Goal: Communication & Community: Answer question/provide support

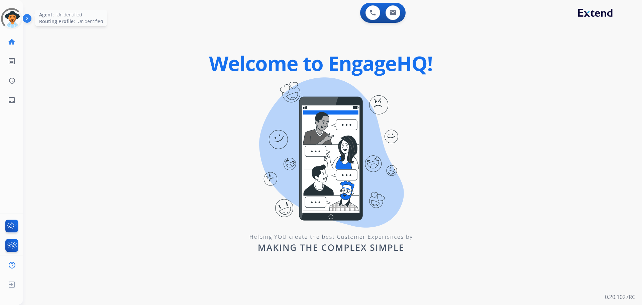
click at [10, 22] on div at bounding box center [11, 18] width 25 height 25
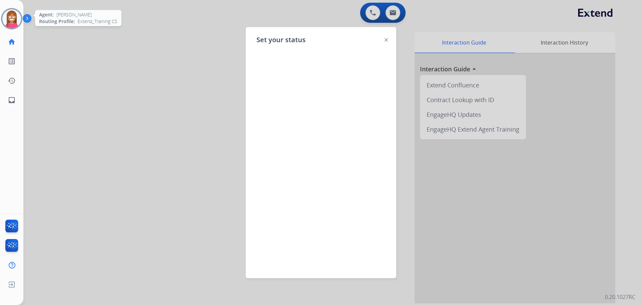
drag, startPoint x: 91, startPoint y: 76, endPoint x: 87, endPoint y: 70, distance: 6.8
click at [89, 72] on div at bounding box center [321, 152] width 642 height 305
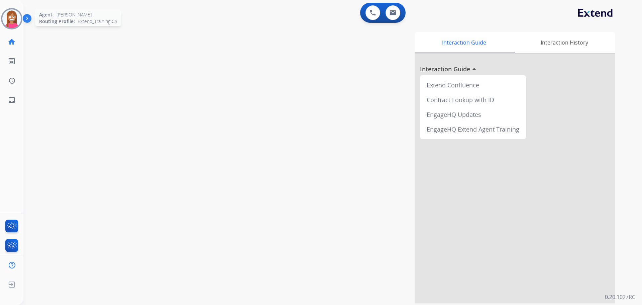
click at [12, 24] on img at bounding box center [11, 18] width 19 height 19
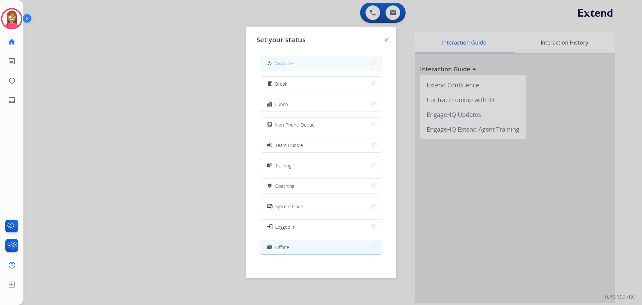
click at [288, 58] on button "how_to_reg Available" at bounding box center [321, 63] width 122 height 14
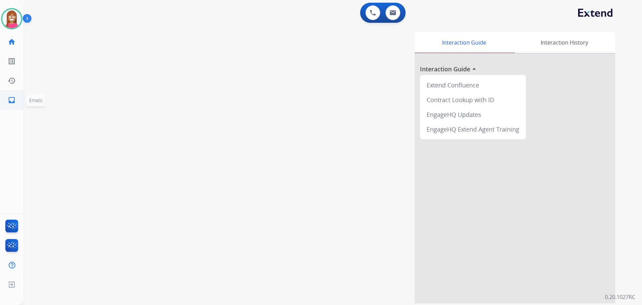
click at [3, 101] on link "inbox Emails" at bounding box center [11, 100] width 19 height 19
select select "**********"
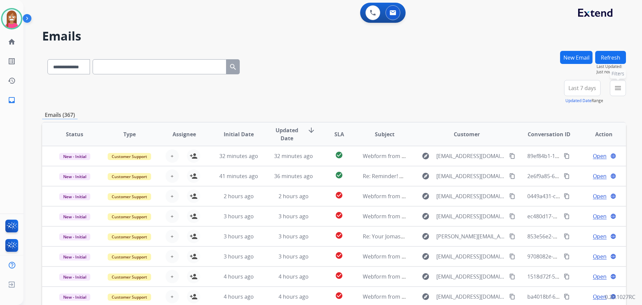
click at [620, 87] on mat-icon "menu" at bounding box center [618, 88] width 8 height 8
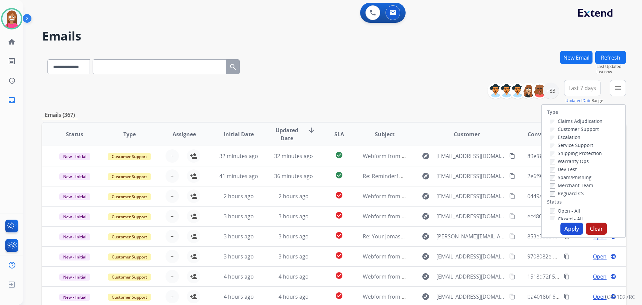
click at [570, 128] on label "Customer Support" at bounding box center [574, 129] width 49 height 6
click at [560, 151] on label "Shipping Protection" at bounding box center [576, 153] width 52 height 6
click at [559, 192] on label "Reguard CS" at bounding box center [567, 193] width 34 height 6
click at [555, 209] on label "Open - All" at bounding box center [565, 210] width 30 height 6
click at [570, 229] on button "Apply" at bounding box center [572, 229] width 23 height 12
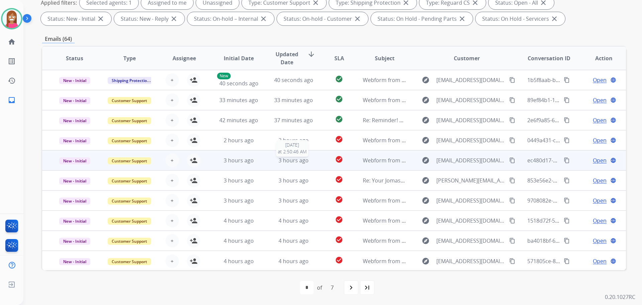
scroll to position [1, 0]
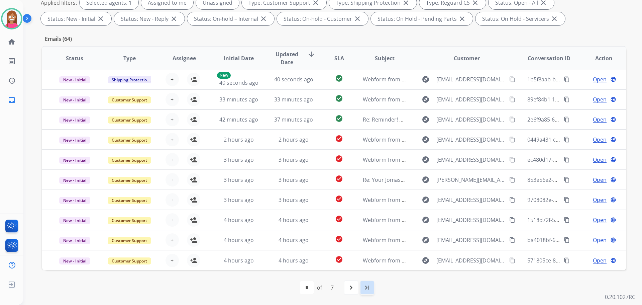
click at [366, 286] on mat-icon "last_page" at bounding box center [367, 287] width 8 height 8
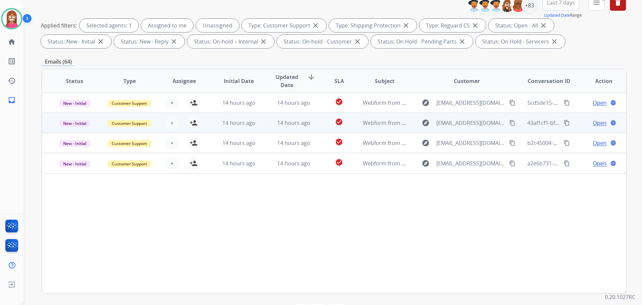
scroll to position [108, 0]
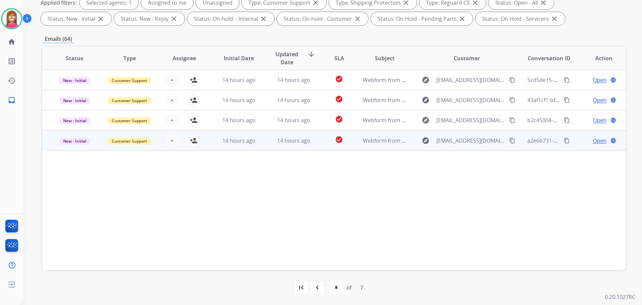
click at [262, 145] on td "14 hours ago" at bounding box center [288, 140] width 55 height 20
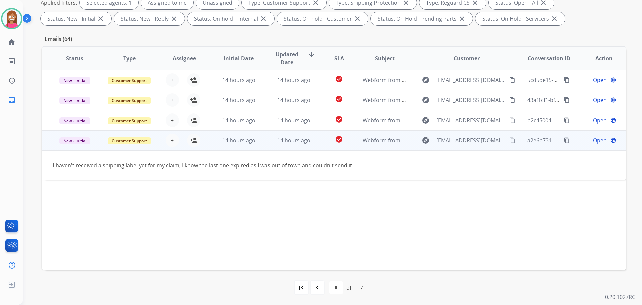
click at [510, 138] on mat-icon "content_copy" at bounding box center [513, 140] width 6 height 6
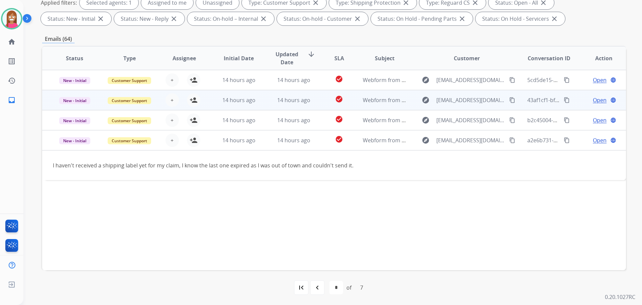
click at [261, 105] on td "14 hours ago" at bounding box center [288, 100] width 55 height 20
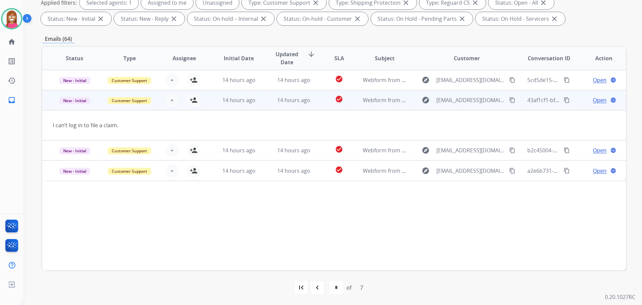
click at [510, 100] on mat-icon "content_copy" at bounding box center [513, 100] width 6 height 6
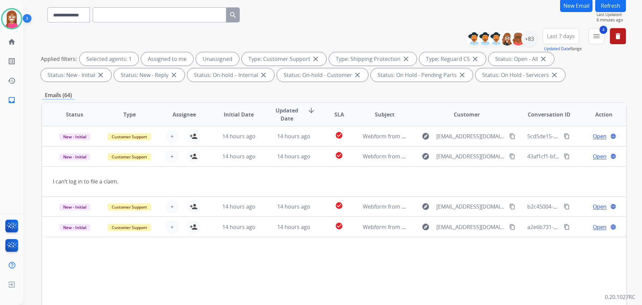
scroll to position [41, 0]
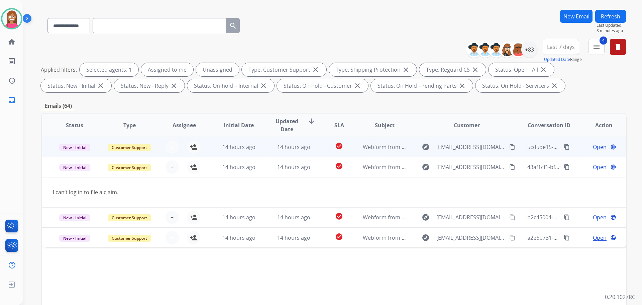
click at [262, 154] on td "14 hours ago" at bounding box center [288, 147] width 55 height 20
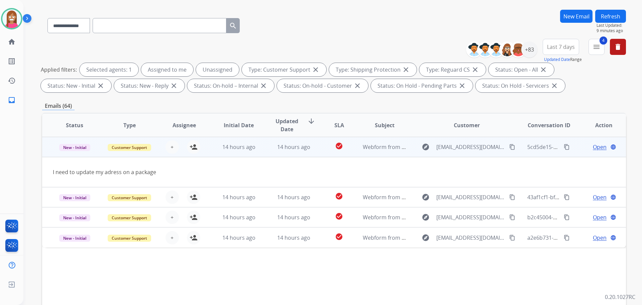
click at [510, 147] on mat-icon "content_copy" at bounding box center [513, 147] width 6 height 6
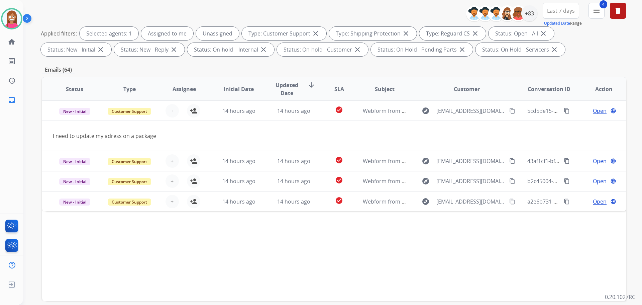
scroll to position [108, 0]
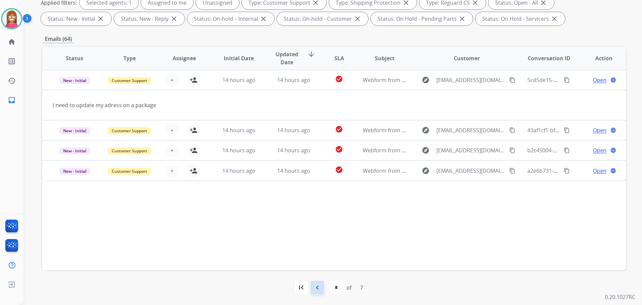
click at [317, 286] on mat-icon "navigate_before" at bounding box center [318, 287] width 8 height 8
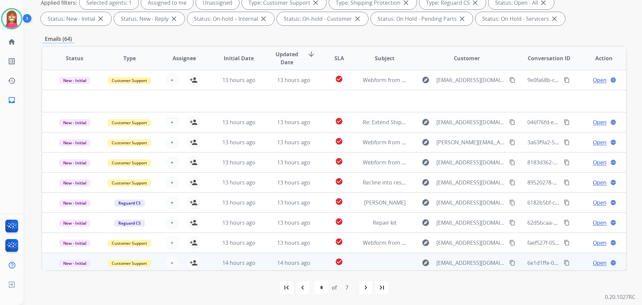
click at [261, 268] on td "14 hours ago" at bounding box center [288, 263] width 55 height 20
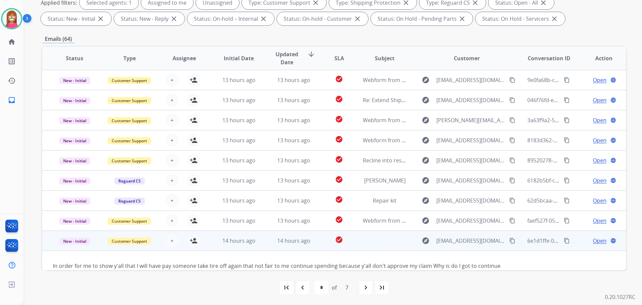
scroll to position [47, 0]
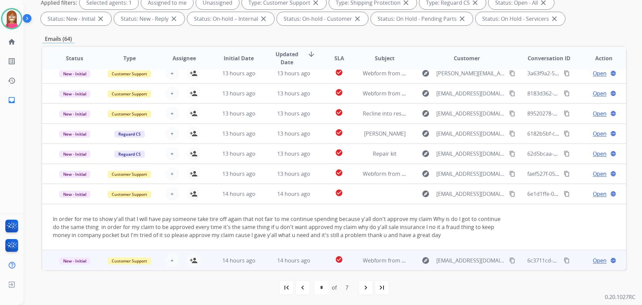
click at [267, 262] on td "14 hours ago" at bounding box center [288, 260] width 55 height 20
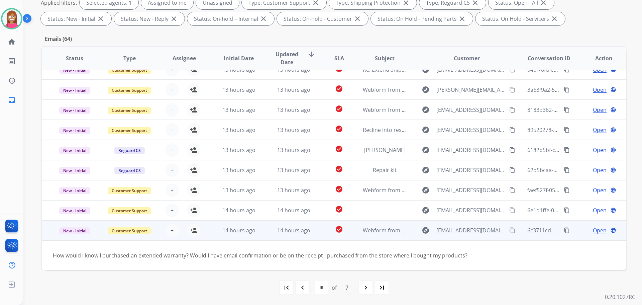
scroll to position [30, 0]
click at [510, 230] on mat-icon "content_copy" at bounding box center [513, 230] width 6 height 6
click at [195, 230] on mat-icon "person_add" at bounding box center [194, 230] width 8 height 8
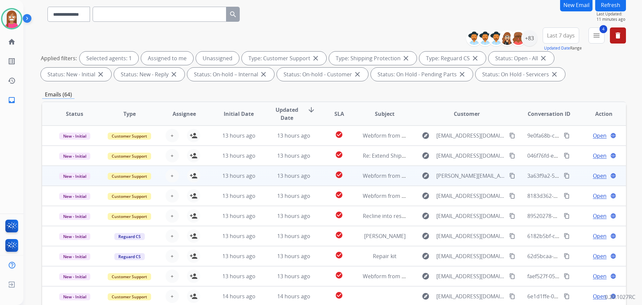
scroll to position [41, 0]
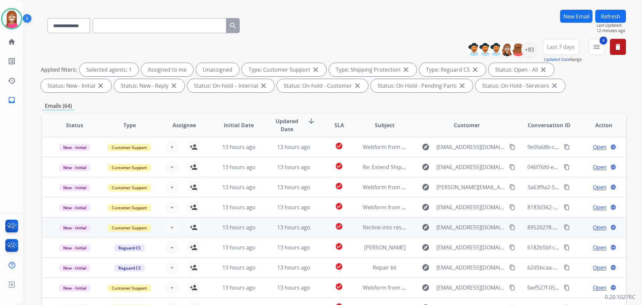
click at [267, 233] on td "13 hours ago" at bounding box center [288, 227] width 55 height 20
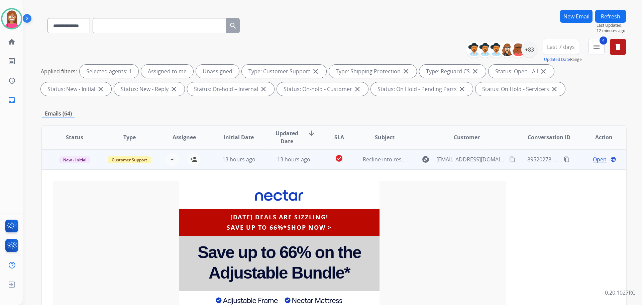
scroll to position [80, 0]
drag, startPoint x: 191, startPoint y: 161, endPoint x: 193, endPoint y: 165, distance: 3.7
click at [191, 161] on mat-icon "person_add" at bounding box center [194, 159] width 8 height 8
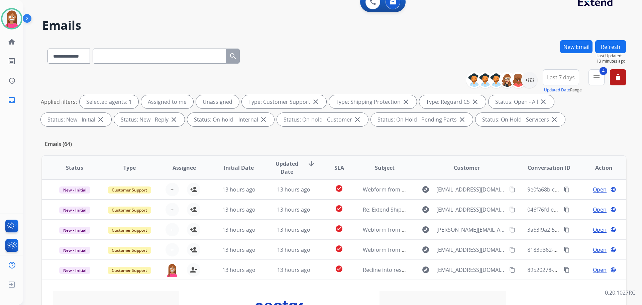
scroll to position [0, 0]
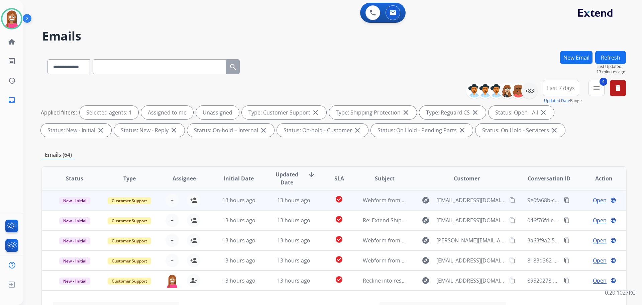
click at [269, 206] on td "13 hours ago" at bounding box center [288, 200] width 55 height 20
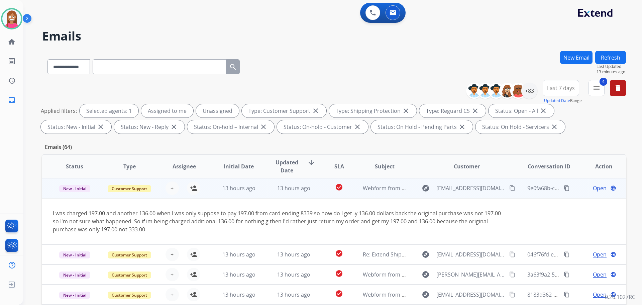
click at [510, 186] on mat-icon "content_copy" at bounding box center [513, 188] width 6 height 6
click at [197, 187] on button "person_add Assign to Me" at bounding box center [193, 187] width 13 height 13
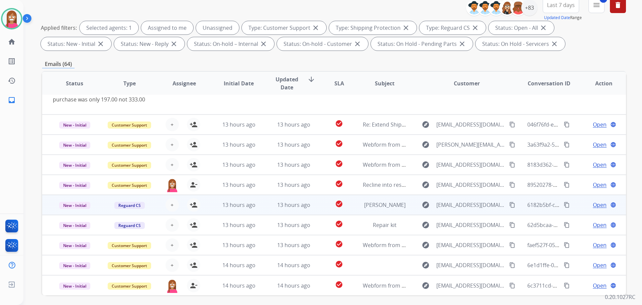
scroll to position [108, 0]
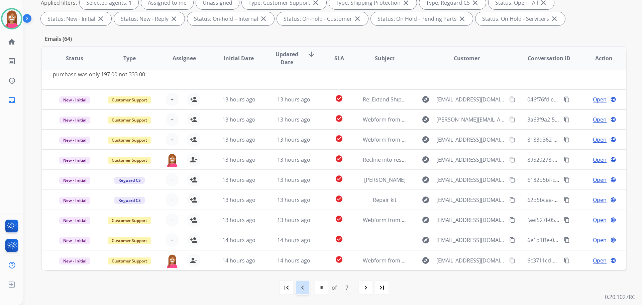
click at [299, 283] on div "navigate_before" at bounding box center [302, 287] width 15 height 15
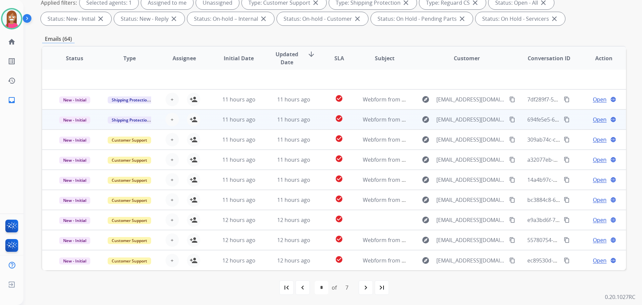
click at [263, 126] on td "11 hours ago" at bounding box center [288, 119] width 55 height 20
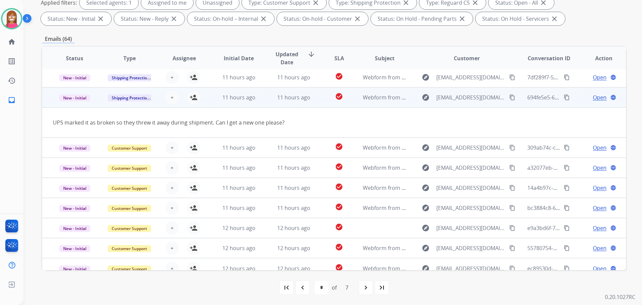
scroll to position [31, 0]
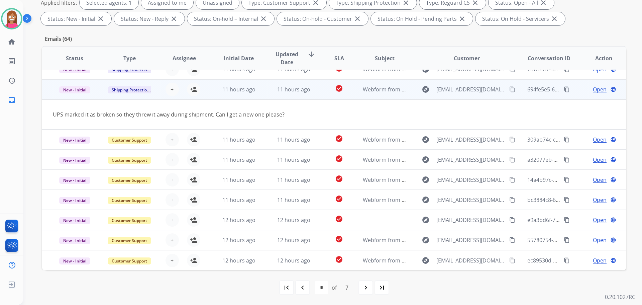
drag, startPoint x: 508, startPoint y: 89, endPoint x: 512, endPoint y: 90, distance: 3.9
click at [510, 90] on mat-icon "content_copy" at bounding box center [513, 89] width 6 height 6
click at [193, 92] on mat-icon "person_add" at bounding box center [194, 89] width 8 height 8
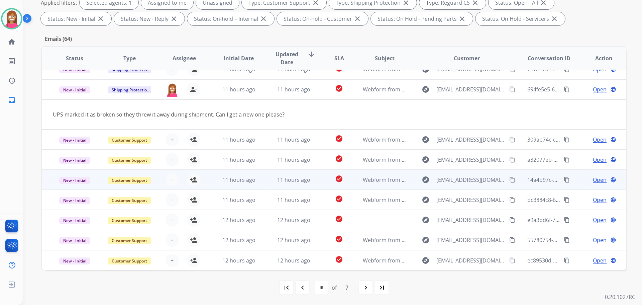
click at [261, 183] on td "11 hours ago" at bounding box center [288, 180] width 55 height 20
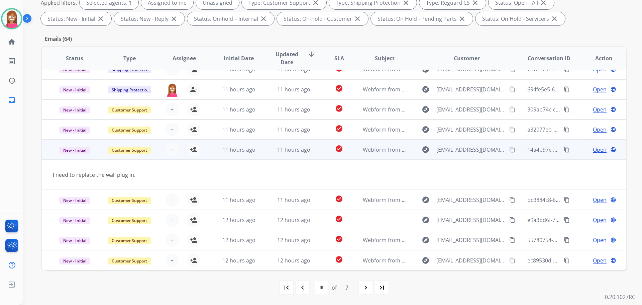
click at [510, 148] on mat-icon "content_copy" at bounding box center [513, 150] width 6 height 6
click at [193, 151] on mat-icon "person_add" at bounding box center [194, 150] width 8 height 8
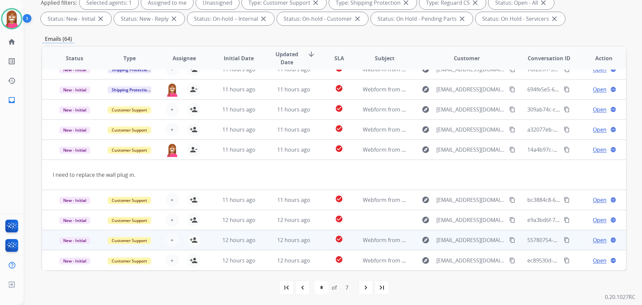
click at [214, 241] on td "12 hours ago" at bounding box center [233, 240] width 55 height 20
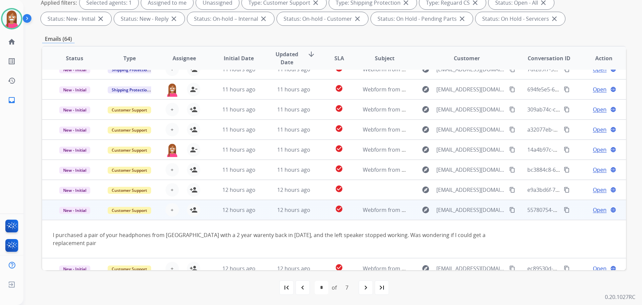
scroll to position [39, 0]
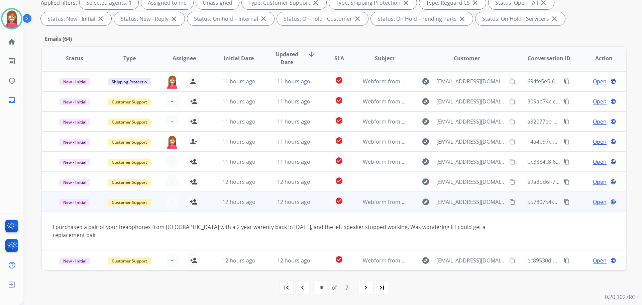
click at [510, 202] on mat-icon "content_copy" at bounding box center [513, 202] width 6 height 6
click at [194, 203] on mat-icon "person_add" at bounding box center [194, 202] width 8 height 8
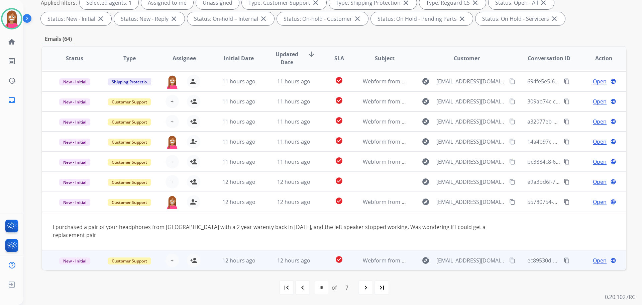
click at [257, 266] on td "12 hours ago" at bounding box center [233, 260] width 55 height 20
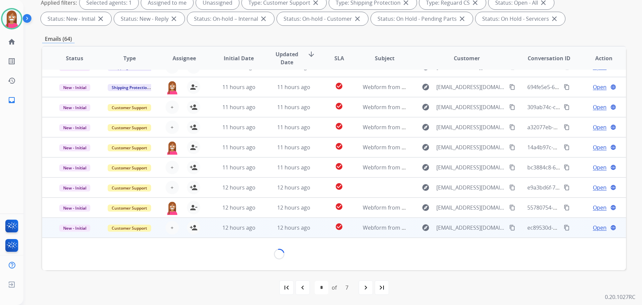
scroll to position [30, 0]
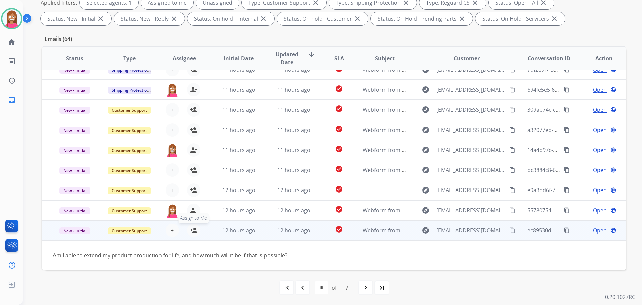
click at [193, 233] on mat-icon "person_add" at bounding box center [194, 230] width 8 height 8
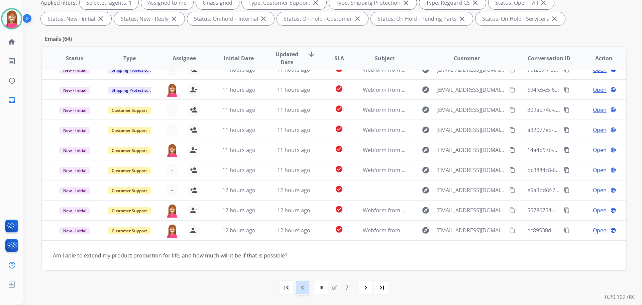
click at [307, 286] on div "navigate_before" at bounding box center [302, 287] width 15 height 15
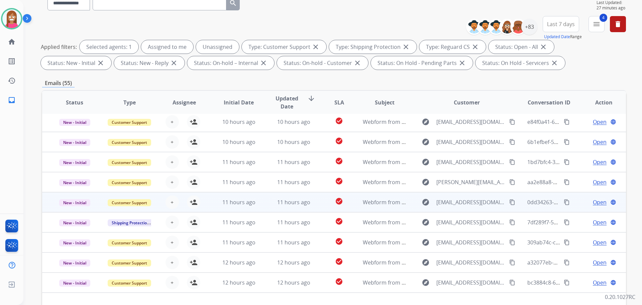
scroll to position [108, 0]
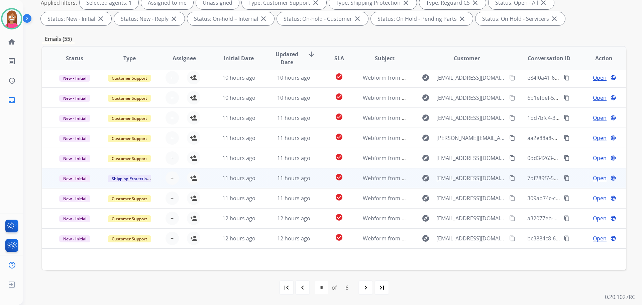
click at [266, 184] on td "11 hours ago" at bounding box center [288, 178] width 55 height 20
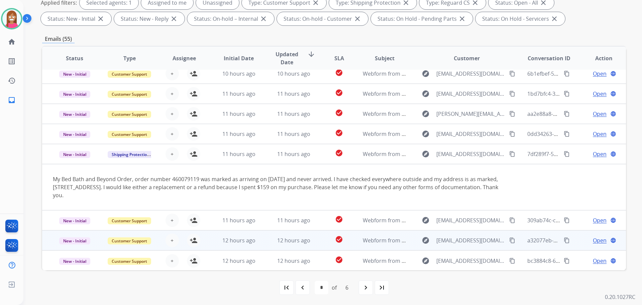
scroll to position [47, 0]
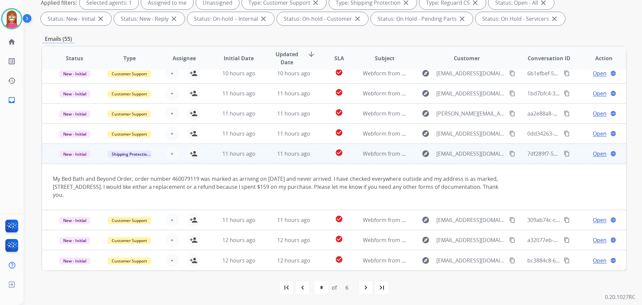
click at [510, 152] on mat-icon "content_copy" at bounding box center [513, 154] width 6 height 6
click at [196, 153] on mat-icon "person_add" at bounding box center [194, 154] width 8 height 8
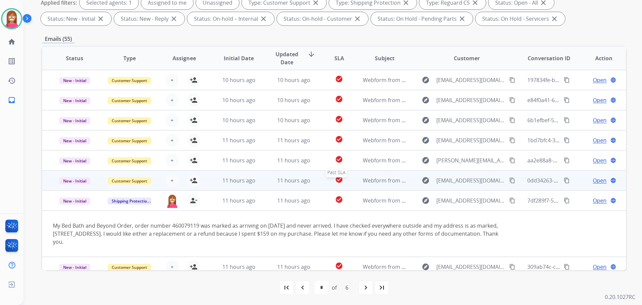
scroll to position [75, 0]
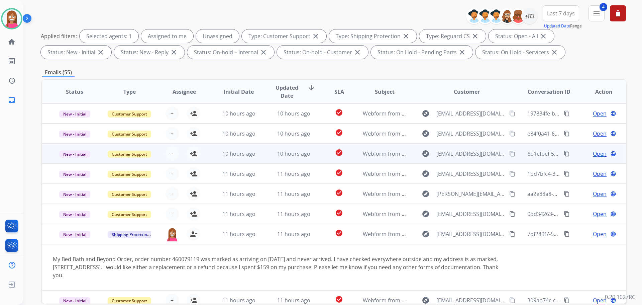
click at [261, 162] on td "10 hours ago" at bounding box center [288, 154] width 55 height 20
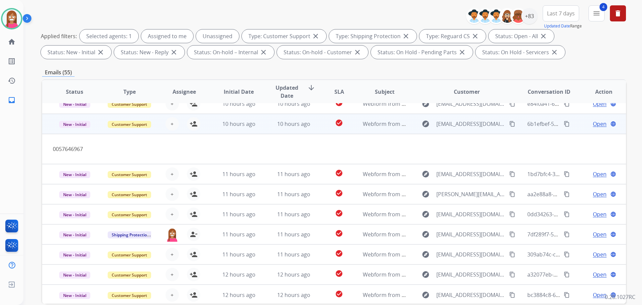
scroll to position [31, 0]
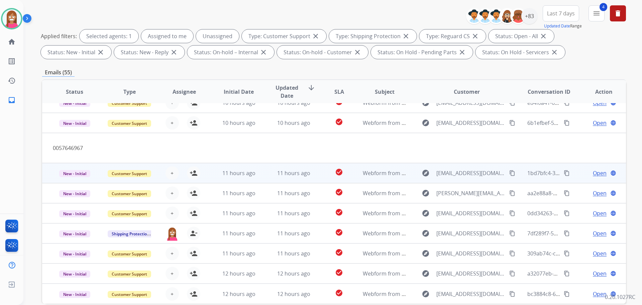
click at [268, 180] on td "11 hours ago" at bounding box center [288, 173] width 55 height 20
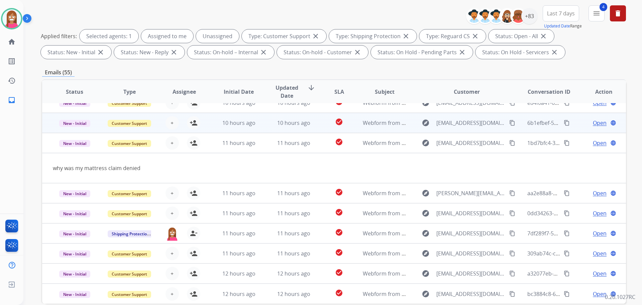
drag, startPoint x: 506, startPoint y: 144, endPoint x: 552, endPoint y: 124, distance: 50.5
click at [509, 144] on button "content_copy" at bounding box center [513, 143] width 8 height 8
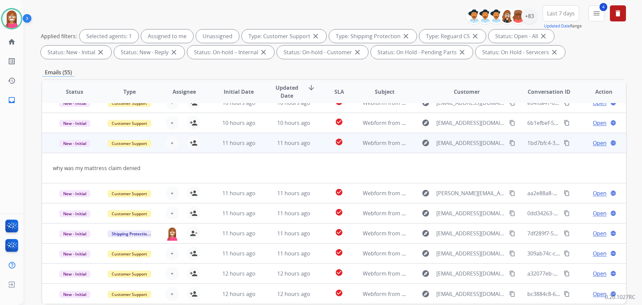
drag, startPoint x: 192, startPoint y: 147, endPoint x: 201, endPoint y: 150, distance: 9.5
click at [192, 147] on mat-icon "person_add" at bounding box center [194, 143] width 8 height 8
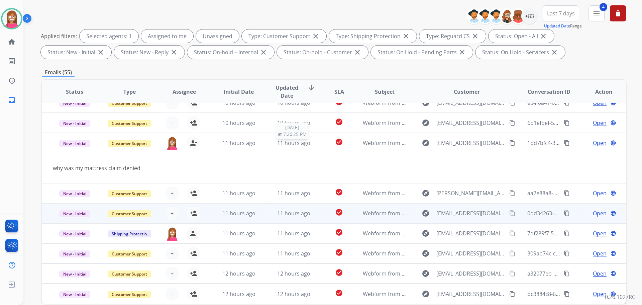
scroll to position [108, 0]
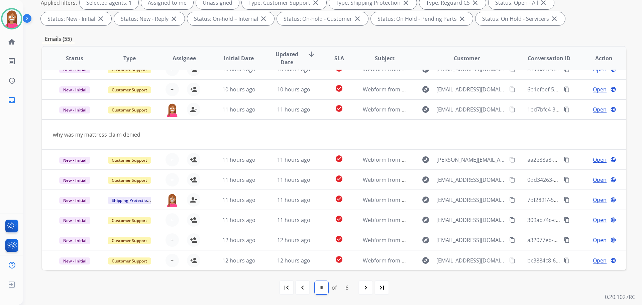
click at [315, 285] on select "* * * * * *" at bounding box center [322, 287] width 14 height 13
click at [243, 292] on div "first_page navigate_before * * * * * * of 6 navigate_next last_page" at bounding box center [334, 287] width 584 height 13
click at [300, 291] on mat-icon "navigate_before" at bounding box center [303, 287] width 8 height 8
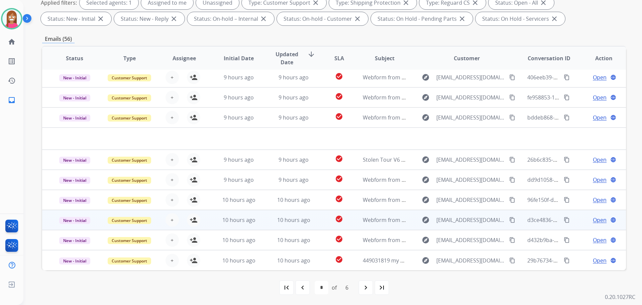
click at [258, 226] on td "10 hours ago" at bounding box center [233, 220] width 55 height 20
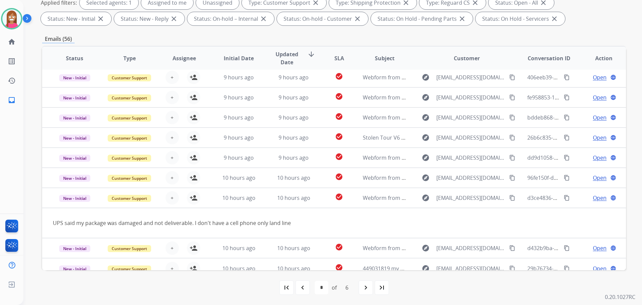
scroll to position [31, 0]
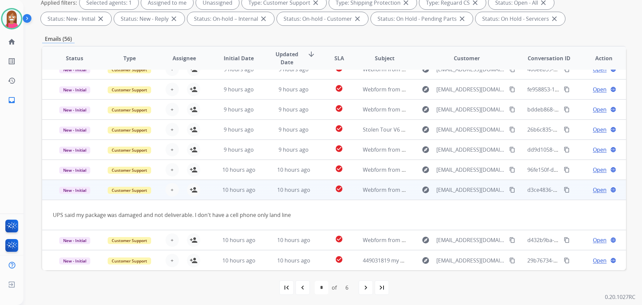
click at [510, 190] on mat-icon "content_copy" at bounding box center [513, 190] width 6 height 6
click at [193, 190] on mat-icon "person_add" at bounding box center [194, 190] width 8 height 8
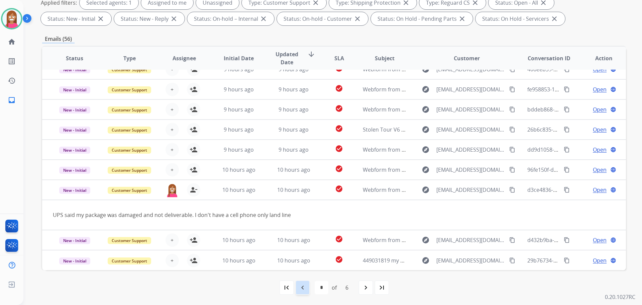
click at [307, 287] on div "navigate_before" at bounding box center [302, 287] width 15 height 15
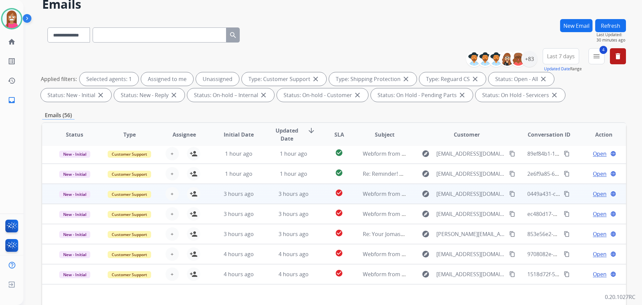
scroll to position [108, 0]
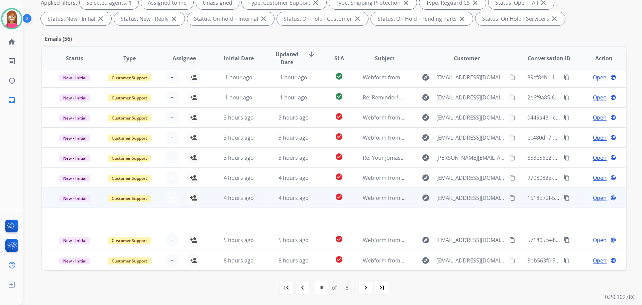
click at [268, 205] on td "4 hours ago" at bounding box center [288, 198] width 55 height 20
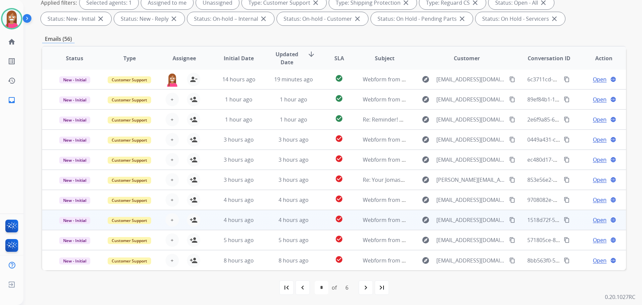
click at [267, 220] on td "4 hours ago" at bounding box center [288, 220] width 55 height 20
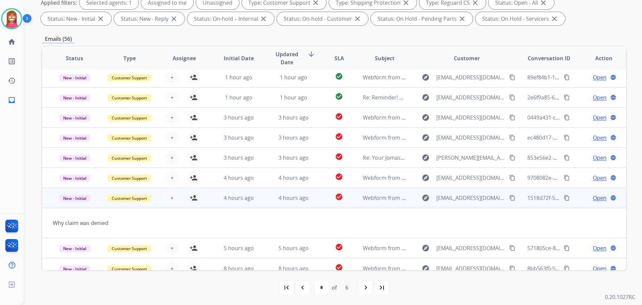
scroll to position [31, 0]
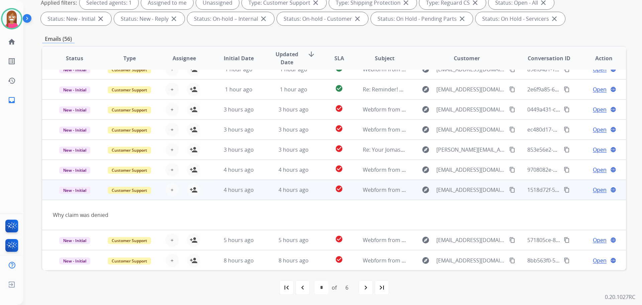
click at [510, 190] on mat-icon "content_copy" at bounding box center [513, 190] width 6 height 6
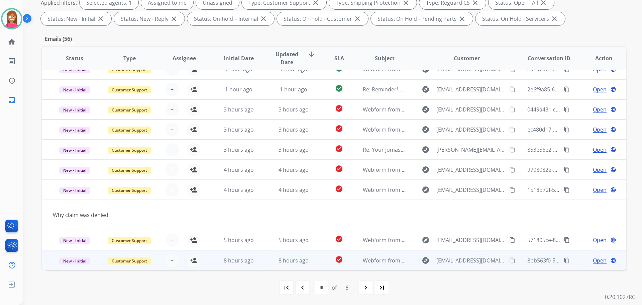
click at [261, 261] on td "8 hours ago" at bounding box center [288, 260] width 55 height 20
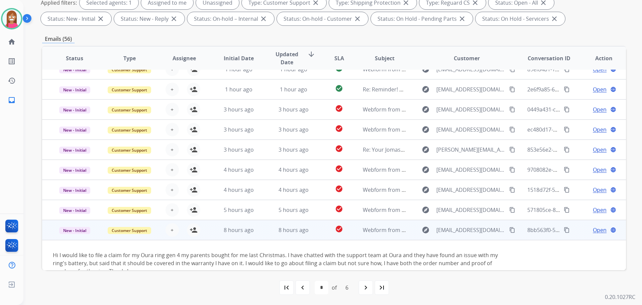
scroll to position [47, 0]
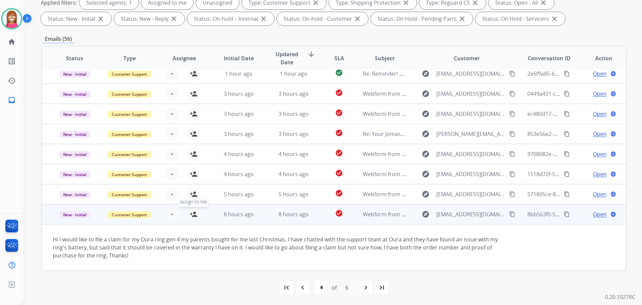
click at [196, 214] on button "person_add Assign to Me" at bounding box center [193, 213] width 13 height 13
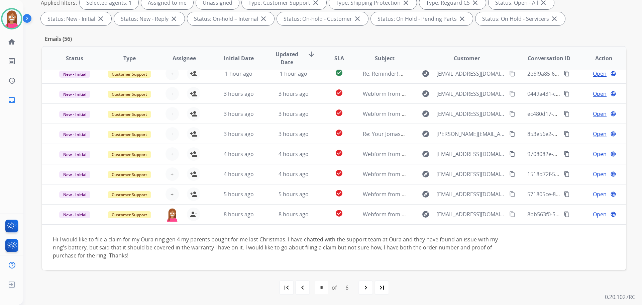
drag, startPoint x: 304, startPoint y: 286, endPoint x: 291, endPoint y: 265, distance: 25.0
click at [303, 285] on mat-icon "navigate_before" at bounding box center [303, 287] width 8 height 8
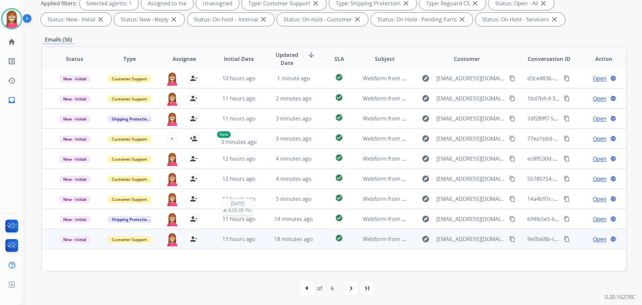
scroll to position [108, 0]
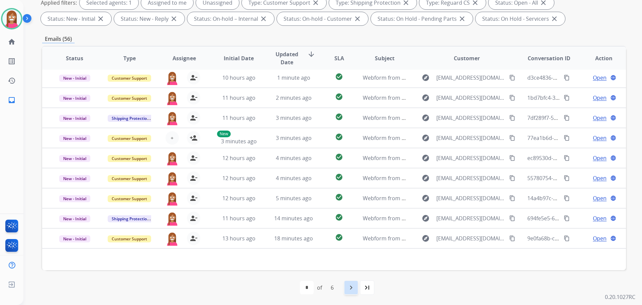
click at [354, 287] on mat-icon "navigate_next" at bounding box center [351, 287] width 8 height 8
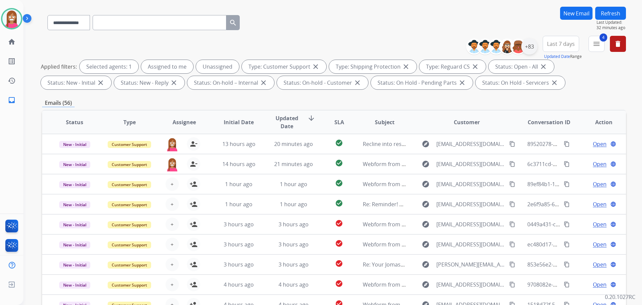
scroll to position [0, 0]
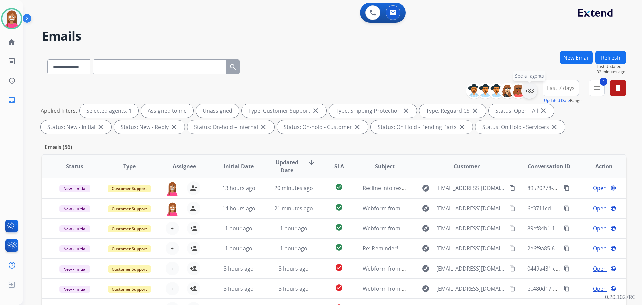
click at [532, 94] on div "+83" at bounding box center [530, 91] width 16 height 16
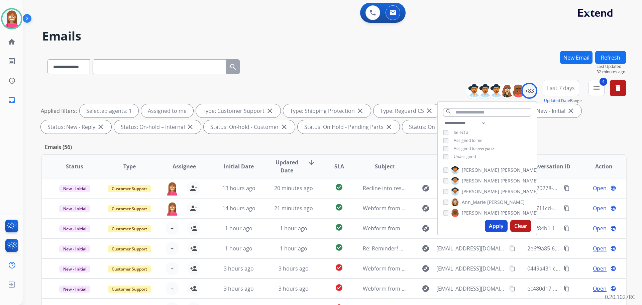
drag, startPoint x: 492, startPoint y: 225, endPoint x: 478, endPoint y: 218, distance: 15.1
click at [491, 225] on button "Apply" at bounding box center [496, 226] width 23 height 12
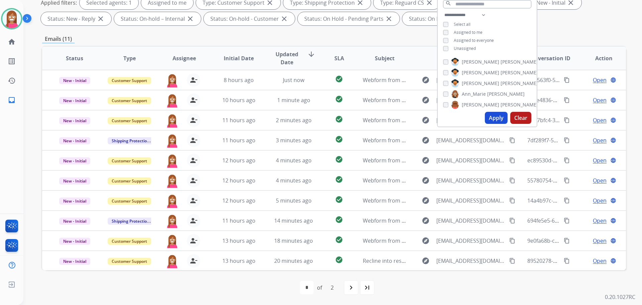
click at [347, 40] on div "Emails (11)" at bounding box center [334, 39] width 584 height 8
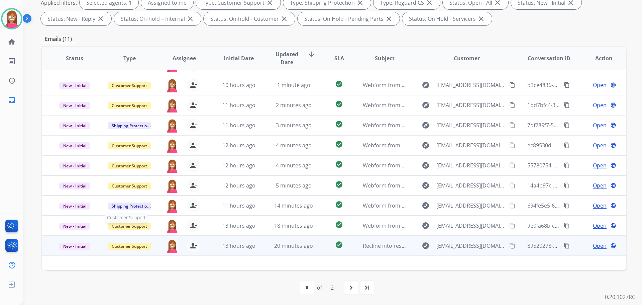
scroll to position [22, 0]
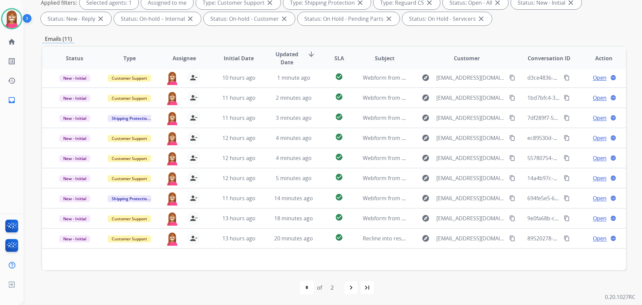
drag, startPoint x: 199, startPoint y: 279, endPoint x: 208, endPoint y: 277, distance: 9.7
click at [199, 279] on div "first_page navigate_before * * of 2 navigate_next last_page" at bounding box center [334, 287] width 584 height 35
click at [357, 287] on div "navigate_next" at bounding box center [351, 287] width 15 height 15
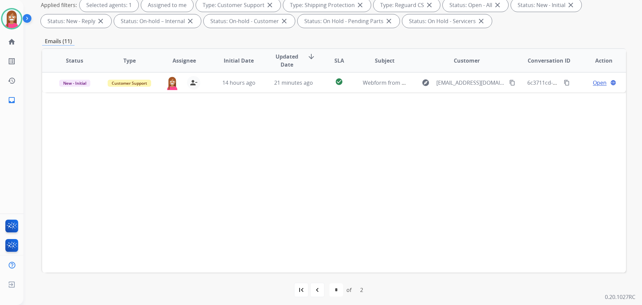
scroll to position [108, 0]
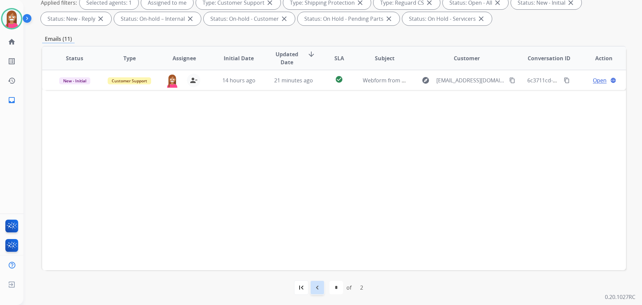
click at [315, 287] on mat-icon "navigate_before" at bounding box center [318, 287] width 8 height 8
select select "*"
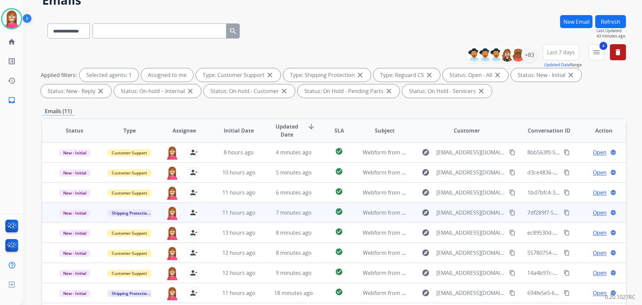
scroll to position [100, 0]
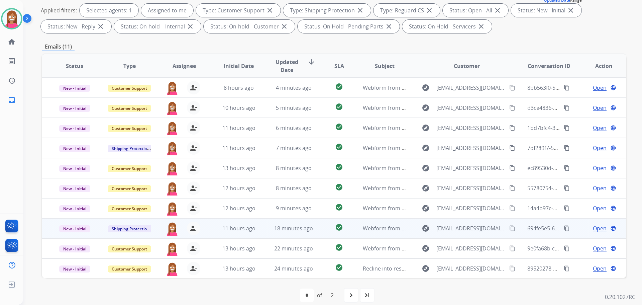
click at [321, 232] on td "check_circle" at bounding box center [334, 228] width 36 height 20
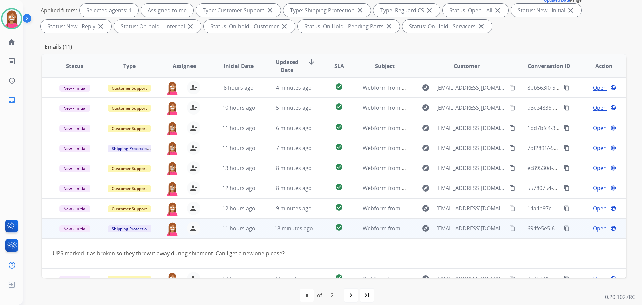
scroll to position [31, 0]
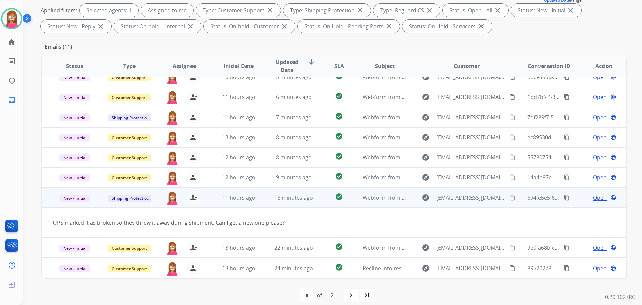
click at [593, 196] on span "Open" at bounding box center [600, 197] width 14 height 8
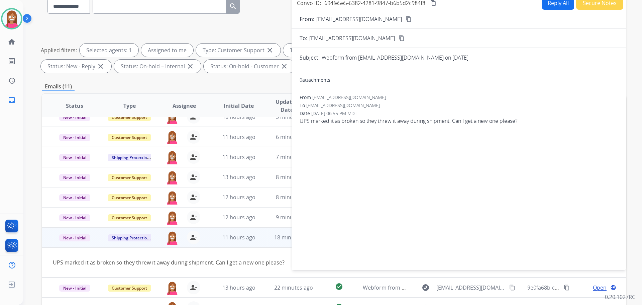
scroll to position [0, 0]
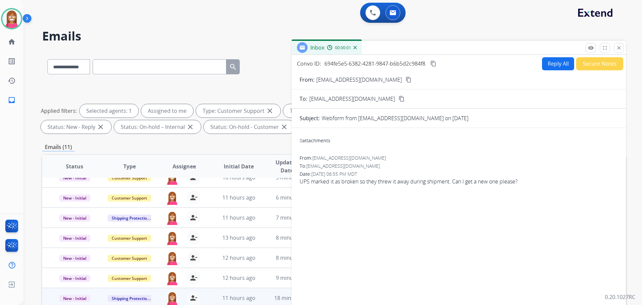
click at [549, 68] on button "Reply All" at bounding box center [558, 63] width 32 height 13
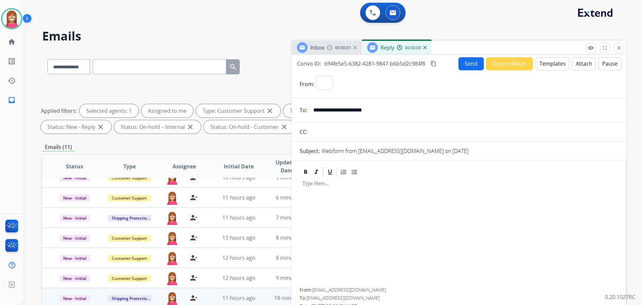
select select "**********"
click at [547, 67] on button "Templates" at bounding box center [553, 63] width 34 height 13
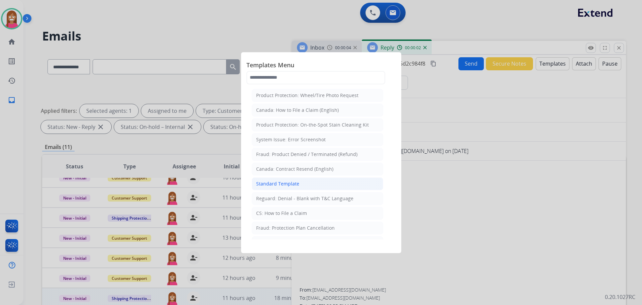
click at [277, 188] on li "Standard Template" at bounding box center [317, 183] width 131 height 13
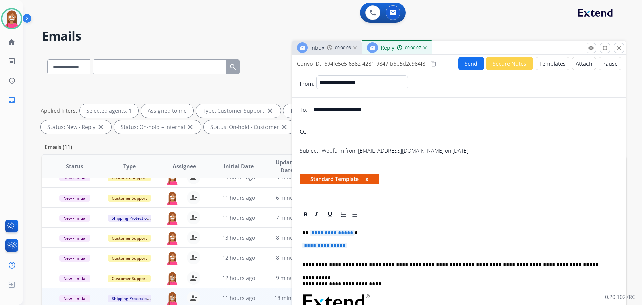
drag, startPoint x: 330, startPoint y: 109, endPoint x: 315, endPoint y: 109, distance: 15.7
click at [315, 109] on input "**********" at bounding box center [464, 109] width 309 height 13
drag, startPoint x: 325, startPoint y: 231, endPoint x: 321, endPoint y: 235, distance: 5.4
click at [321, 235] on span "**********" at bounding box center [332, 233] width 45 height 6
click at [342, 245] on span "**********" at bounding box center [324, 246] width 45 height 6
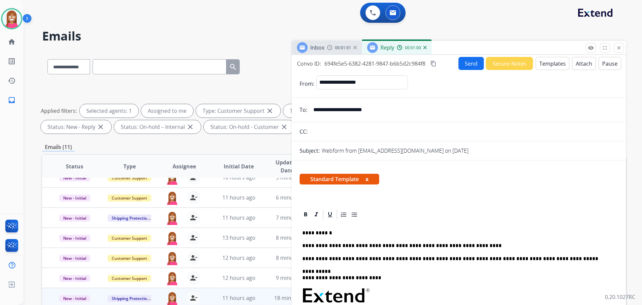
click at [487, 248] on p "**********" at bounding box center [456, 246] width 308 height 6
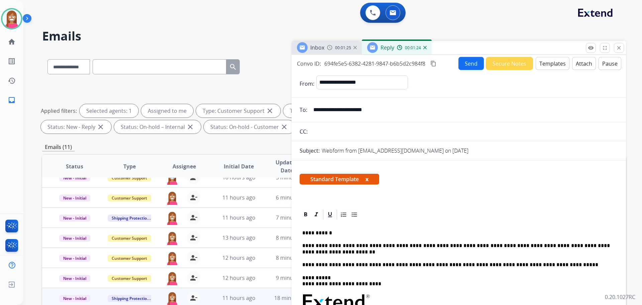
click at [468, 67] on button "Send" at bounding box center [471, 63] width 25 height 13
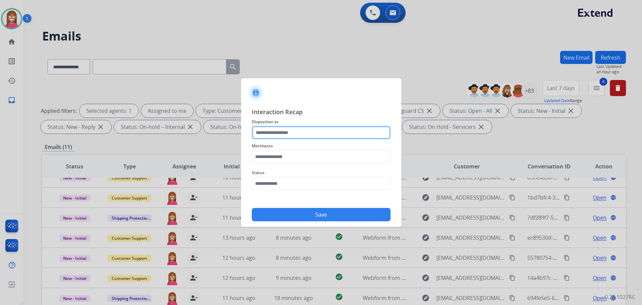
click at [270, 131] on input "text" at bounding box center [321, 132] width 139 height 13
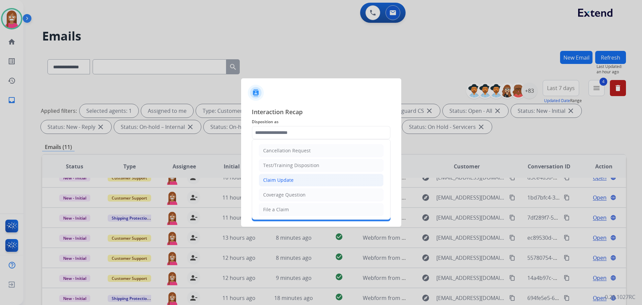
click at [274, 179] on div "Claim Update" at bounding box center [278, 180] width 30 height 7
type input "**********"
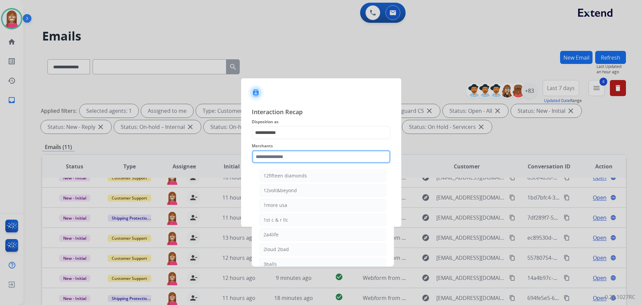
click at [274, 160] on input "text" at bounding box center [321, 156] width 139 height 13
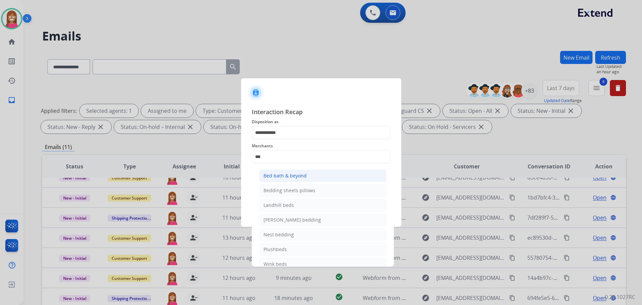
click at [280, 176] on div "Bed bath & beyond" at bounding box center [285, 175] width 43 height 7
type input "**********"
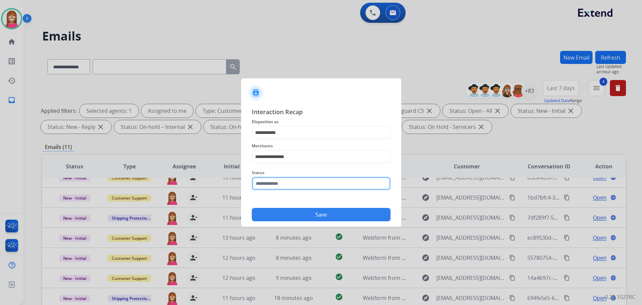
click at [280, 187] on input "text" at bounding box center [321, 183] width 139 height 13
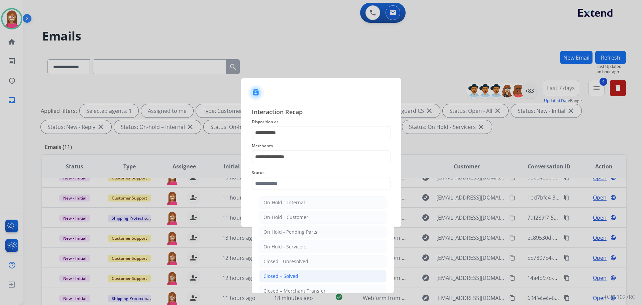
click at [269, 276] on div "Closed – Solved" at bounding box center [281, 276] width 35 height 7
type input "**********"
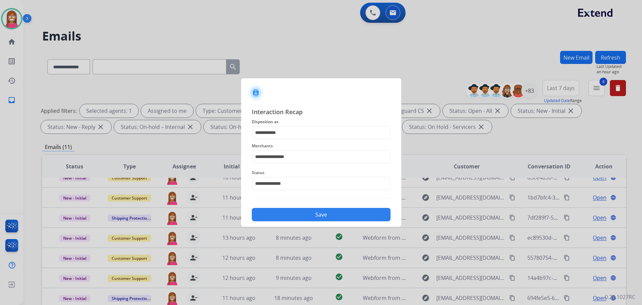
click at [292, 211] on button "Save" at bounding box center [321, 214] width 139 height 13
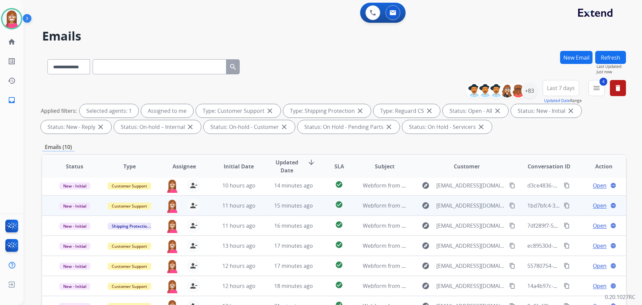
scroll to position [108, 0]
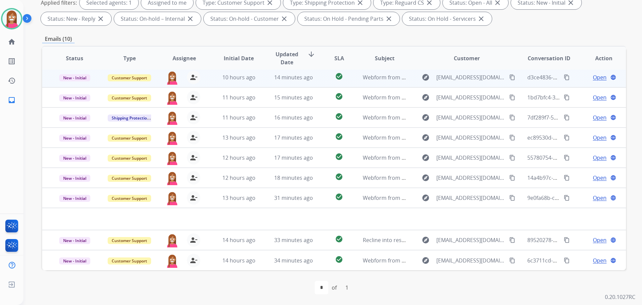
click at [317, 83] on td "check_circle" at bounding box center [334, 77] width 36 height 20
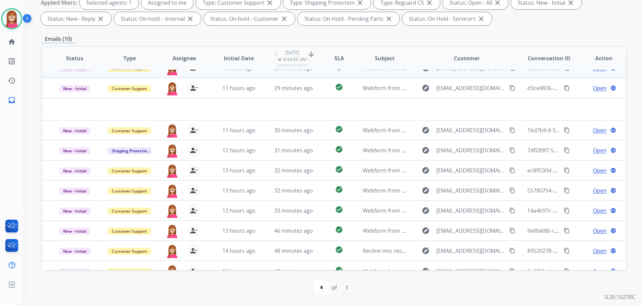
scroll to position [23, 0]
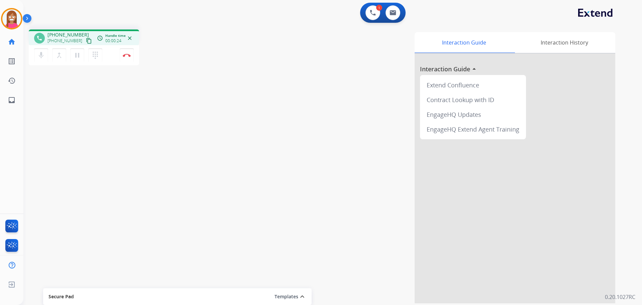
click at [85, 45] on button "content_copy" at bounding box center [89, 41] width 8 height 8
click at [123, 59] on button "Disconnect" at bounding box center [127, 55] width 14 height 14
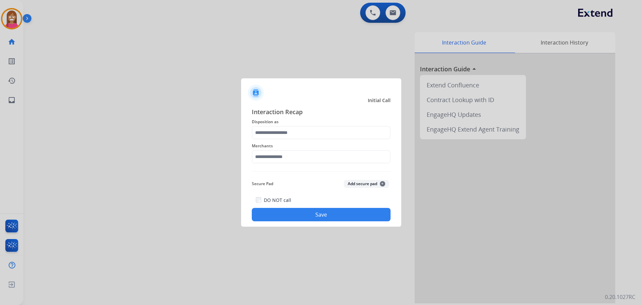
click at [257, 140] on div "Merchants" at bounding box center [321, 152] width 139 height 27
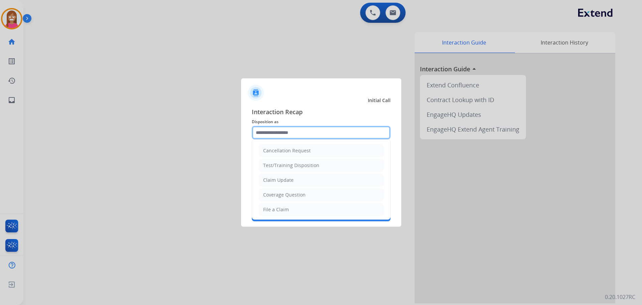
click at [262, 133] on input "text" at bounding box center [321, 132] width 139 height 13
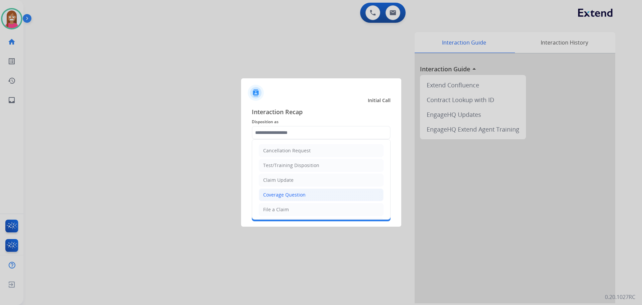
click at [278, 198] on div "Coverage Question" at bounding box center [284, 194] width 42 height 7
type input "**********"
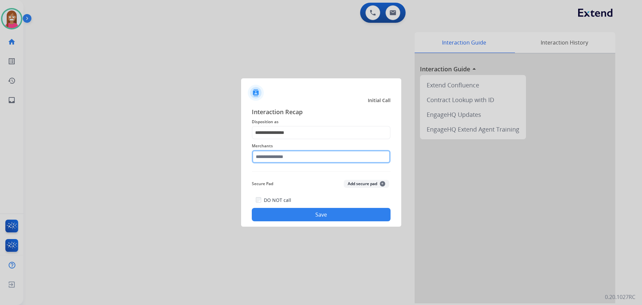
click at [278, 162] on input "text" at bounding box center [321, 156] width 139 height 13
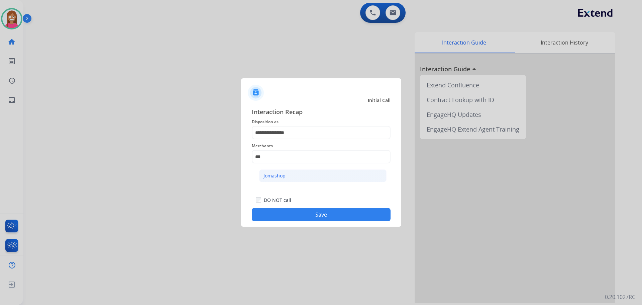
click at [305, 178] on li "Jomashop" at bounding box center [322, 175] width 127 height 13
type input "********"
click at [294, 217] on button "Save" at bounding box center [321, 214] width 139 height 13
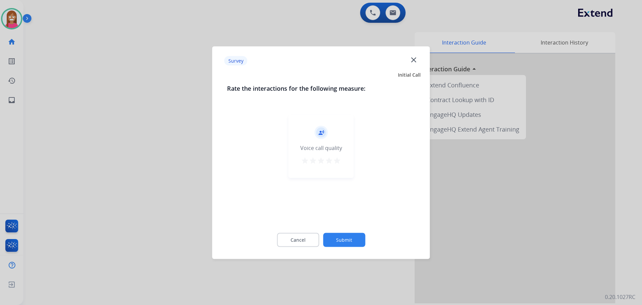
click at [415, 60] on mat-icon "close" at bounding box center [414, 59] width 9 height 9
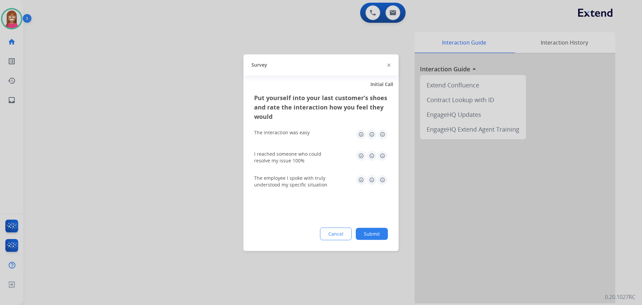
click at [388, 65] on img at bounding box center [388, 65] width 3 height 3
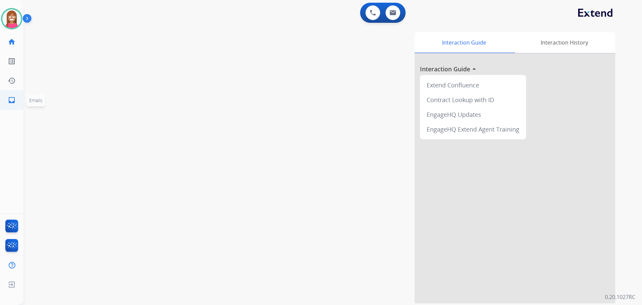
click at [14, 106] on link "inbox Emails" at bounding box center [11, 100] width 19 height 19
select select "**********"
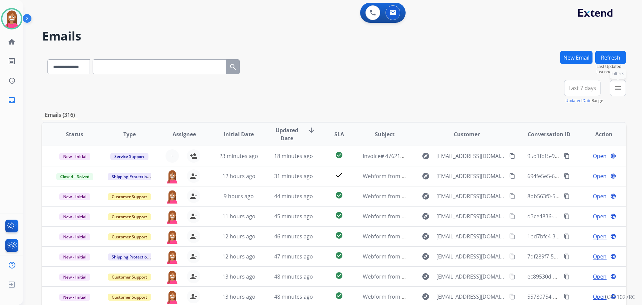
click at [618, 94] on button "menu Filters" at bounding box center [618, 88] width 16 height 16
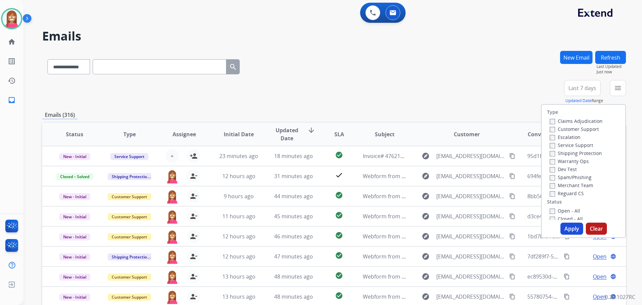
click at [583, 127] on label "Customer Support" at bounding box center [574, 129] width 49 height 6
click at [573, 151] on label "Shipping Protection" at bounding box center [576, 153] width 52 height 6
click at [555, 209] on label "Open - All" at bounding box center [565, 210] width 30 height 6
click at [568, 228] on button "Apply" at bounding box center [572, 229] width 23 height 12
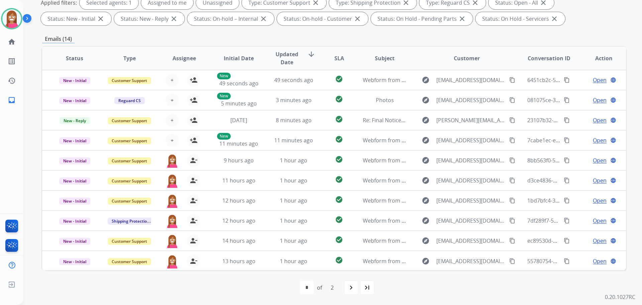
click at [351, 286] on mat-icon "navigate_next" at bounding box center [351, 287] width 8 height 8
select select "*"
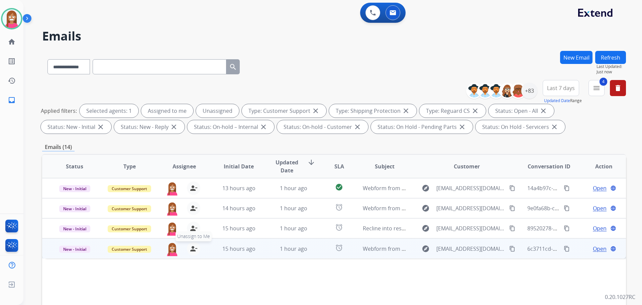
click at [191, 251] on mat-icon "person_remove" at bounding box center [194, 249] width 8 height 8
click at [191, 251] on mat-icon "person_add" at bounding box center [194, 249] width 8 height 8
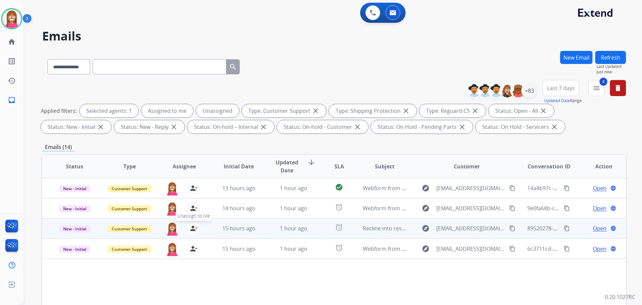
click at [190, 229] on mat-icon "person_remove" at bounding box center [194, 228] width 8 height 8
click at [190, 229] on mat-icon "person_add" at bounding box center [194, 228] width 8 height 8
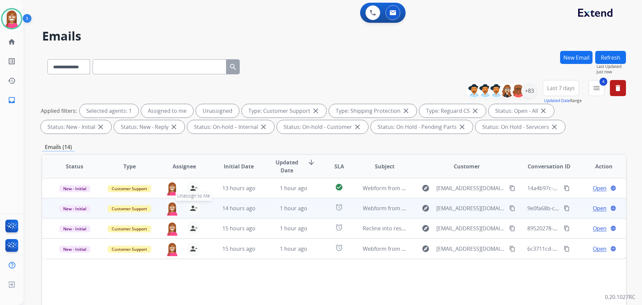
click at [193, 208] on mat-icon "person_remove" at bounding box center [194, 208] width 8 height 8
click at [193, 208] on mat-icon "person_add" at bounding box center [194, 208] width 8 height 8
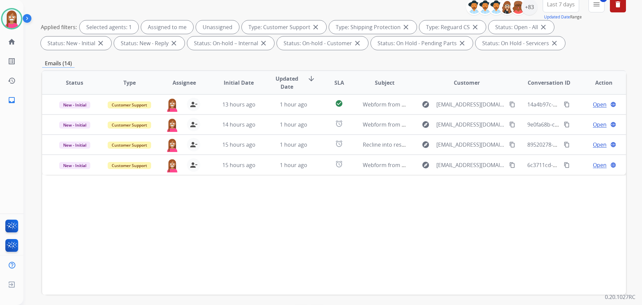
scroll to position [108, 0]
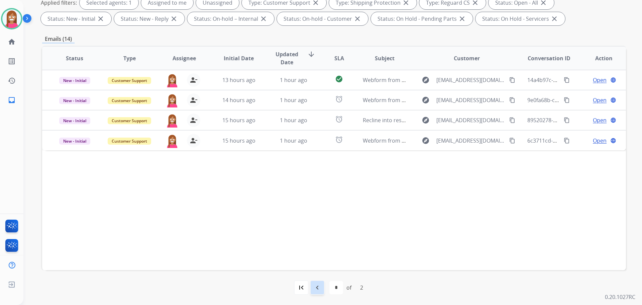
click at [316, 287] on mat-icon "navigate_before" at bounding box center [318, 287] width 8 height 8
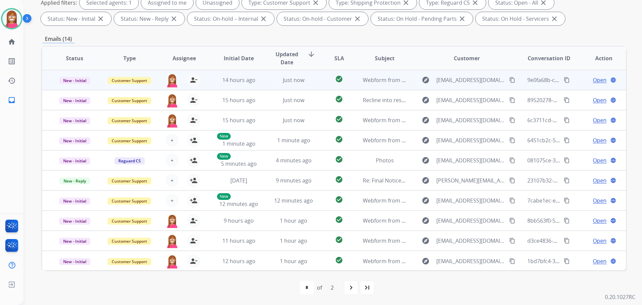
scroll to position [1, 0]
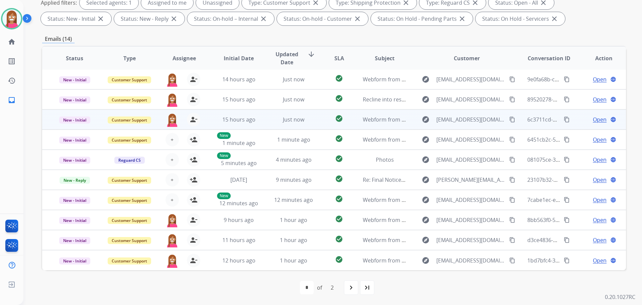
click at [316, 120] on td "check_circle" at bounding box center [334, 119] width 36 height 20
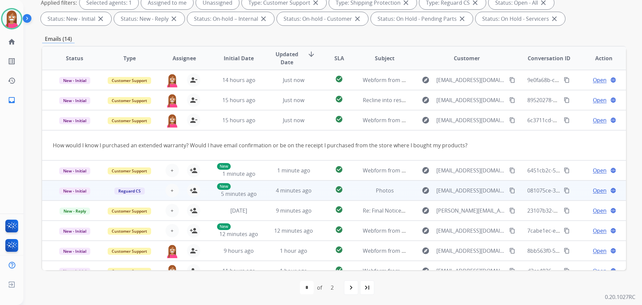
scroll to position [31, 0]
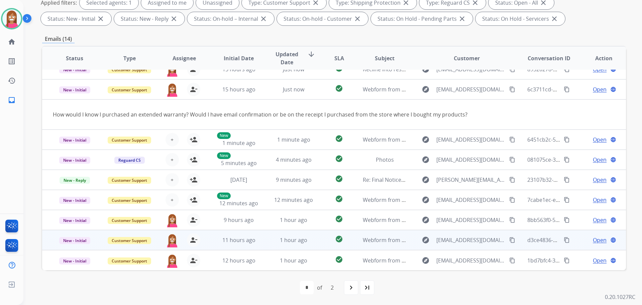
click at [264, 240] on td "1 hour ago" at bounding box center [288, 240] width 55 height 20
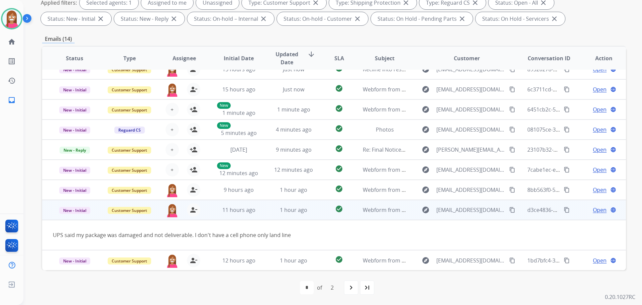
click at [593, 209] on span "Open" at bounding box center [600, 210] width 14 height 8
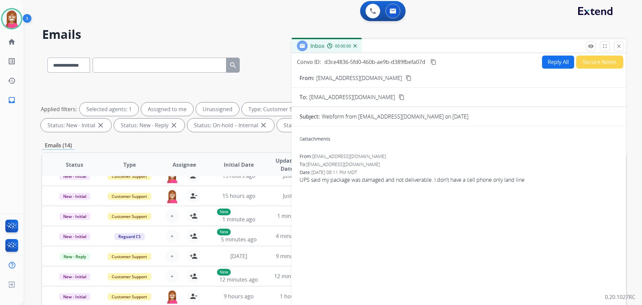
scroll to position [0, 0]
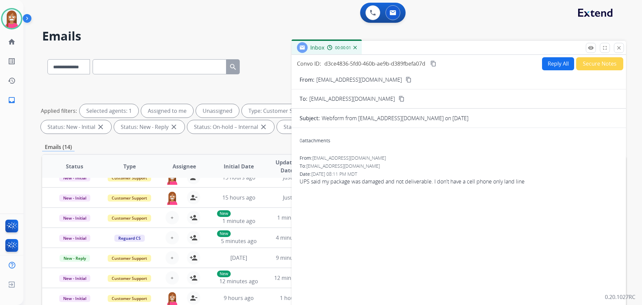
click at [548, 63] on button "Reply All" at bounding box center [558, 63] width 32 height 13
select select "**********"
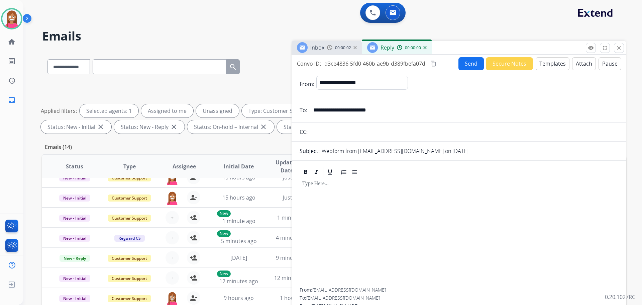
click at [540, 64] on button "Templates" at bounding box center [553, 63] width 34 height 13
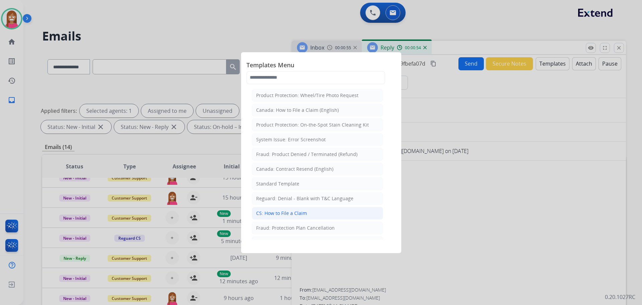
click at [282, 215] on div "CS: How to File a Claim" at bounding box center [281, 213] width 51 height 7
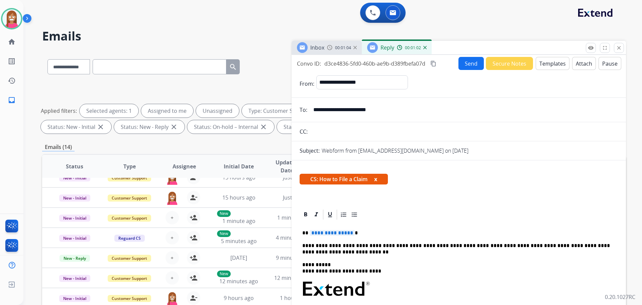
click at [343, 232] on span "**********" at bounding box center [332, 233] width 45 height 6
click at [315, 236] on p "***" at bounding box center [456, 233] width 308 height 6
click at [467, 60] on button "Send" at bounding box center [471, 63] width 25 height 13
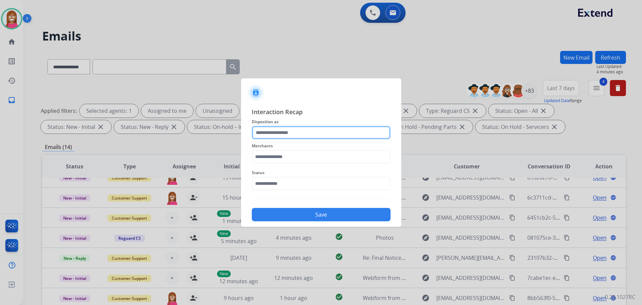
click at [273, 129] on input "text" at bounding box center [321, 132] width 139 height 13
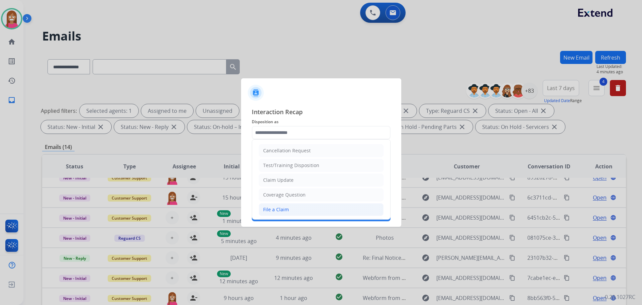
click at [277, 209] on div "File a Claim" at bounding box center [276, 209] width 26 height 7
type input "**********"
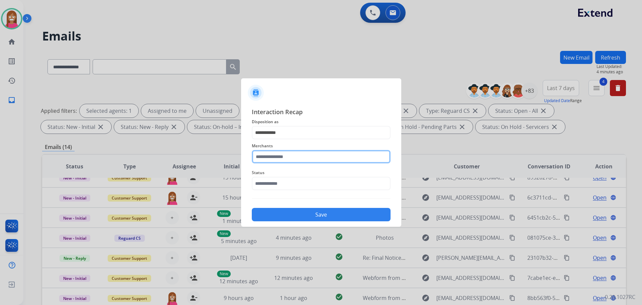
click at [278, 164] on div "Merchants" at bounding box center [321, 152] width 139 height 27
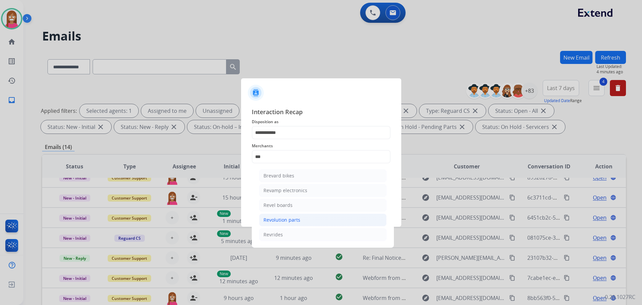
click at [281, 218] on div "Revolution parts" at bounding box center [282, 219] width 37 height 7
type input "**********"
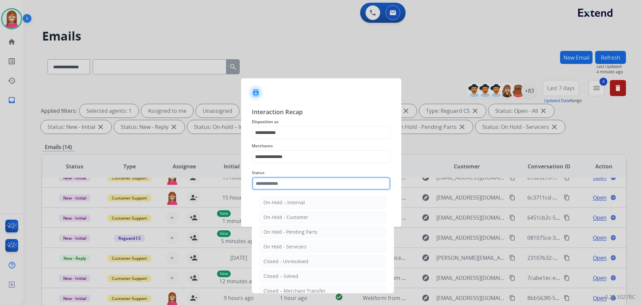
click at [273, 183] on input "text" at bounding box center [321, 183] width 139 height 13
click at [284, 276] on div "Closed – Solved" at bounding box center [281, 276] width 35 height 7
type input "**********"
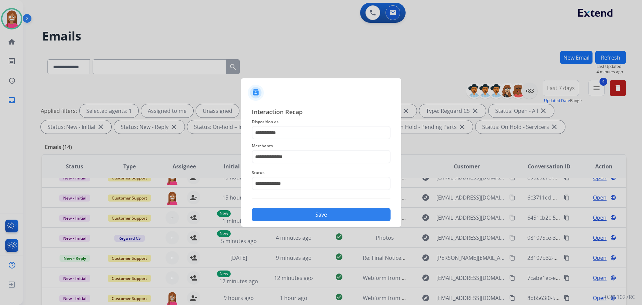
click at [287, 213] on button "Save" at bounding box center [321, 214] width 139 height 13
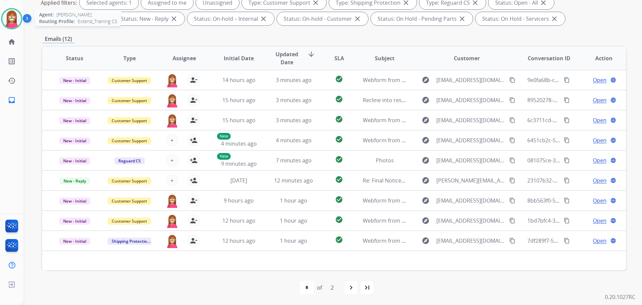
click at [13, 17] on img at bounding box center [11, 18] width 19 height 19
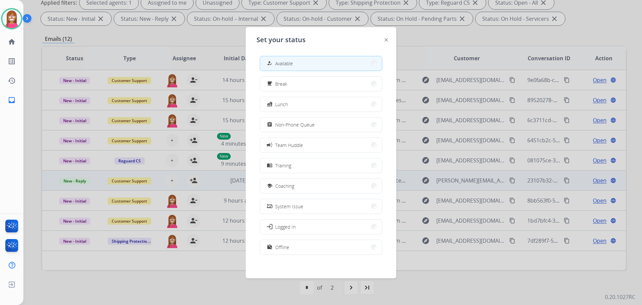
drag, startPoint x: 278, startPoint y: 183, endPoint x: 273, endPoint y: 181, distance: 5.4
click at [277, 184] on span "Coaching" at bounding box center [284, 185] width 19 height 7
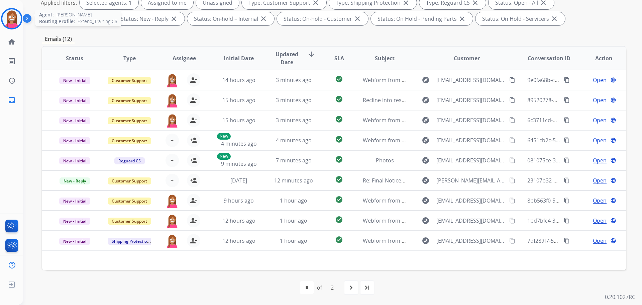
click at [7, 28] on div at bounding box center [11, 18] width 21 height 21
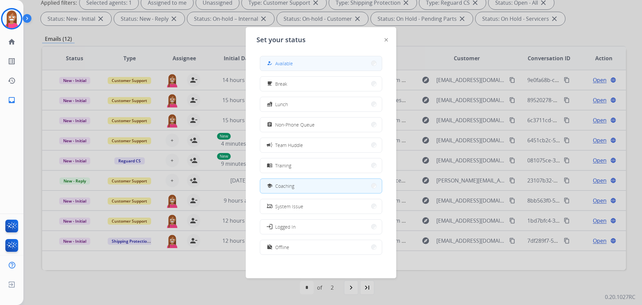
click at [270, 64] on mat-icon "how_to_reg" at bounding box center [270, 64] width 6 height 6
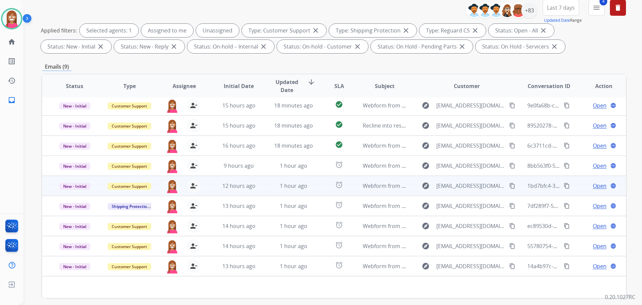
scroll to position [108, 0]
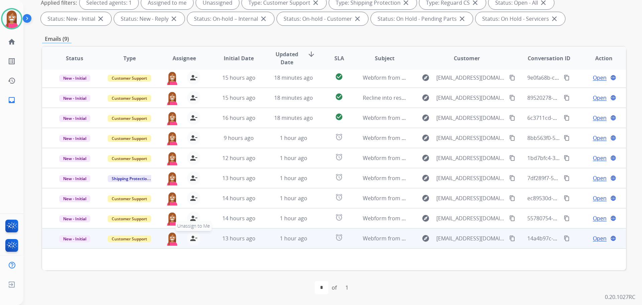
click at [191, 238] on mat-icon "person_remove" at bounding box center [194, 238] width 8 height 8
click at [191, 238] on mat-icon "person_add" at bounding box center [194, 238] width 8 height 8
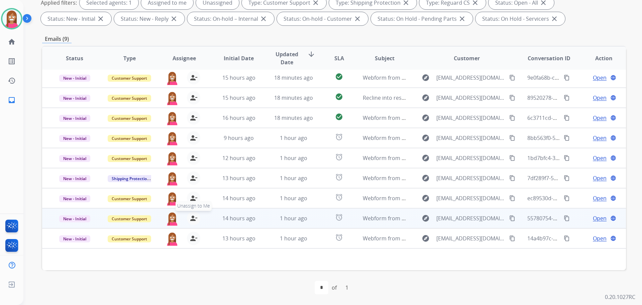
click at [191, 216] on mat-icon "person_remove" at bounding box center [194, 218] width 8 height 8
click at [191, 216] on mat-icon "person_add" at bounding box center [194, 218] width 8 height 8
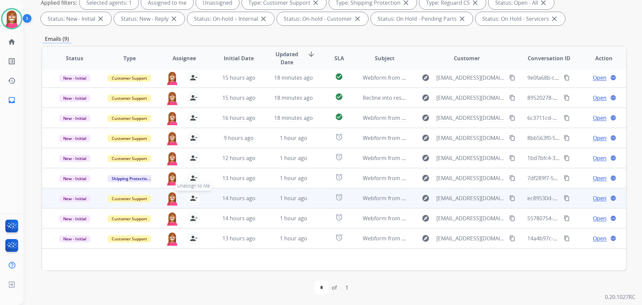
click at [191, 199] on mat-icon "person_remove" at bounding box center [194, 198] width 8 height 8
click at [191, 199] on mat-icon "person_add" at bounding box center [194, 198] width 8 height 8
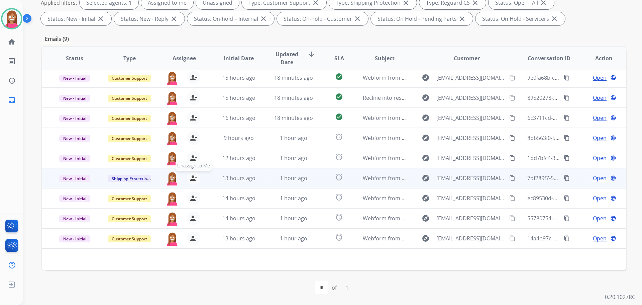
click at [192, 180] on mat-icon "person_remove" at bounding box center [194, 178] width 8 height 8
click at [192, 180] on mat-icon "person_add" at bounding box center [194, 178] width 8 height 8
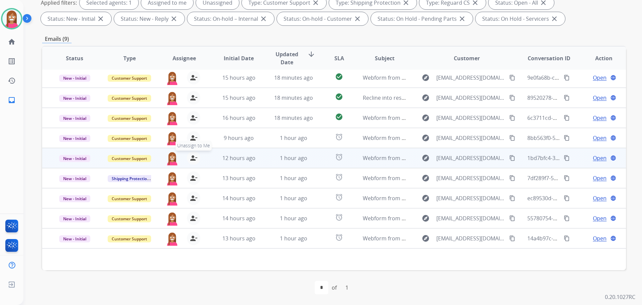
click at [193, 157] on mat-icon "person_remove" at bounding box center [194, 158] width 8 height 8
click at [193, 157] on mat-icon "person_add" at bounding box center [194, 158] width 8 height 8
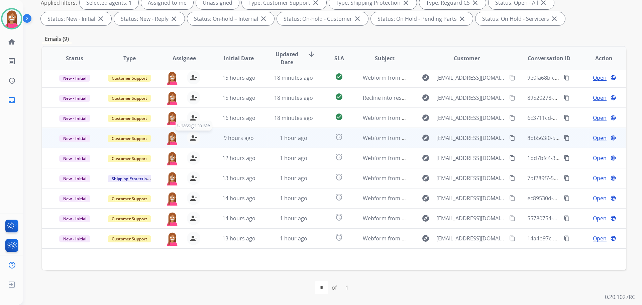
click at [191, 139] on mat-icon "person_remove" at bounding box center [194, 138] width 8 height 8
click at [191, 139] on mat-icon "person_add" at bounding box center [194, 138] width 8 height 8
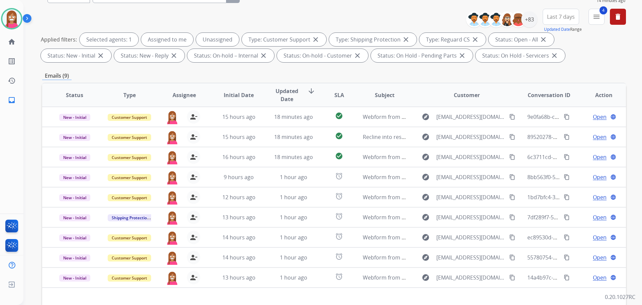
scroll to position [8, 0]
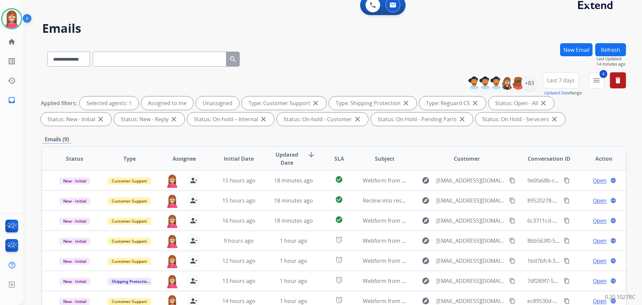
click at [621, 43] on button "Refresh" at bounding box center [611, 49] width 31 height 13
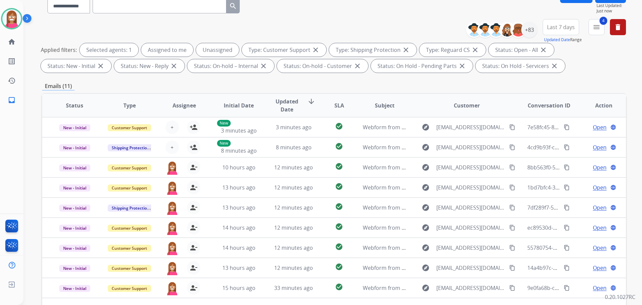
scroll to position [100, 0]
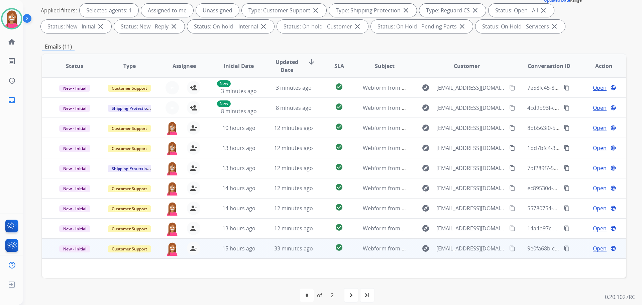
click at [263, 254] on td "33 minutes ago" at bounding box center [288, 248] width 55 height 20
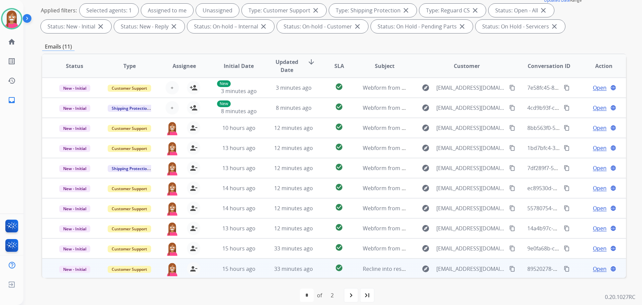
click at [262, 273] on td "33 minutes ago" at bounding box center [288, 268] width 55 height 20
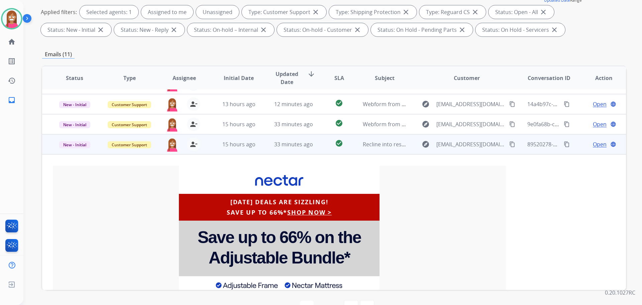
scroll to position [80, 0]
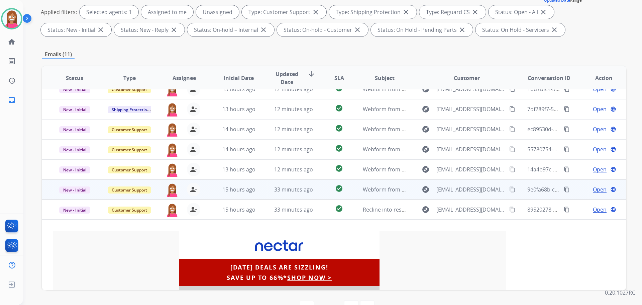
click at [266, 187] on td "33 minutes ago" at bounding box center [288, 189] width 55 height 20
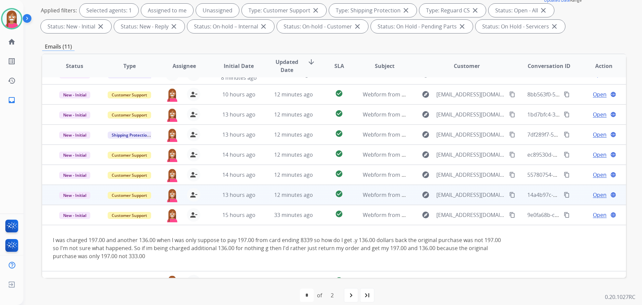
scroll to position [47, 0]
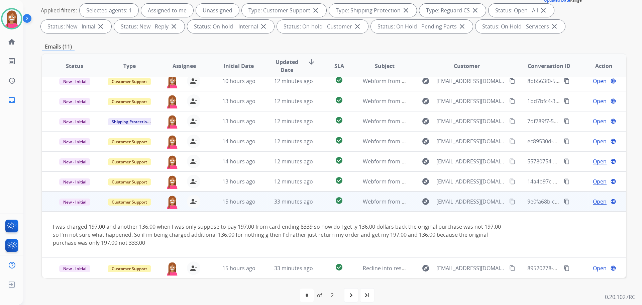
click at [593, 203] on span "Open" at bounding box center [600, 201] width 14 height 8
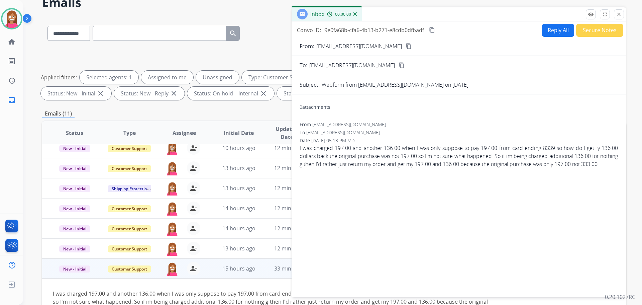
scroll to position [0, 0]
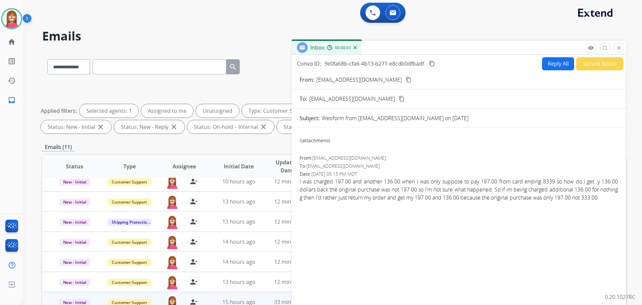
click at [548, 70] on form "From: [EMAIL_ADDRESS][DOMAIN_NAME] content_copy To: [EMAIL_ADDRESS][DOMAIN_NAME…" at bounding box center [459, 199] width 335 height 258
click at [549, 65] on button "Reply All" at bounding box center [558, 63] width 32 height 13
select select "**********"
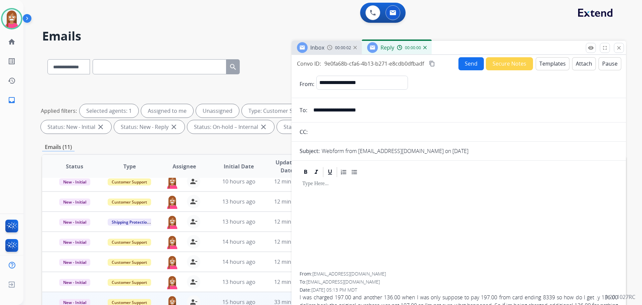
click at [549, 65] on button "Templates" at bounding box center [553, 63] width 34 height 13
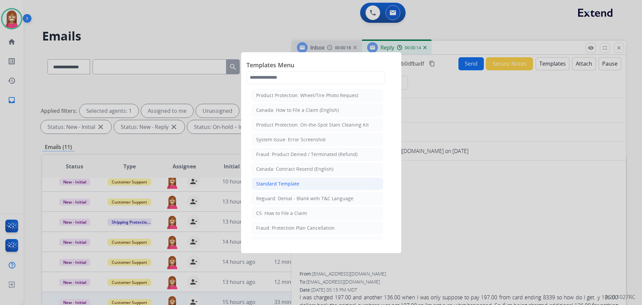
click at [267, 184] on div "Standard Template" at bounding box center [277, 183] width 43 height 7
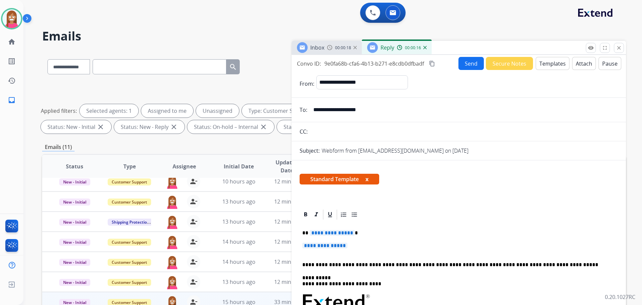
click at [545, 61] on button "Templates" at bounding box center [553, 63] width 34 height 13
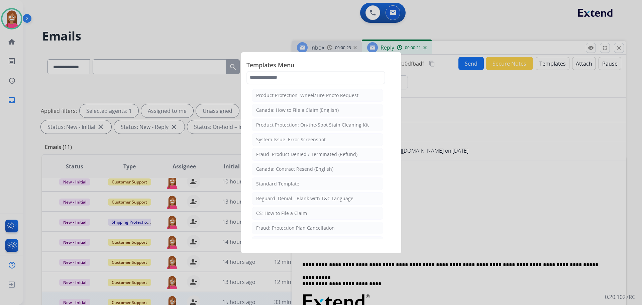
click at [439, 189] on div at bounding box center [321, 152] width 642 height 305
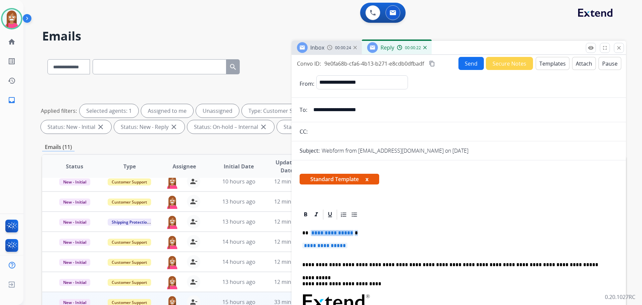
drag, startPoint x: 356, startPoint y: 244, endPoint x: 326, endPoint y: 236, distance: 31.8
click at [366, 243] on p "**********" at bounding box center [458, 249] width 313 height 12
drag, startPoint x: 358, startPoint y: 243, endPoint x: 303, endPoint y: 230, distance: 56.2
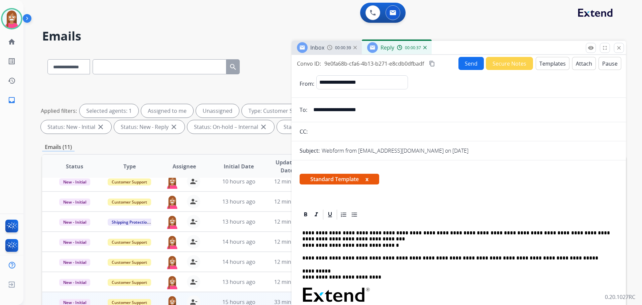
click at [328, 239] on p "**********" at bounding box center [456, 239] width 308 height 18
drag, startPoint x: 387, startPoint y: 248, endPoint x: 303, endPoint y: 247, distance: 83.6
click at [303, 247] on p "**********" at bounding box center [456, 239] width 308 height 18
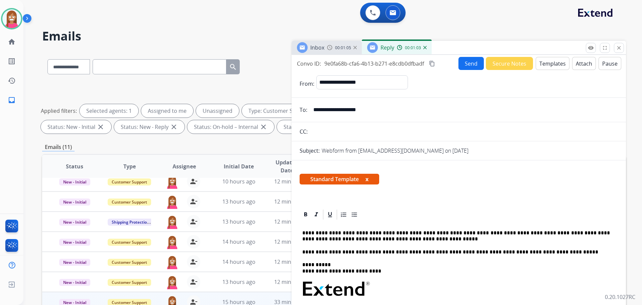
click at [467, 60] on button "Send" at bounding box center [471, 63] width 25 height 13
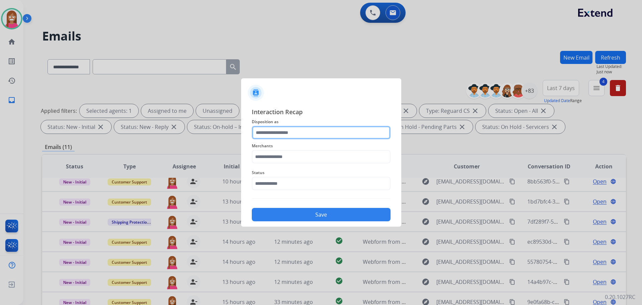
click at [285, 132] on input "text" at bounding box center [321, 132] width 139 height 13
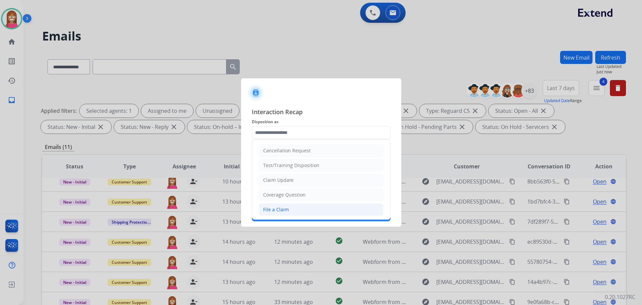
click at [280, 208] on div "File a Claim" at bounding box center [276, 209] width 26 height 7
type input "**********"
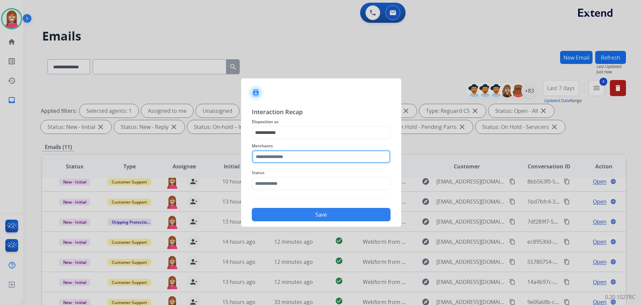
click at [274, 158] on input "text" at bounding box center [321, 156] width 139 height 13
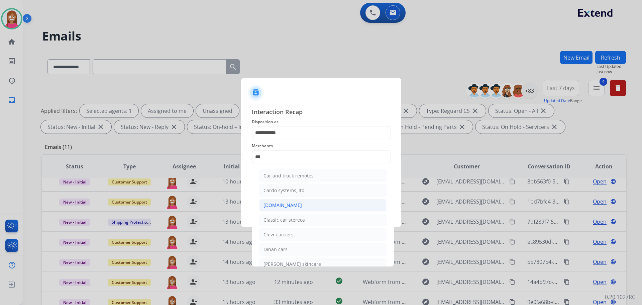
click at [286, 202] on div "[DOMAIN_NAME]" at bounding box center [283, 205] width 38 height 7
type input "**********"
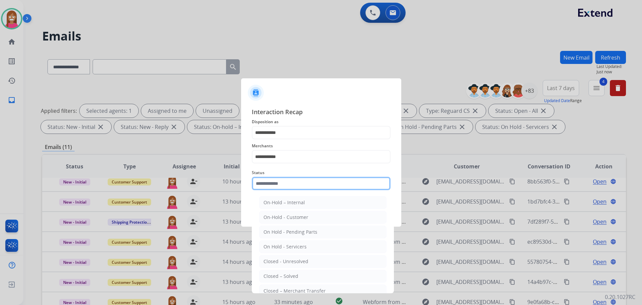
click at [270, 185] on input "text" at bounding box center [321, 183] width 139 height 13
click at [274, 273] on div "Closed – Solved" at bounding box center [281, 276] width 35 height 7
type input "**********"
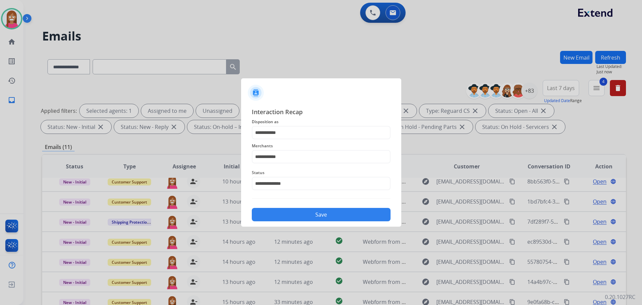
drag, startPoint x: 289, startPoint y: 209, endPoint x: 285, endPoint y: 196, distance: 13.2
click at [285, 200] on div "**********" at bounding box center [321, 164] width 139 height 114
click at [290, 213] on button "Save" at bounding box center [321, 214] width 139 height 13
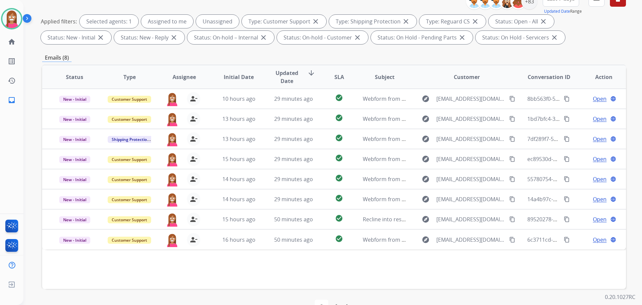
scroll to position [108, 0]
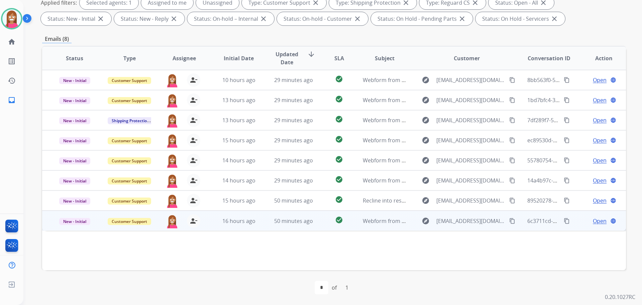
click at [264, 224] on td "50 minutes ago" at bounding box center [288, 220] width 55 height 20
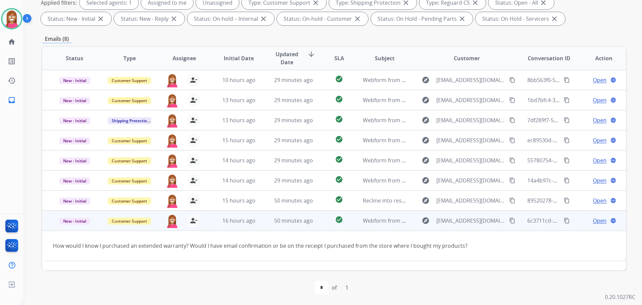
click at [593, 221] on span "Open" at bounding box center [600, 220] width 14 height 8
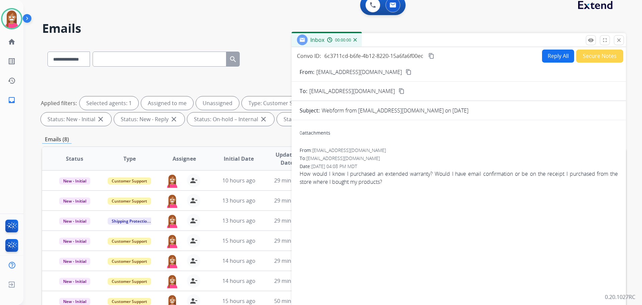
scroll to position [0, 0]
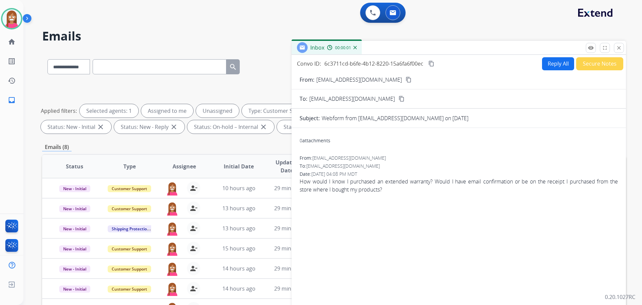
click at [558, 62] on button "Reply All" at bounding box center [558, 63] width 32 height 13
select select "**********"
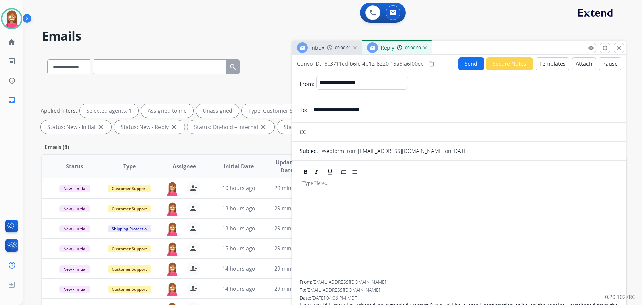
click at [555, 63] on button "Templates" at bounding box center [553, 63] width 34 height 13
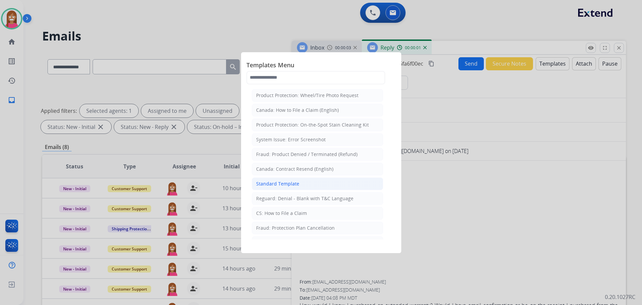
click at [271, 186] on div "Standard Template" at bounding box center [277, 183] width 43 height 7
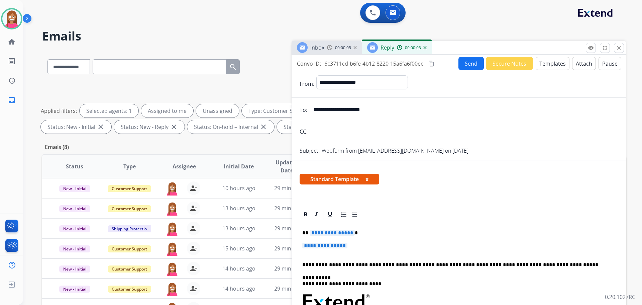
click at [330, 235] on span "**********" at bounding box center [332, 233] width 45 height 6
click at [341, 245] on span "**********" at bounding box center [324, 246] width 45 height 6
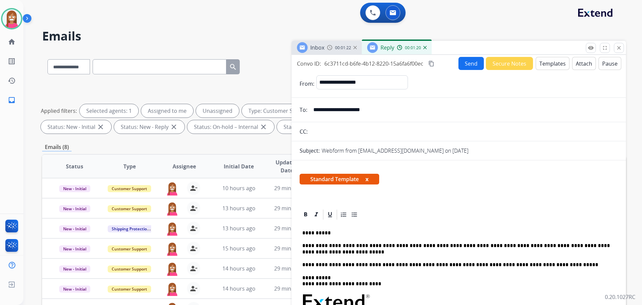
click at [313, 245] on p "**********" at bounding box center [456, 249] width 308 height 12
click at [323, 254] on p "**********" at bounding box center [456, 249] width 308 height 12
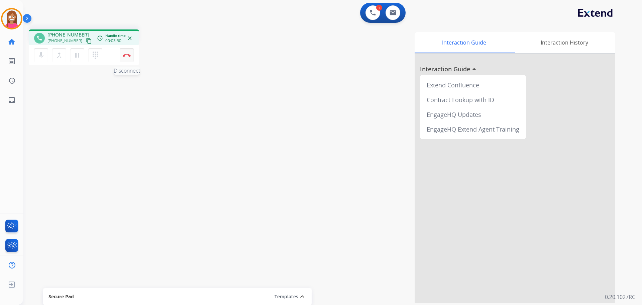
click at [126, 58] on button "Disconnect" at bounding box center [127, 55] width 14 height 14
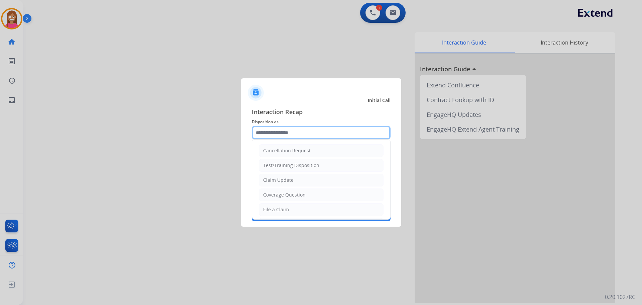
drag, startPoint x: 271, startPoint y: 131, endPoint x: 268, endPoint y: 142, distance: 11.2
click at [270, 133] on input "text" at bounding box center [321, 132] width 139 height 13
click at [300, 212] on li "File a Claim" at bounding box center [321, 209] width 125 height 13
type input "**********"
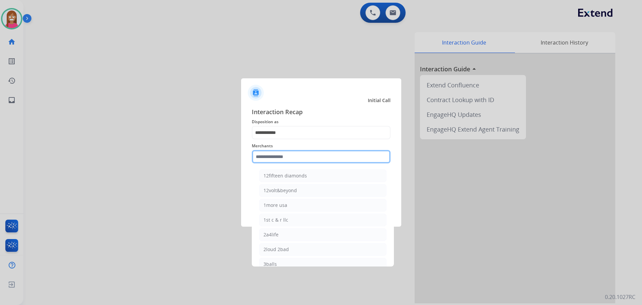
click at [274, 156] on input "text" at bounding box center [321, 156] width 139 height 13
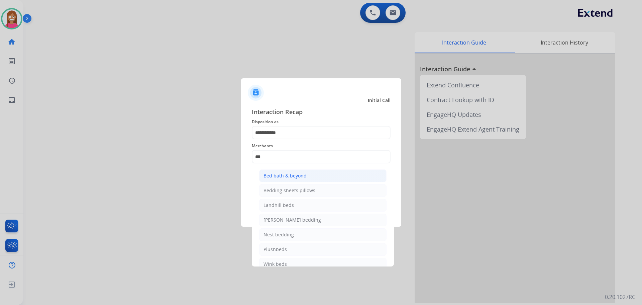
click at [280, 172] on div "Bed bath & beyond" at bounding box center [285, 175] width 43 height 7
type input "**********"
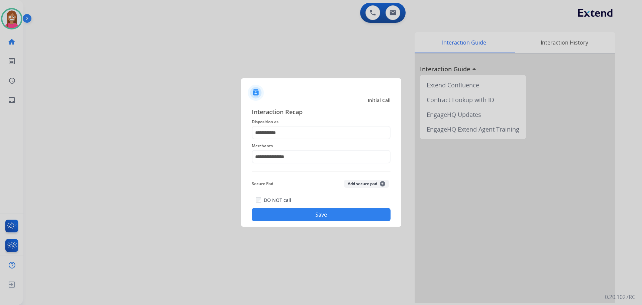
click at [290, 211] on button "Save" at bounding box center [321, 214] width 139 height 13
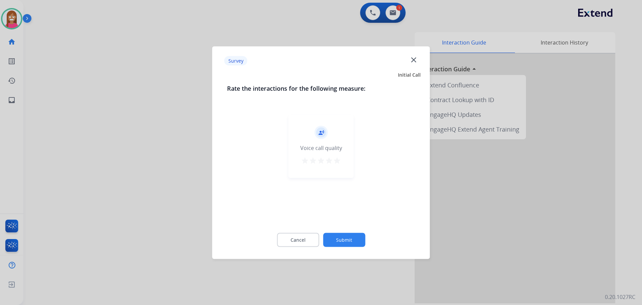
click at [415, 59] on mat-icon "close" at bounding box center [414, 59] width 9 height 9
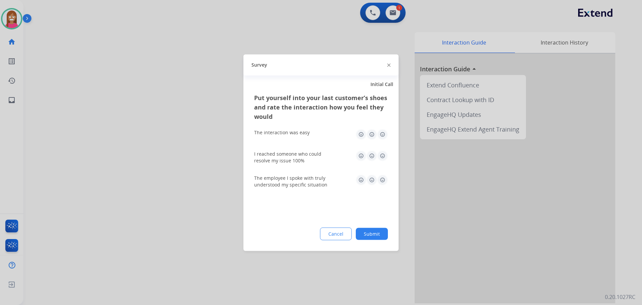
click at [389, 65] on img at bounding box center [388, 65] width 3 height 3
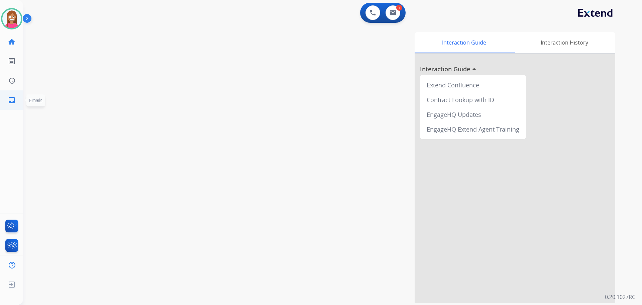
click at [16, 99] on link "inbox Emails" at bounding box center [11, 100] width 19 height 19
select select "**********"
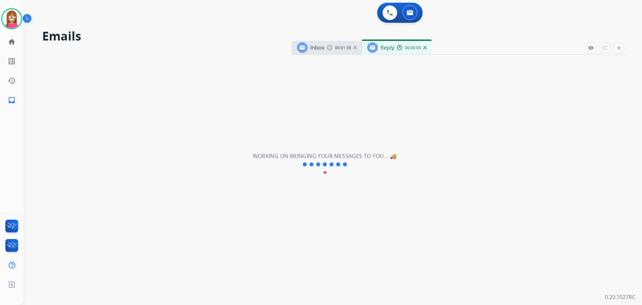
select select "**********"
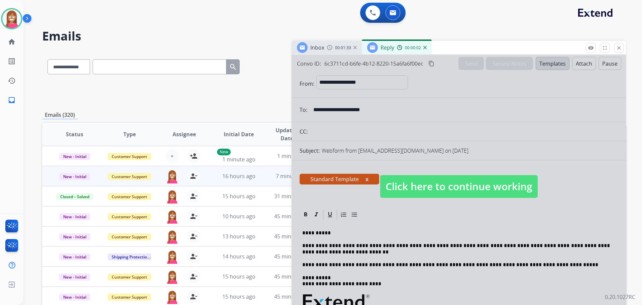
click at [400, 188] on span "Click here to continue working" at bounding box center [459, 186] width 158 height 23
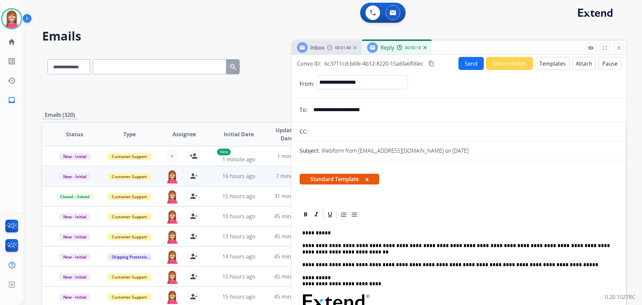
click at [474, 65] on button "Send" at bounding box center [471, 63] width 25 height 13
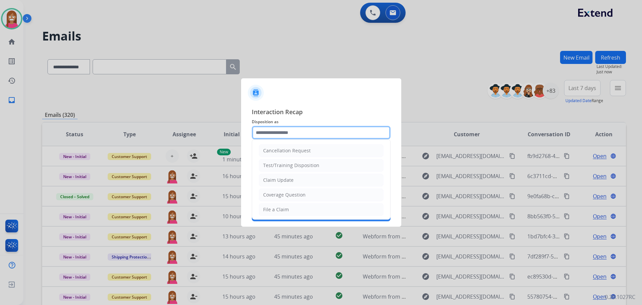
click at [269, 135] on input "text" at bounding box center [321, 132] width 139 height 13
drag, startPoint x: 269, startPoint y: 194, endPoint x: 263, endPoint y: 183, distance: 12.3
click at [269, 193] on div "Coverage Question" at bounding box center [284, 194] width 42 height 7
type input "**********"
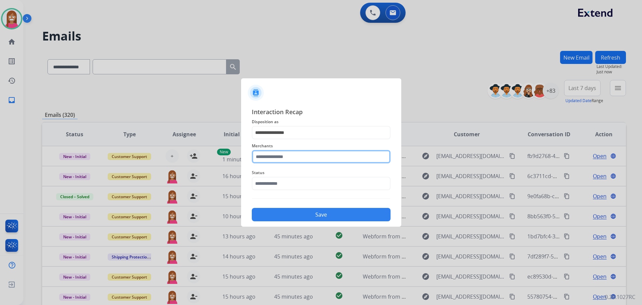
click at [261, 159] on input "text" at bounding box center [321, 156] width 139 height 13
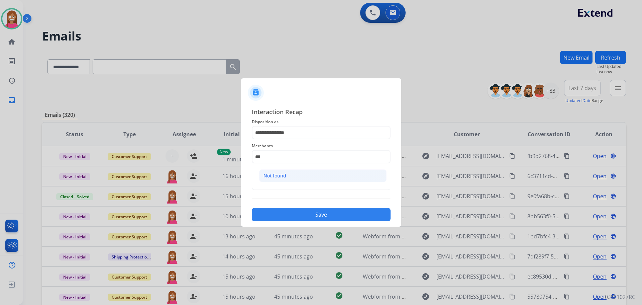
click at [293, 173] on li "Not found" at bounding box center [322, 175] width 127 height 13
type input "*********"
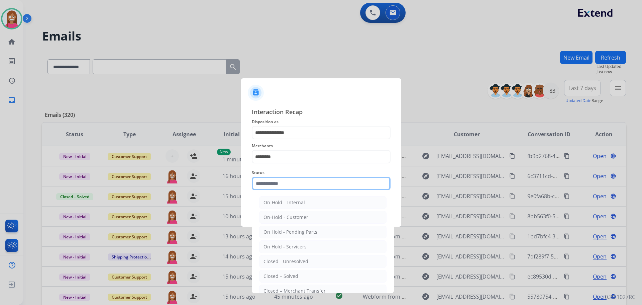
click at [269, 187] on input "text" at bounding box center [321, 183] width 139 height 13
click at [262, 275] on li "Closed – Solved" at bounding box center [322, 276] width 127 height 13
type input "**********"
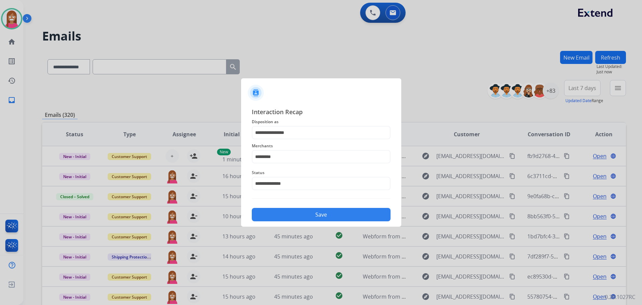
click at [281, 209] on button "Save" at bounding box center [321, 214] width 139 height 13
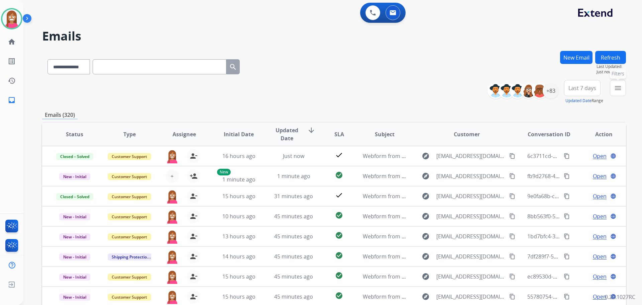
click at [612, 86] on button "menu Filters" at bounding box center [618, 88] width 16 height 16
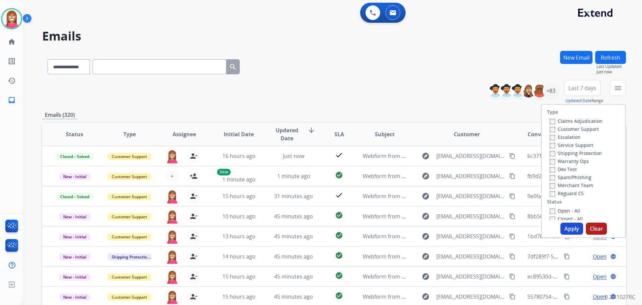
click at [562, 125] on div "Customer Support" at bounding box center [576, 129] width 53 height 8
click at [562, 127] on label "Customer Support" at bounding box center [574, 129] width 49 height 6
click at [563, 155] on label "Shipping Protection" at bounding box center [576, 153] width 52 height 6
click at [550, 208] on label "Open - All" at bounding box center [565, 210] width 30 height 6
click at [551, 153] on label "Shipping Protection" at bounding box center [576, 153] width 52 height 6
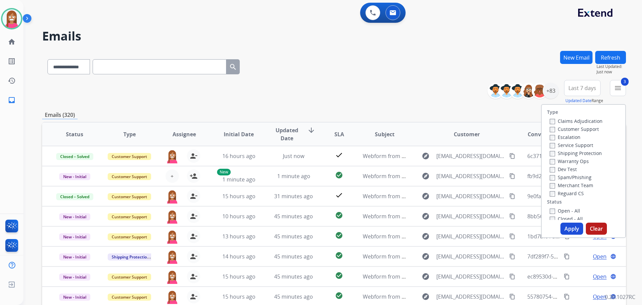
drag, startPoint x: 554, startPoint y: 191, endPoint x: 555, endPoint y: 194, distance: 3.4
click at [554, 191] on label "Reguard CS" at bounding box center [567, 193] width 34 height 6
click at [564, 227] on button "Apply" at bounding box center [572, 229] width 23 height 12
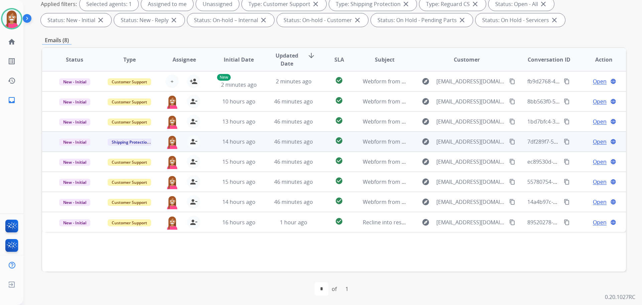
scroll to position [108, 0]
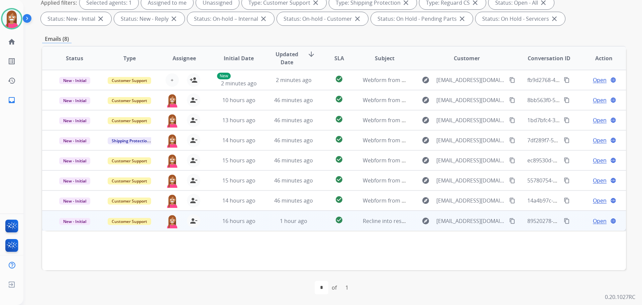
click at [265, 224] on td "1 hour ago" at bounding box center [288, 220] width 55 height 20
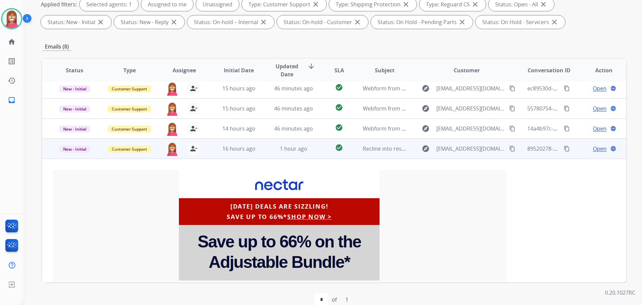
scroll to position [40, 0]
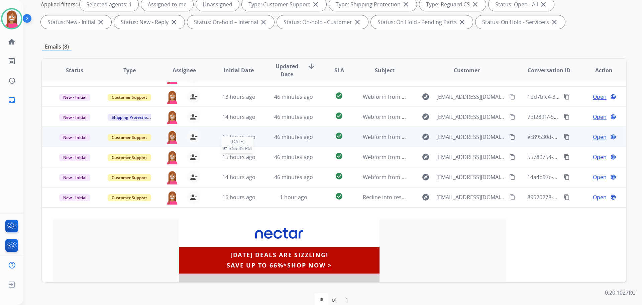
click at [257, 158] on div "15 hours ago" at bounding box center [239, 157] width 44 height 8
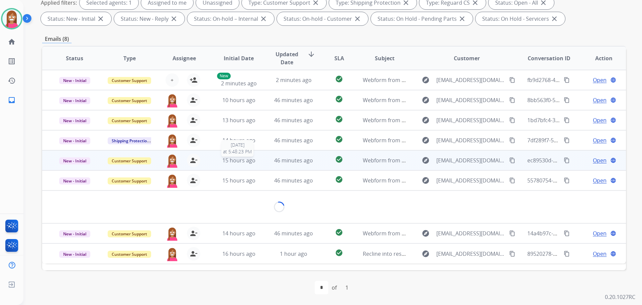
scroll to position [0, 0]
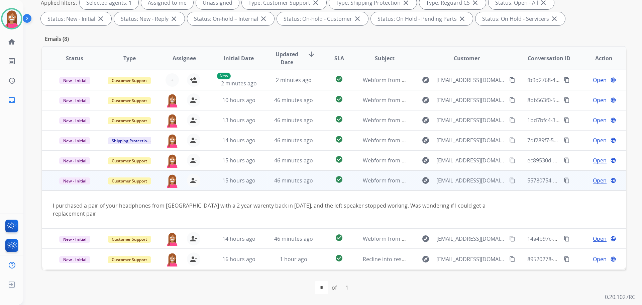
click at [593, 182] on span "Open" at bounding box center [600, 180] width 14 height 8
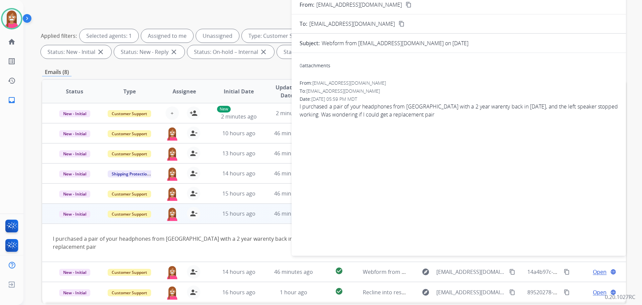
scroll to position [8, 0]
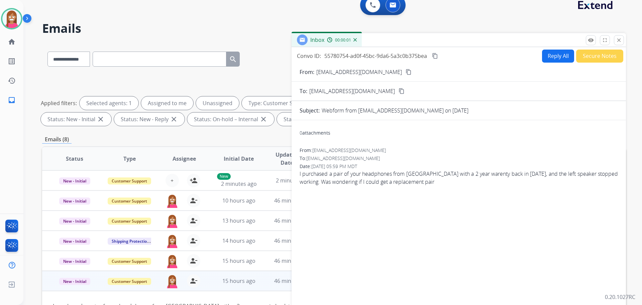
click at [551, 55] on button "Reply All" at bounding box center [558, 56] width 32 height 13
select select "**********"
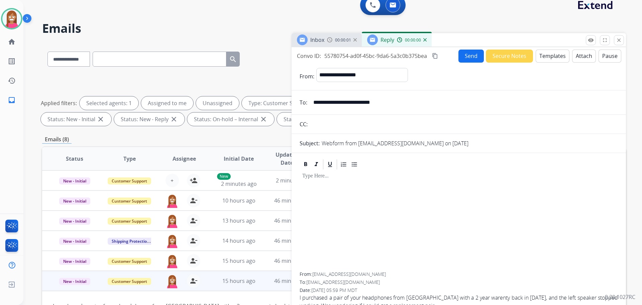
click at [550, 55] on button "Templates" at bounding box center [553, 56] width 34 height 13
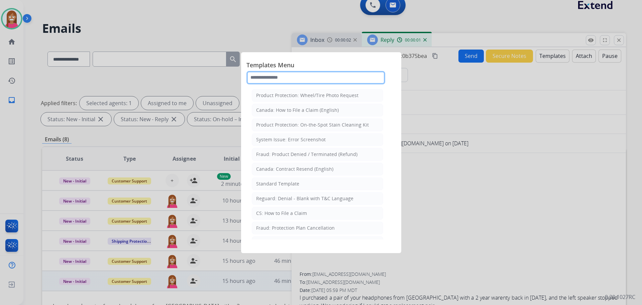
click at [292, 78] on input "text" at bounding box center [316, 77] width 139 height 13
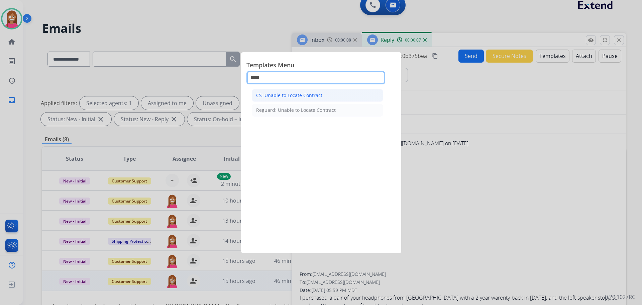
type input "*****"
click at [269, 95] on div "CS: Unable to Locate Contract" at bounding box center [289, 95] width 66 height 7
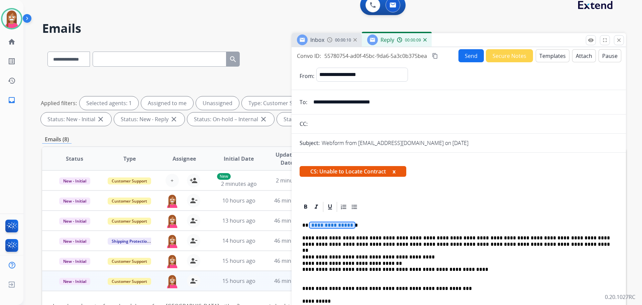
click at [326, 227] on span "**********" at bounding box center [332, 225] width 45 height 6
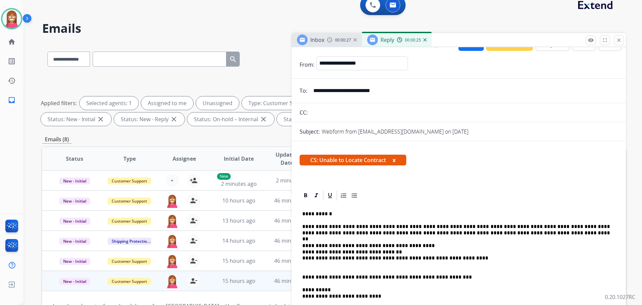
scroll to position [0, 0]
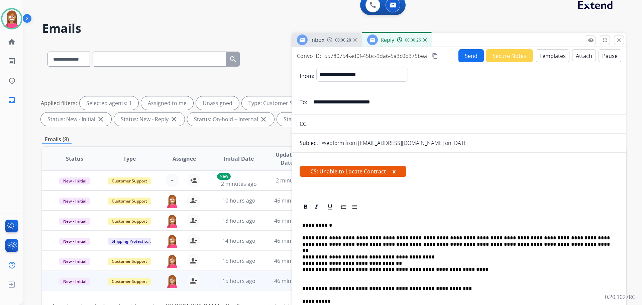
click at [463, 54] on button "Send" at bounding box center [471, 55] width 25 height 13
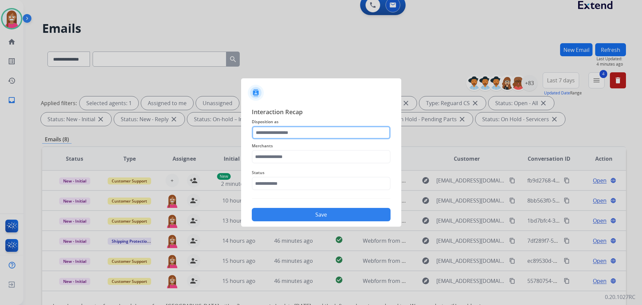
click at [292, 132] on input "text" at bounding box center [321, 132] width 139 height 13
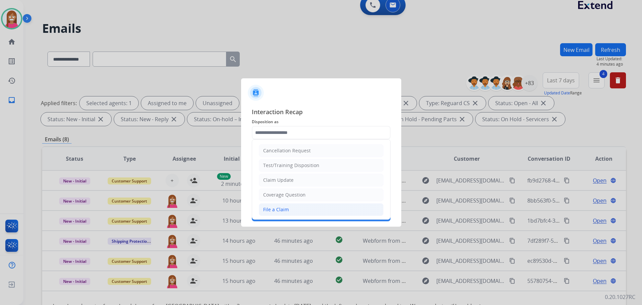
click at [267, 212] on div "File a Claim" at bounding box center [276, 209] width 26 height 7
type input "**********"
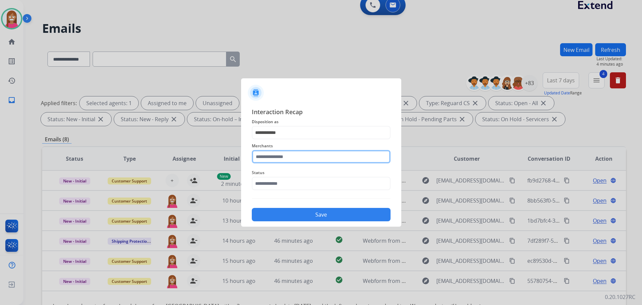
click at [267, 158] on input "text" at bounding box center [321, 156] width 139 height 13
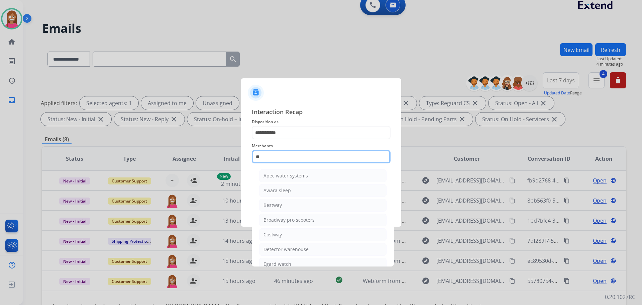
type input "*"
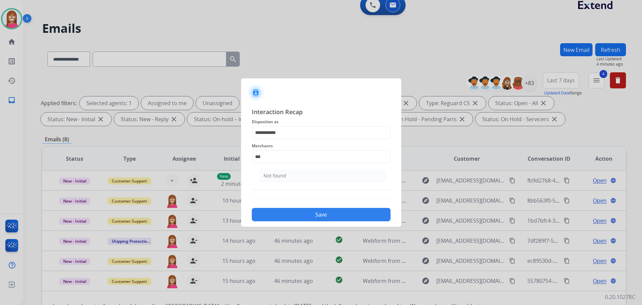
drag, startPoint x: 281, startPoint y: 179, endPoint x: 279, endPoint y: 182, distance: 3.6
click at [280, 179] on div "Not found" at bounding box center [275, 175] width 23 height 7
type input "*********"
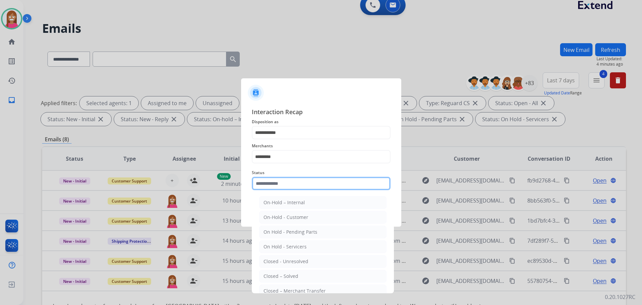
click at [272, 182] on input "text" at bounding box center [321, 183] width 139 height 13
click at [295, 276] on div "Closed – Solved" at bounding box center [281, 276] width 35 height 7
type input "**********"
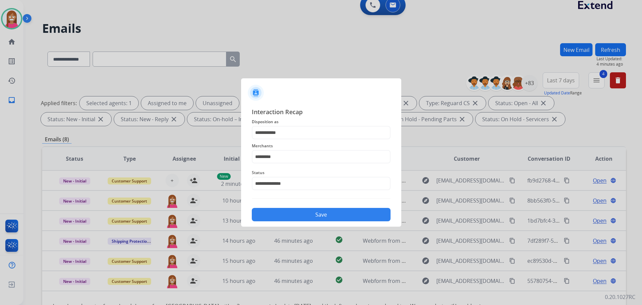
click at [316, 215] on button "Save" at bounding box center [321, 214] width 139 height 13
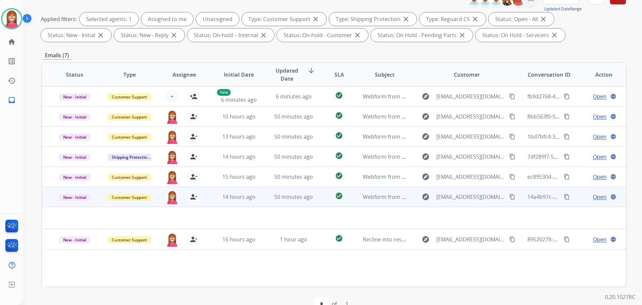
scroll to position [108, 0]
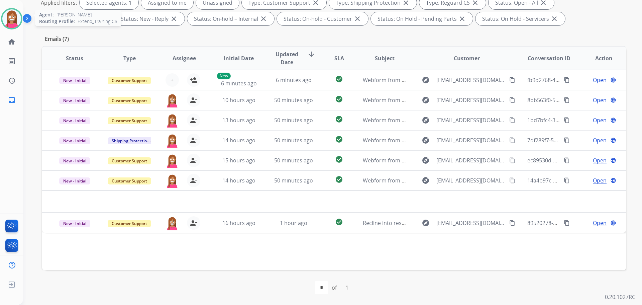
click at [6, 22] on img at bounding box center [11, 18] width 19 height 19
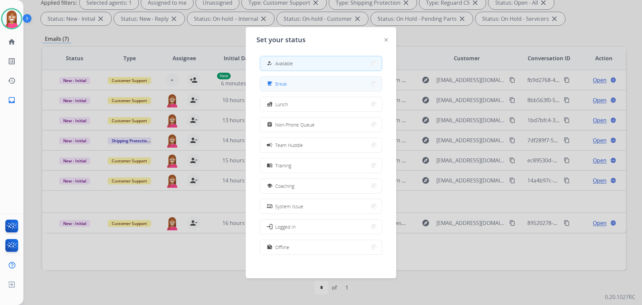
drag, startPoint x: 273, startPoint y: 86, endPoint x: 271, endPoint y: 83, distance: 3.6
click at [271, 83] on div "free_breakfast" at bounding box center [271, 84] width 10 height 8
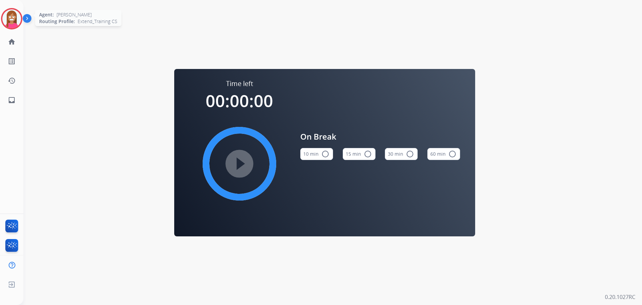
click at [12, 24] on img at bounding box center [11, 18] width 19 height 19
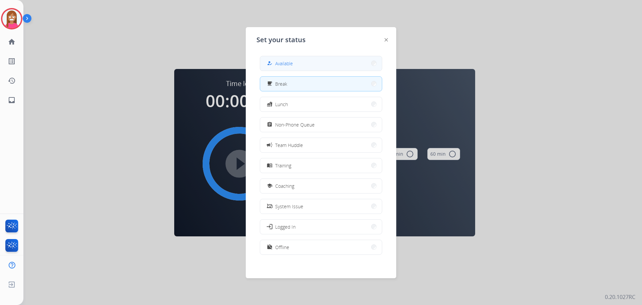
click at [276, 68] on button "how_to_reg Available" at bounding box center [321, 63] width 122 height 14
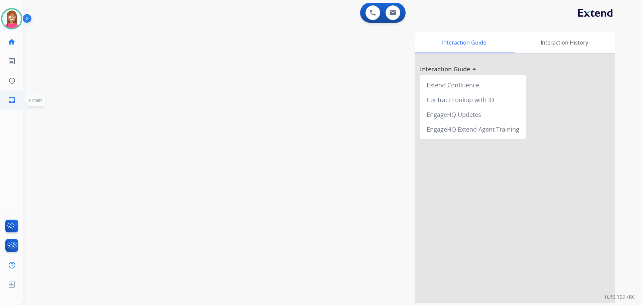
click at [8, 101] on mat-icon "inbox" at bounding box center [12, 100] width 8 height 8
select select "**********"
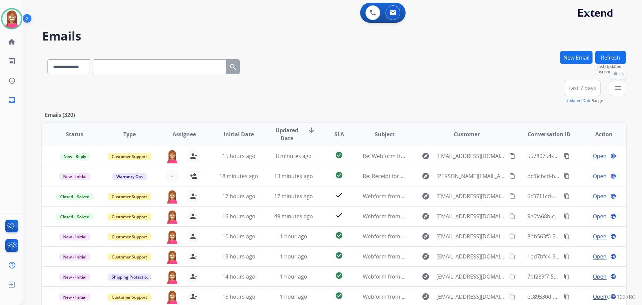
click at [618, 85] on mat-icon "menu" at bounding box center [618, 88] width 8 height 8
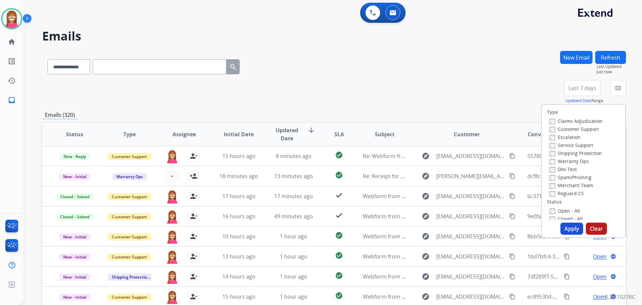
click at [570, 127] on label "Customer Support" at bounding box center [574, 129] width 49 height 6
click at [566, 153] on label "Shipping Protection" at bounding box center [576, 153] width 52 height 6
click at [552, 192] on label "Reguard CS" at bounding box center [567, 193] width 34 height 6
click at [557, 210] on label "Open - All" at bounding box center [565, 210] width 30 height 6
drag, startPoint x: 575, startPoint y: 226, endPoint x: 570, endPoint y: 224, distance: 4.8
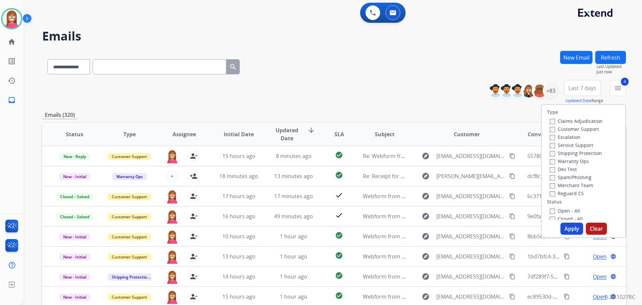
click at [575, 225] on button "Apply" at bounding box center [572, 229] width 23 height 12
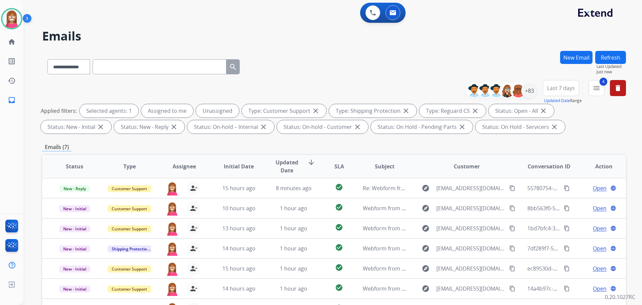
scroll to position [33, 0]
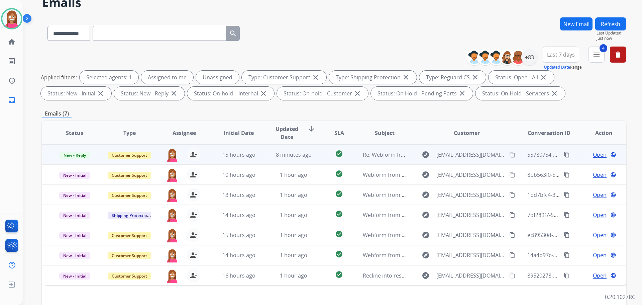
click at [270, 160] on td "8 minutes ago" at bounding box center [288, 155] width 55 height 20
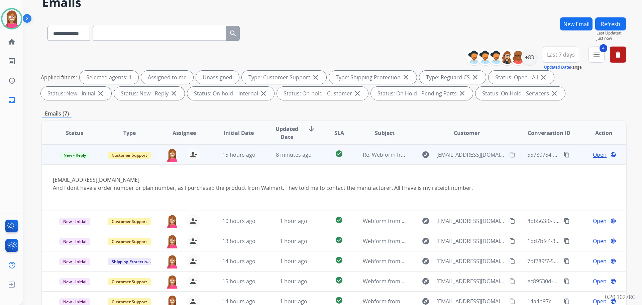
click at [593, 155] on span "Open" at bounding box center [600, 155] width 14 height 8
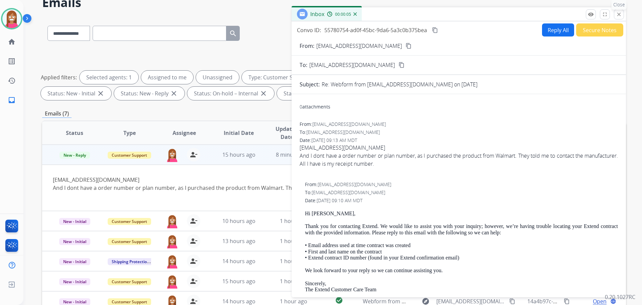
click at [617, 15] on mat-icon "close" at bounding box center [619, 14] width 6 height 6
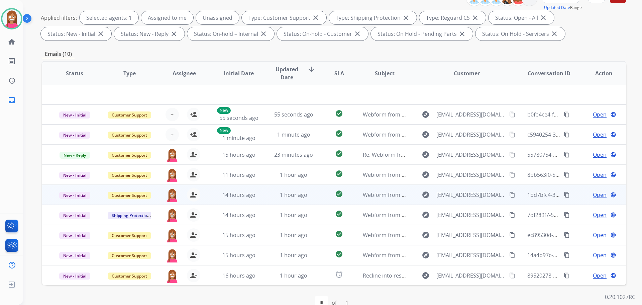
scroll to position [108, 0]
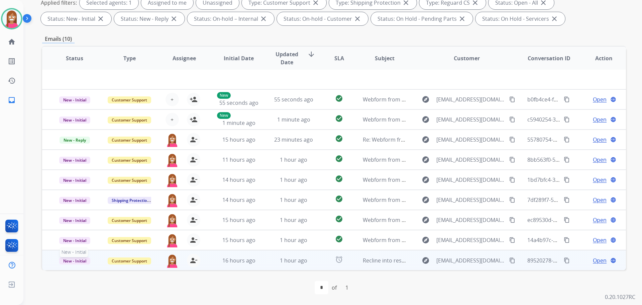
click at [74, 261] on span "New - Initial" at bounding box center [74, 260] width 31 height 7
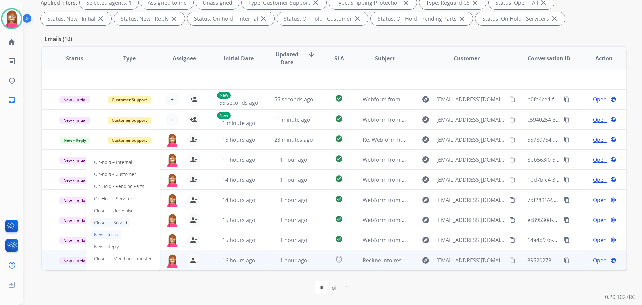
click at [107, 222] on p "Closed – Solved" at bounding box center [110, 222] width 38 height 9
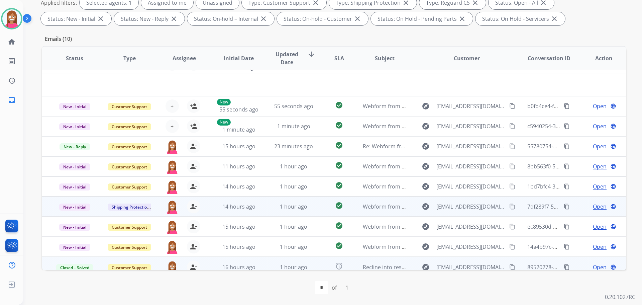
scroll to position [23, 0]
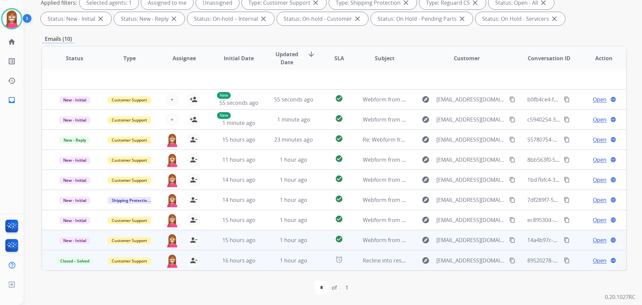
click at [267, 244] on td "1 hour ago" at bounding box center [288, 240] width 55 height 20
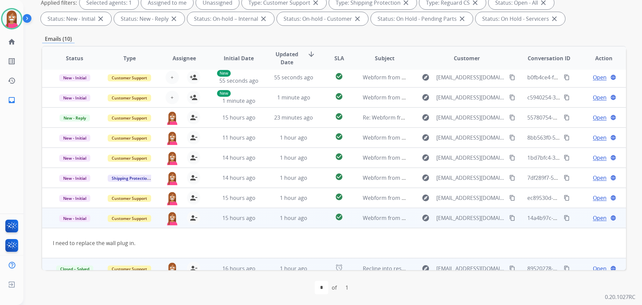
scroll to position [31, 0]
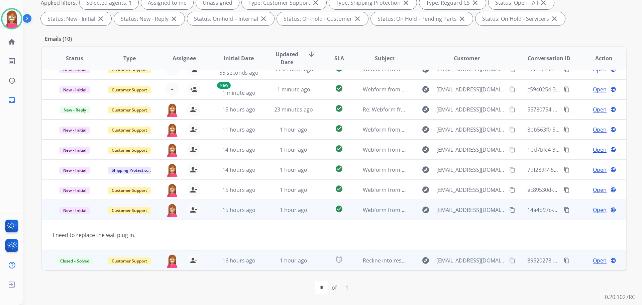
click at [594, 210] on span "Open" at bounding box center [600, 210] width 14 height 8
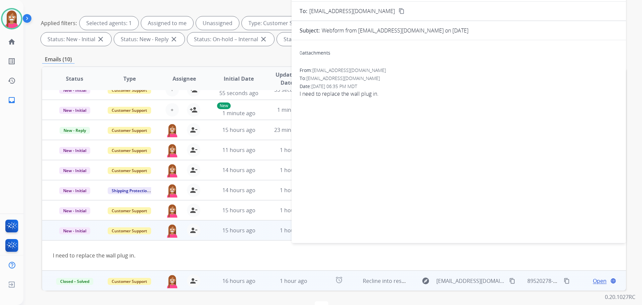
scroll to position [8, 0]
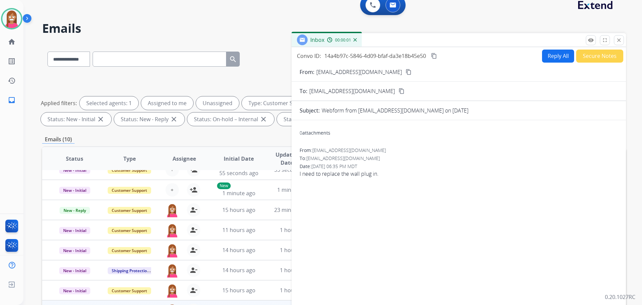
click at [553, 60] on button "Reply All" at bounding box center [558, 56] width 32 height 13
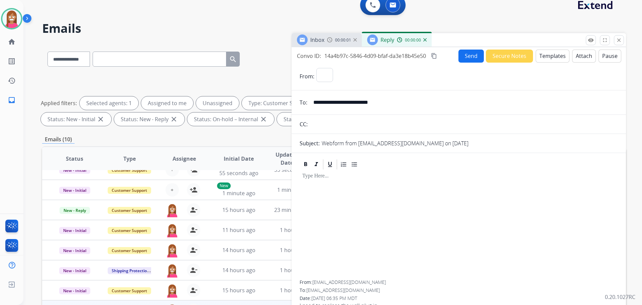
select select "**********"
click at [543, 56] on button "Templates" at bounding box center [553, 56] width 34 height 13
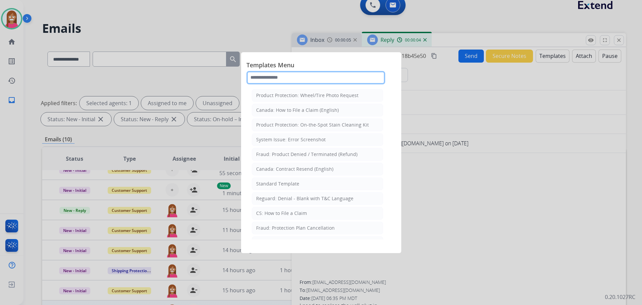
click at [269, 79] on input "text" at bounding box center [316, 77] width 139 height 13
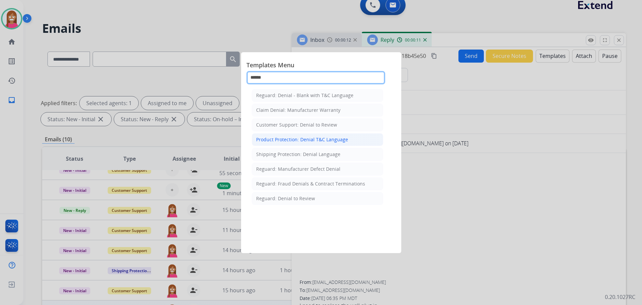
type input "******"
click at [290, 142] on div "Product Protection: Denial T&C Language" at bounding box center [302, 139] width 92 height 7
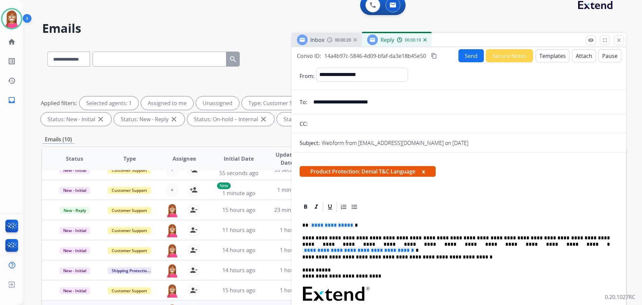
click at [416, 247] on span "**********" at bounding box center [358, 250] width 113 height 6
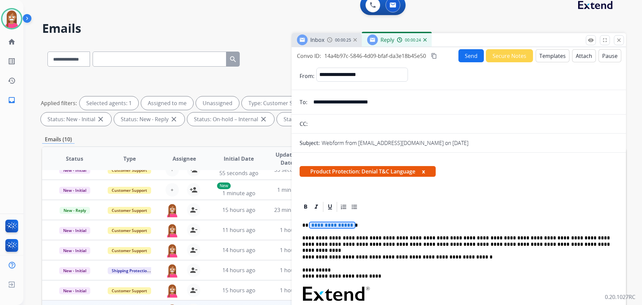
click at [327, 225] on span "**********" at bounding box center [332, 225] width 45 height 6
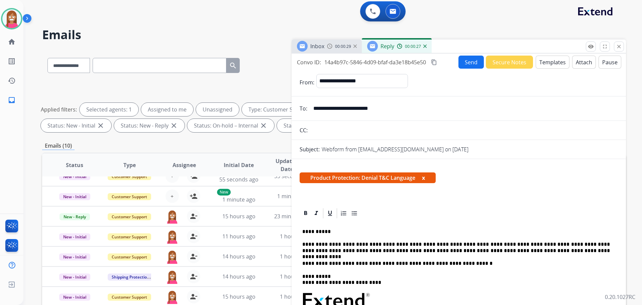
scroll to position [0, 0]
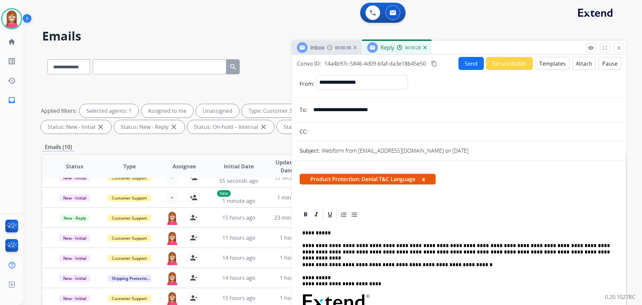
click at [459, 62] on button "Send" at bounding box center [471, 63] width 25 height 13
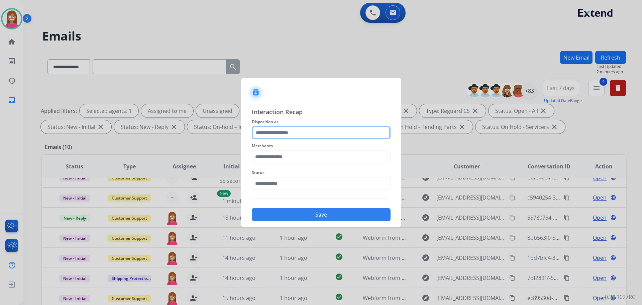
click at [268, 129] on input "text" at bounding box center [321, 132] width 139 height 13
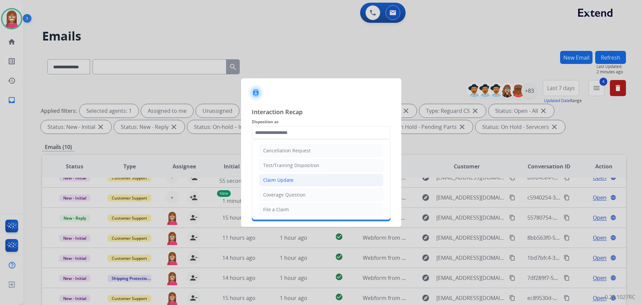
click at [278, 184] on li "Claim Update" at bounding box center [321, 180] width 125 height 13
type input "**********"
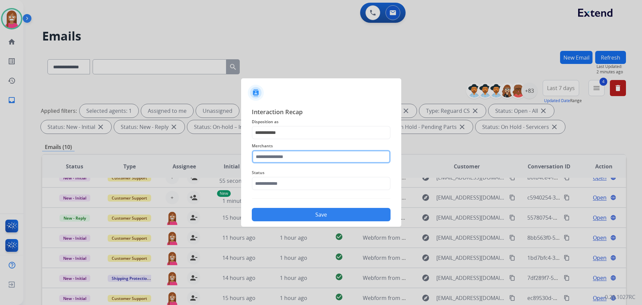
click at [271, 154] on input "text" at bounding box center [321, 156] width 139 height 13
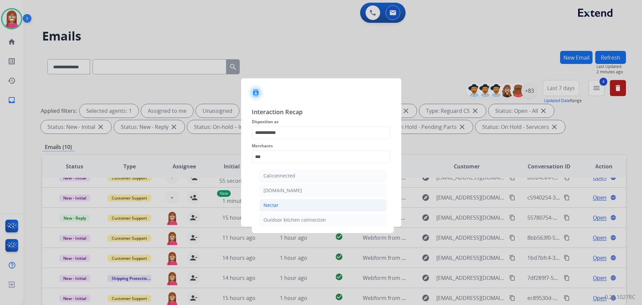
click at [272, 203] on div "Nectar" at bounding box center [271, 205] width 15 height 7
type input "******"
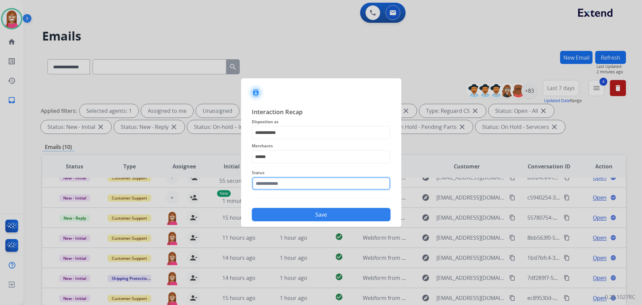
click at [268, 184] on input "text" at bounding box center [321, 183] width 139 height 13
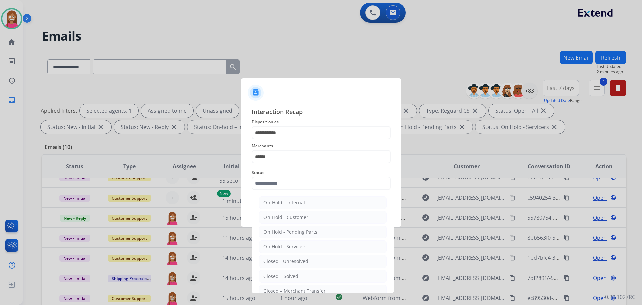
click at [289, 274] on div "Closed – Solved" at bounding box center [281, 276] width 35 height 7
type input "**********"
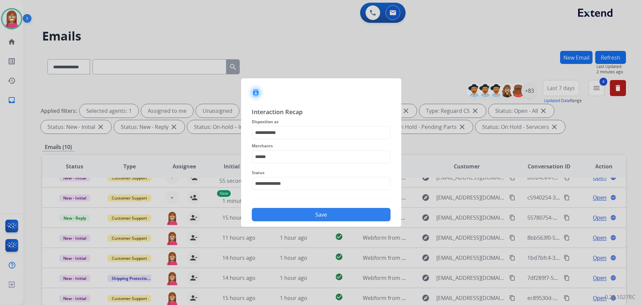
click at [318, 214] on button "Save" at bounding box center [321, 214] width 139 height 13
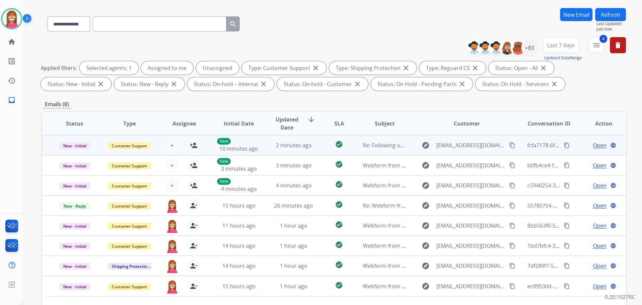
scroll to position [100, 0]
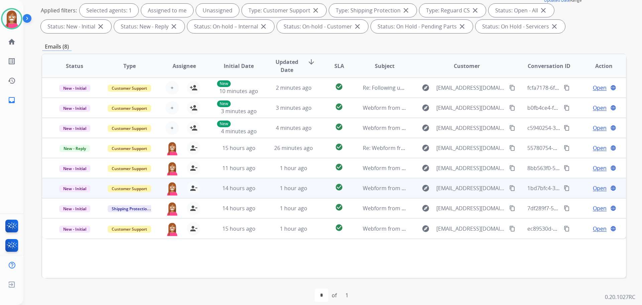
click at [265, 192] on td "1 hour ago" at bounding box center [288, 188] width 55 height 20
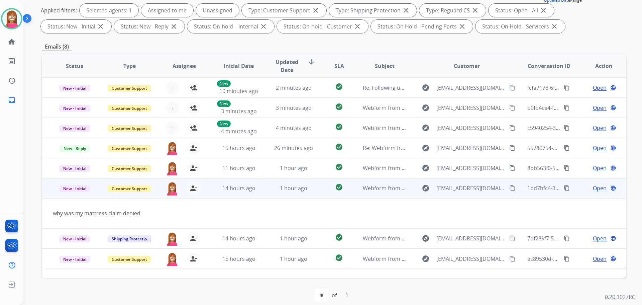
click at [593, 186] on span "Open" at bounding box center [600, 188] width 14 height 8
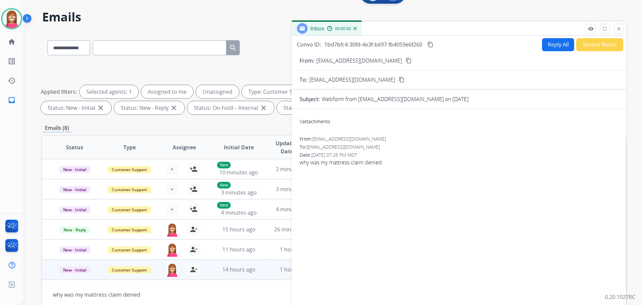
scroll to position [0, 0]
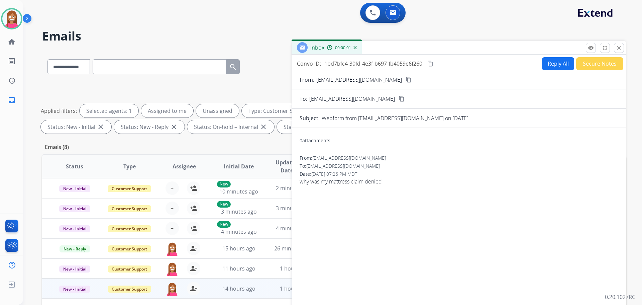
click at [551, 67] on button "Reply All" at bounding box center [558, 63] width 32 height 13
select select "**********"
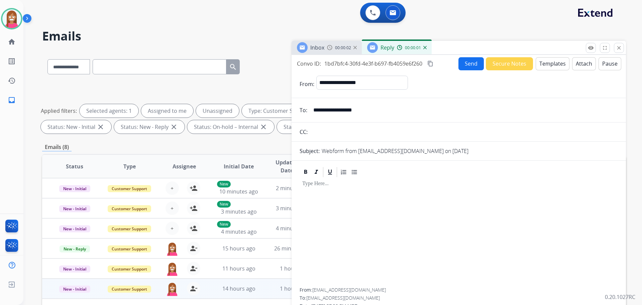
click at [548, 62] on button "Templates" at bounding box center [553, 63] width 34 height 13
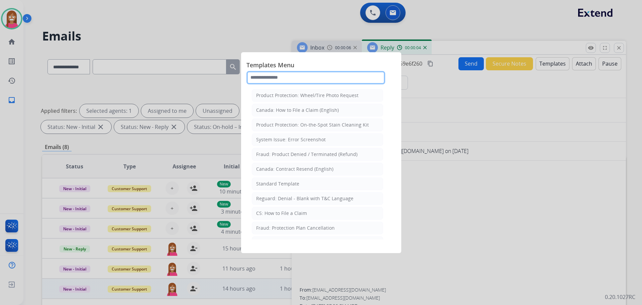
drag, startPoint x: 281, startPoint y: 81, endPoint x: 285, endPoint y: 83, distance: 3.7
click at [284, 82] on input "text" at bounding box center [316, 77] width 139 height 13
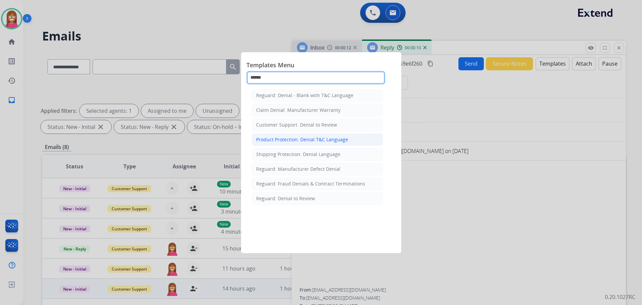
type input "******"
click at [274, 137] on div "Product Protection: Denial T&C Language" at bounding box center [302, 139] width 92 height 7
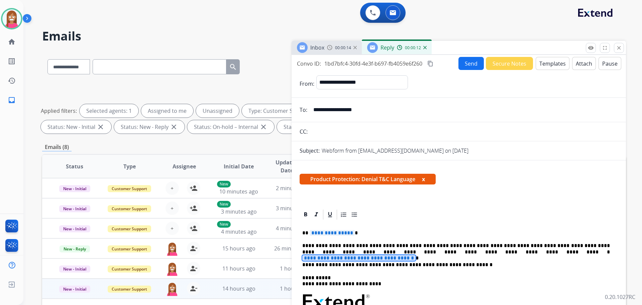
click at [416, 255] on span "**********" at bounding box center [358, 258] width 113 height 6
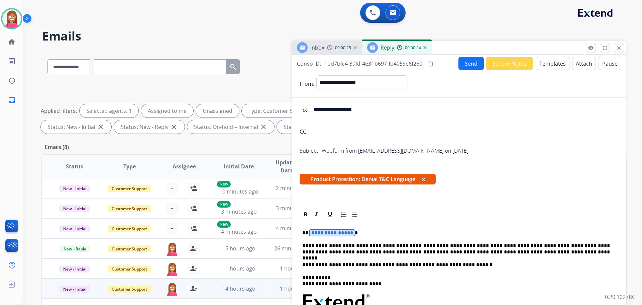
drag, startPoint x: 324, startPoint y: 234, endPoint x: 319, endPoint y: 235, distance: 5.5
click at [319, 235] on span "**********" at bounding box center [332, 233] width 45 height 6
click at [461, 68] on button "Send" at bounding box center [471, 63] width 25 height 13
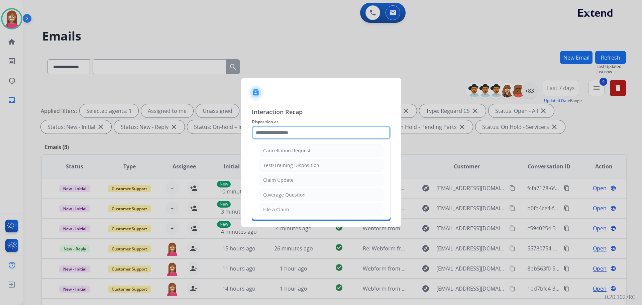
click at [273, 136] on input "text" at bounding box center [321, 132] width 139 height 13
click at [269, 179] on div "Claim Update" at bounding box center [278, 180] width 30 height 7
type input "**********"
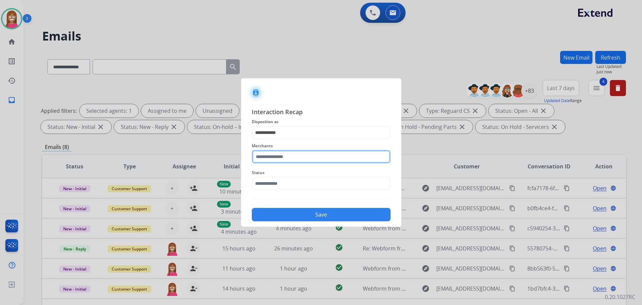
click at [265, 156] on input "text" at bounding box center [321, 156] width 139 height 13
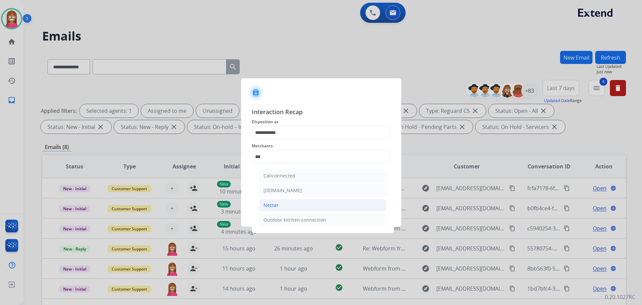
click at [272, 206] on div "Nectar" at bounding box center [271, 205] width 15 height 7
type input "******"
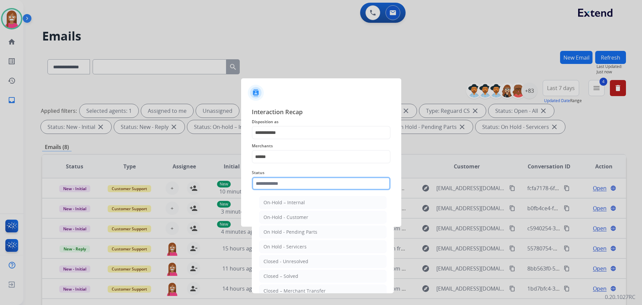
click at [274, 185] on input "text" at bounding box center [321, 183] width 139 height 13
click at [276, 271] on li "Closed – Solved" at bounding box center [322, 276] width 127 height 13
type input "**********"
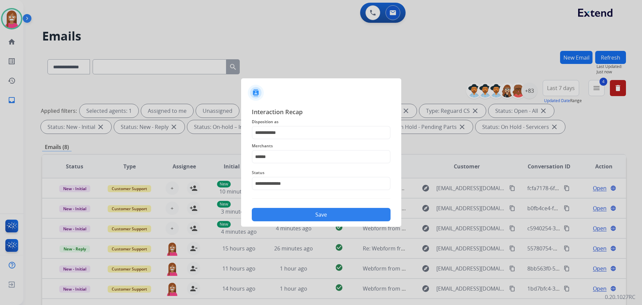
click at [286, 216] on button "Save" at bounding box center [321, 214] width 139 height 13
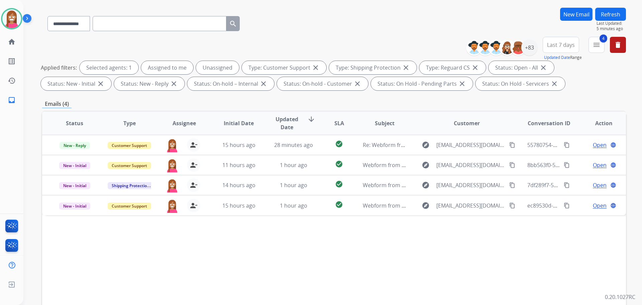
scroll to position [8, 0]
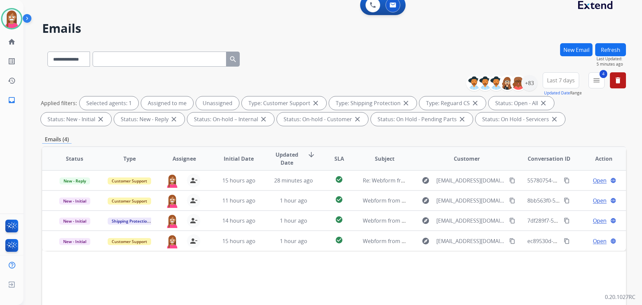
click at [604, 47] on button "Refresh" at bounding box center [611, 49] width 31 height 13
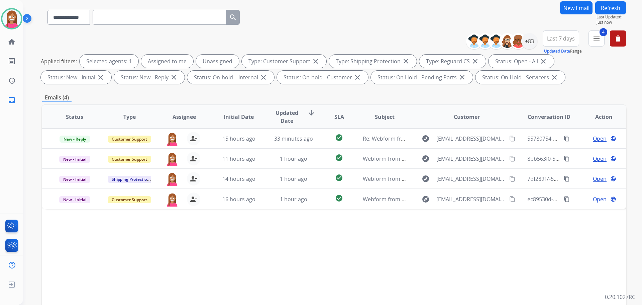
scroll to position [67, 0]
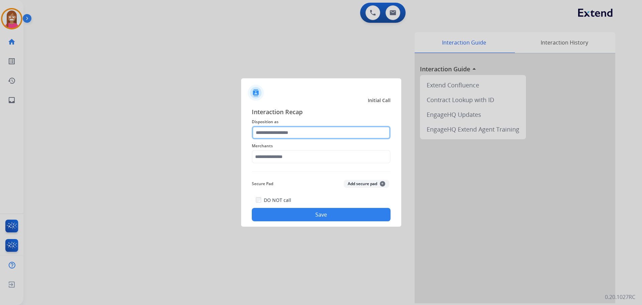
drag, startPoint x: 263, startPoint y: 137, endPoint x: 259, endPoint y: 139, distance: 4.9
click at [262, 137] on input "text" at bounding box center [321, 132] width 139 height 13
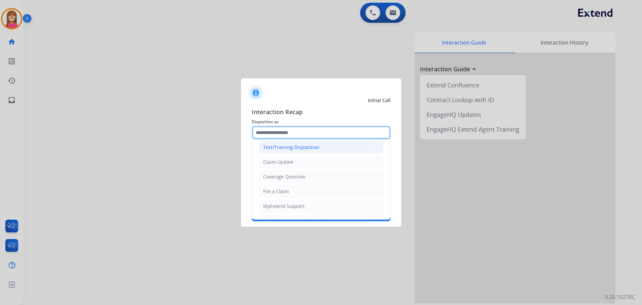
scroll to position [33, 0]
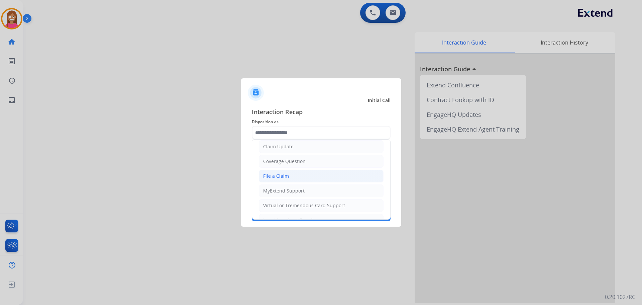
click at [274, 173] on div "File a Claim" at bounding box center [276, 176] width 26 height 7
type input "**********"
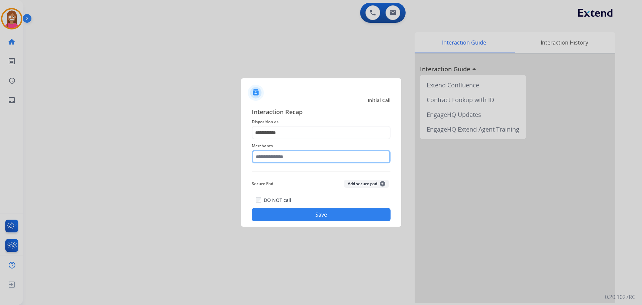
click at [269, 158] on input "text" at bounding box center [321, 156] width 139 height 13
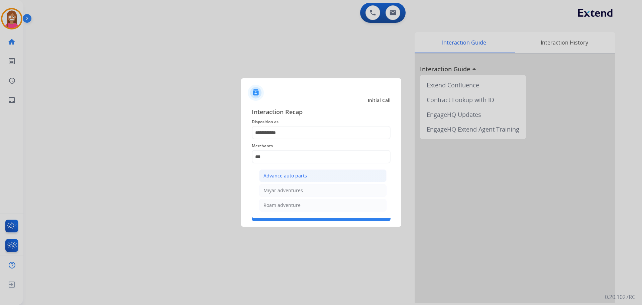
click at [280, 178] on div "Advance auto parts" at bounding box center [285, 175] width 43 height 7
type input "**********"
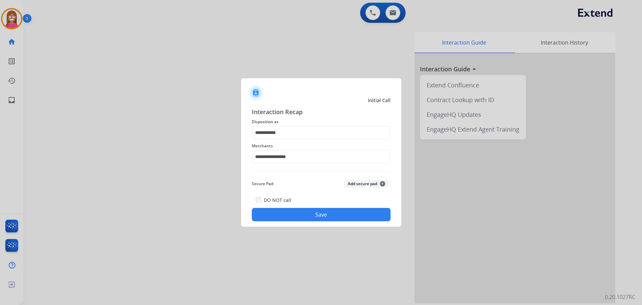
click at [292, 216] on button "Save" at bounding box center [321, 214] width 139 height 13
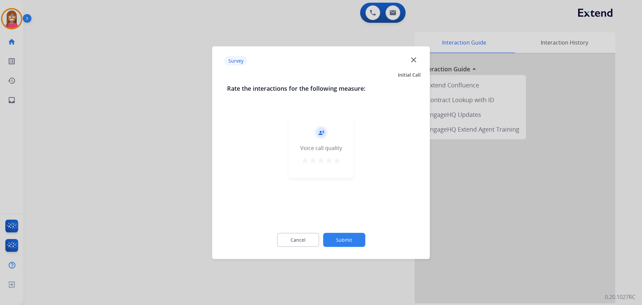
click at [411, 58] on mat-icon "close" at bounding box center [414, 59] width 9 height 9
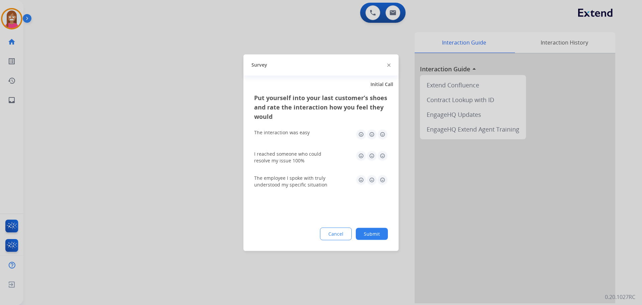
click at [390, 66] on img at bounding box center [388, 65] width 3 height 3
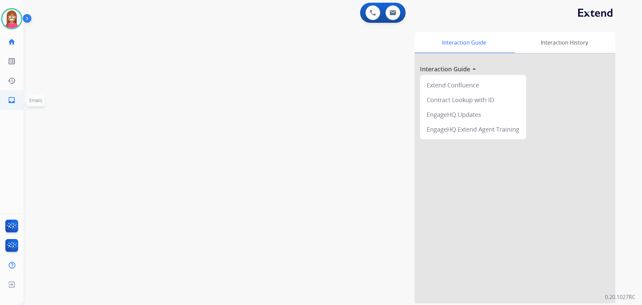
click at [9, 104] on mat-icon "inbox" at bounding box center [12, 100] width 8 height 8
select select "**********"
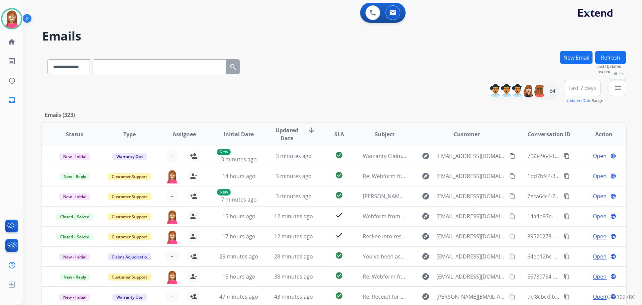
drag, startPoint x: 616, startPoint y: 93, endPoint x: 609, endPoint y: 98, distance: 8.3
click at [615, 93] on button "menu Filters" at bounding box center [618, 88] width 16 height 16
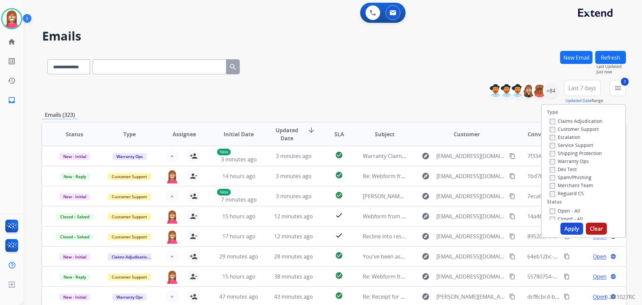
click at [555, 193] on label "Reguard CS" at bounding box center [567, 193] width 34 height 6
click at [561, 211] on label "Open - All" at bounding box center [565, 210] width 30 height 6
click at [570, 226] on button "Apply" at bounding box center [572, 229] width 23 height 12
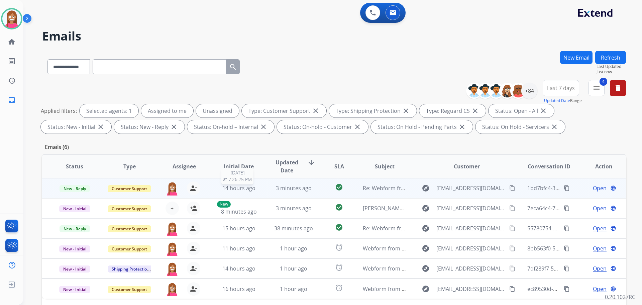
click at [266, 190] on td "3 minutes ago" at bounding box center [288, 188] width 55 height 20
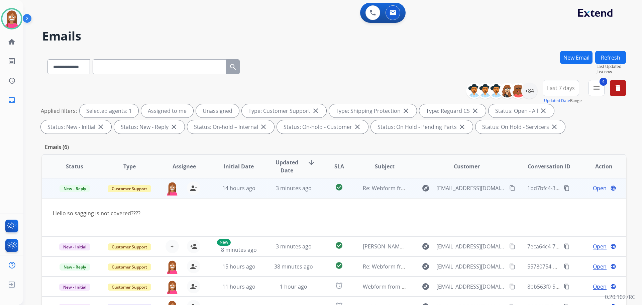
click at [593, 189] on span "Open" at bounding box center [600, 188] width 14 height 8
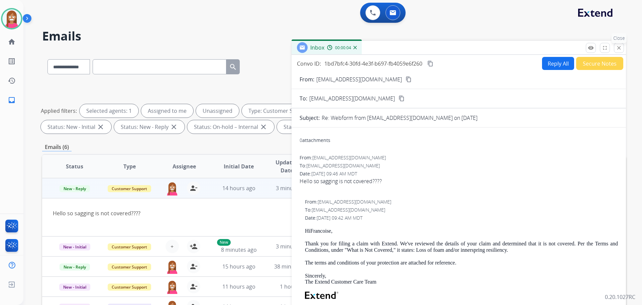
click at [615, 51] on button "close Close" at bounding box center [619, 48] width 10 height 10
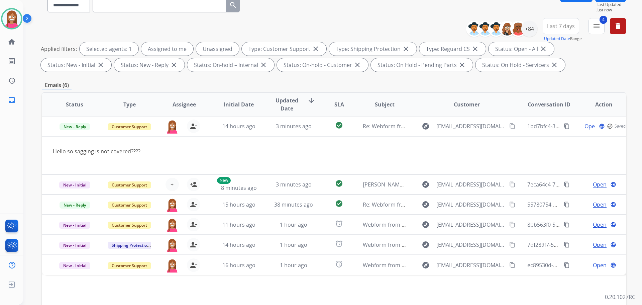
scroll to position [108, 0]
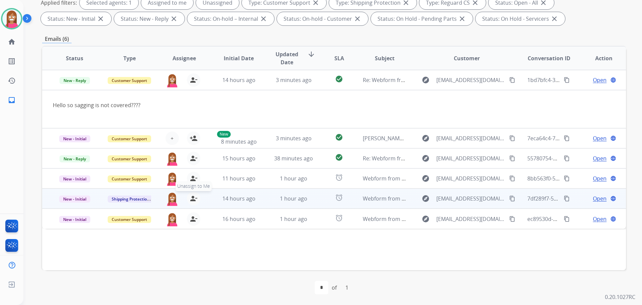
click at [190, 200] on mat-icon "person_remove" at bounding box center [194, 198] width 8 height 8
click at [190, 200] on mat-icon "person_add" at bounding box center [194, 198] width 8 height 8
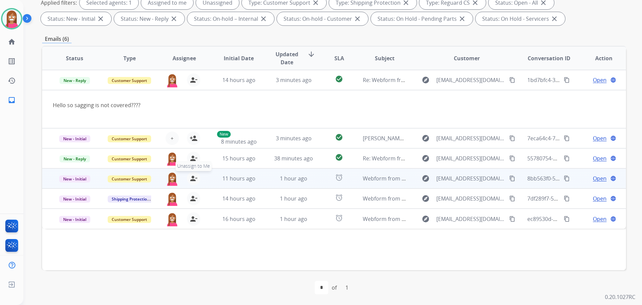
click at [192, 179] on mat-icon "person_remove" at bounding box center [194, 178] width 8 height 8
click at [192, 179] on mat-icon "person_add" at bounding box center [194, 178] width 8 height 8
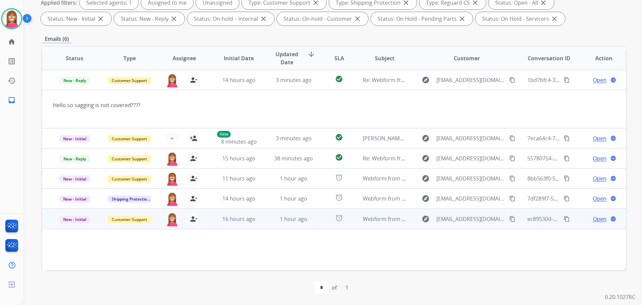
click at [261, 222] on td "1 hour ago" at bounding box center [288, 218] width 55 height 20
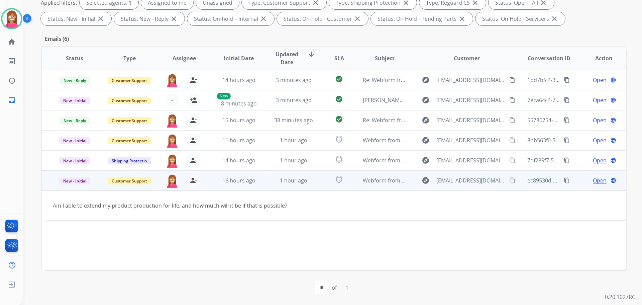
click at [594, 180] on span "Open" at bounding box center [600, 180] width 14 height 8
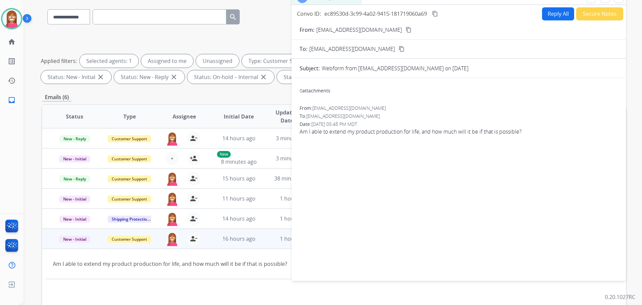
scroll to position [8, 0]
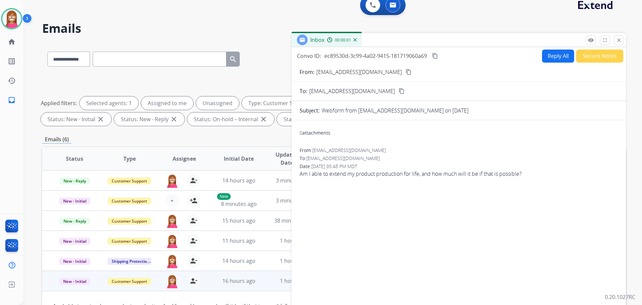
drag, startPoint x: 557, startPoint y: 60, endPoint x: 563, endPoint y: 66, distance: 8.5
click at [563, 66] on div "Convo ID: ec89530d-3c99-4a02-9415-181719060a69 content_copy Reply All Secure No…" at bounding box center [459, 183] width 335 height 273
click at [560, 61] on button "Reply All" at bounding box center [558, 56] width 32 height 13
select select "**********"
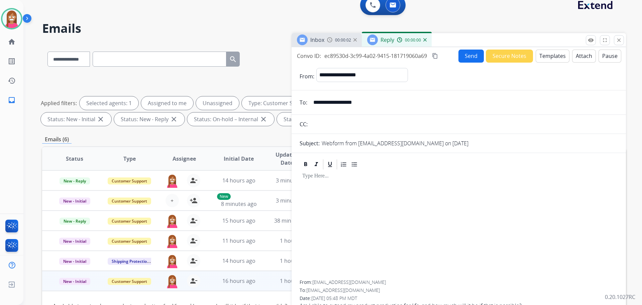
click at [559, 58] on button "Templates" at bounding box center [553, 56] width 34 height 13
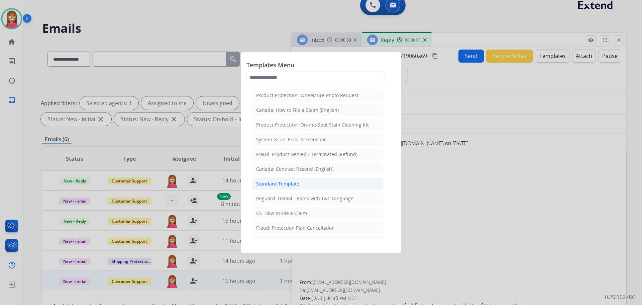
click at [270, 187] on li "Standard Template" at bounding box center [317, 183] width 131 height 13
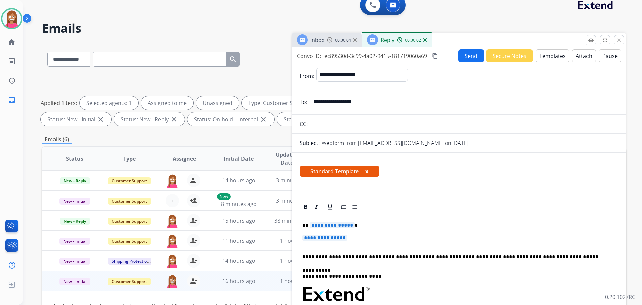
scroll to position [33, 0]
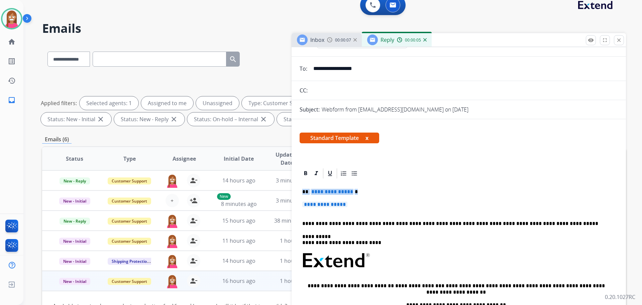
drag, startPoint x: 357, startPoint y: 203, endPoint x: 302, endPoint y: 191, distance: 56.6
click at [302, 191] on div "**********" at bounding box center [459, 276] width 319 height 194
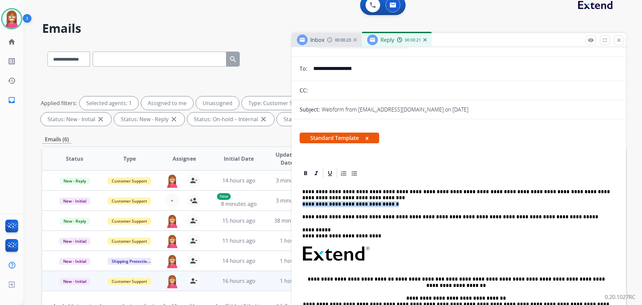
drag, startPoint x: 385, startPoint y: 204, endPoint x: 302, endPoint y: 203, distance: 83.0
click at [302, 203] on div "**********" at bounding box center [459, 272] width 319 height 187
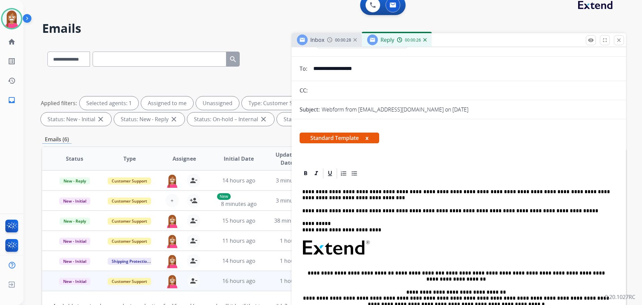
click at [327, 197] on p "**********" at bounding box center [456, 195] width 308 height 12
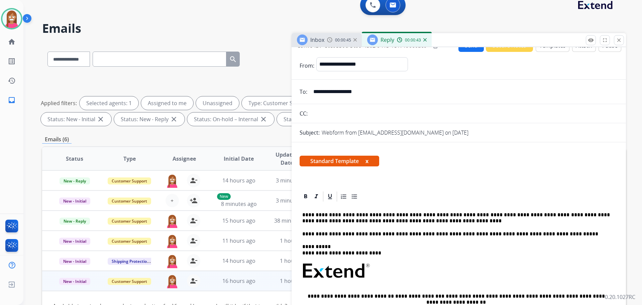
scroll to position [0, 0]
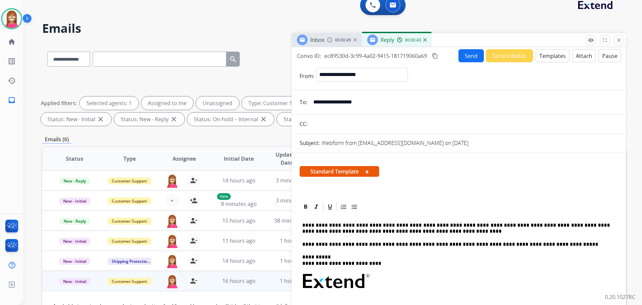
click at [467, 55] on button "Send" at bounding box center [471, 55] width 25 height 13
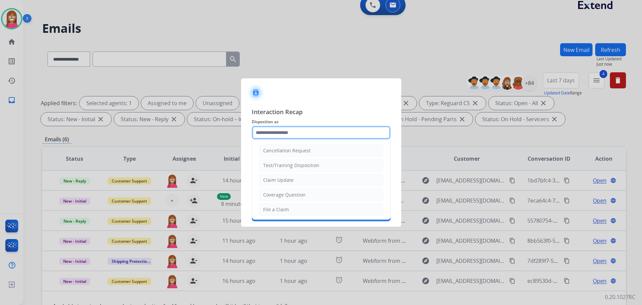
drag, startPoint x: 261, startPoint y: 129, endPoint x: 259, endPoint y: 132, distance: 3.6
click at [261, 129] on input "text" at bounding box center [321, 132] width 139 height 13
click at [280, 195] on div "Coverage Question" at bounding box center [284, 194] width 42 height 7
type input "**********"
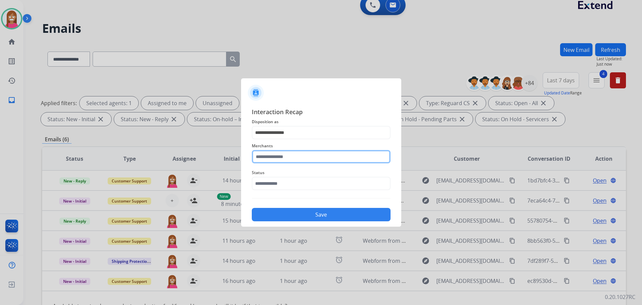
click at [262, 159] on input "text" at bounding box center [321, 156] width 139 height 13
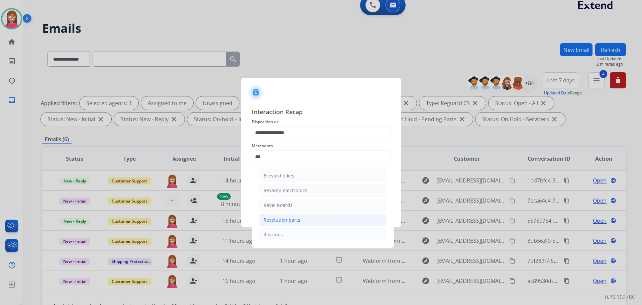
click at [270, 222] on div "Revolution parts" at bounding box center [282, 219] width 37 height 7
type input "**********"
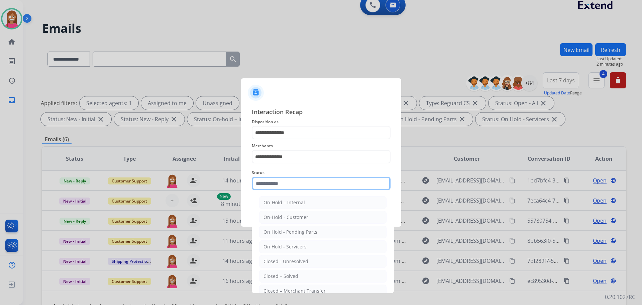
click at [275, 183] on input "text" at bounding box center [321, 183] width 139 height 13
click at [267, 273] on div "Closed – Solved" at bounding box center [281, 276] width 35 height 7
type input "**********"
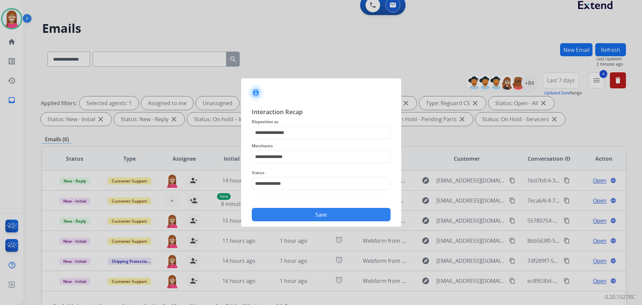
click at [308, 211] on button "Save" at bounding box center [321, 214] width 139 height 13
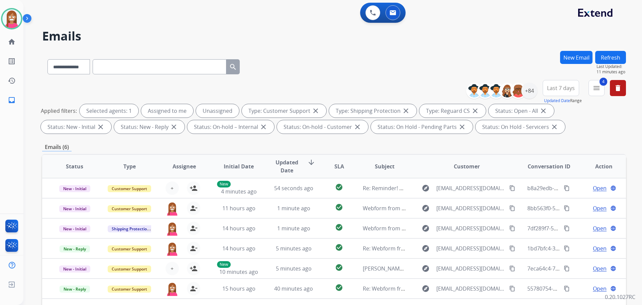
click at [604, 58] on button "Refresh" at bounding box center [611, 57] width 31 height 13
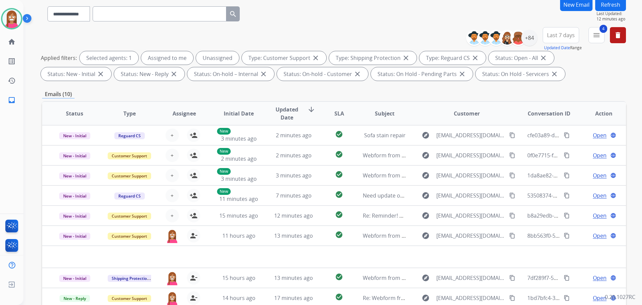
scroll to position [41, 0]
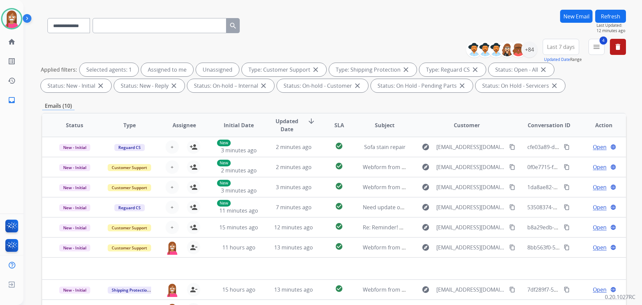
click at [614, 16] on button "Refresh" at bounding box center [611, 16] width 31 height 13
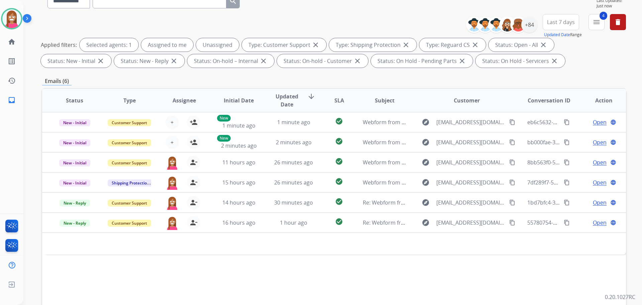
scroll to position [67, 0]
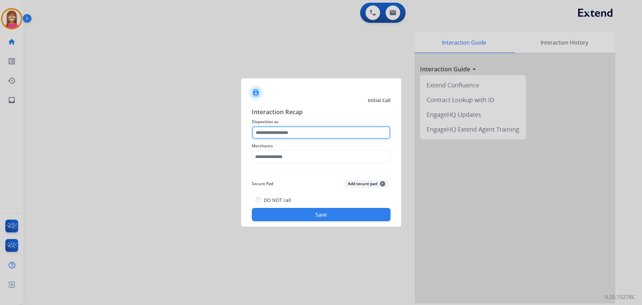
click at [279, 130] on input "text" at bounding box center [321, 132] width 139 height 13
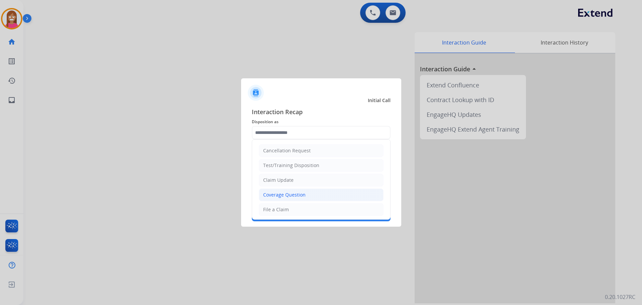
click at [287, 191] on div "Coverage Question" at bounding box center [284, 194] width 42 height 7
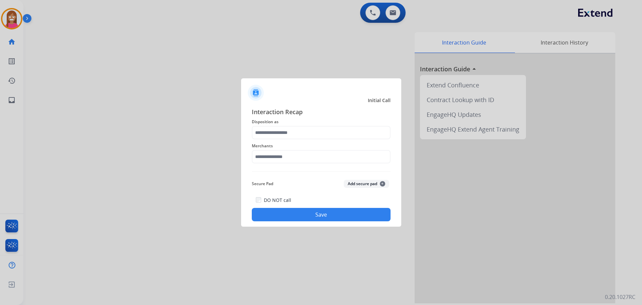
type input "**********"
click at [283, 155] on input "text" at bounding box center [321, 156] width 139 height 13
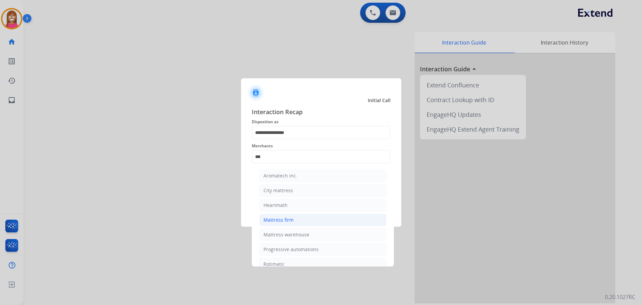
click at [277, 218] on div "Mattress firm" at bounding box center [279, 219] width 30 height 7
type input "**********"
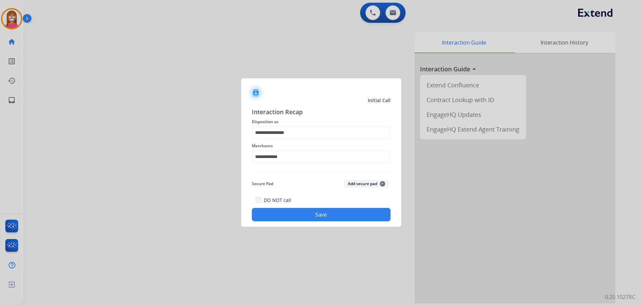
click at [300, 210] on button "Save" at bounding box center [321, 214] width 139 height 13
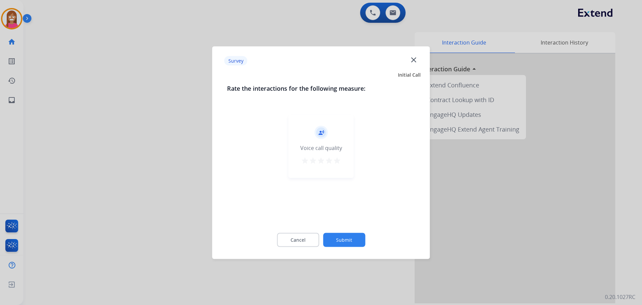
click at [417, 57] on mat-icon "close" at bounding box center [414, 59] width 9 height 9
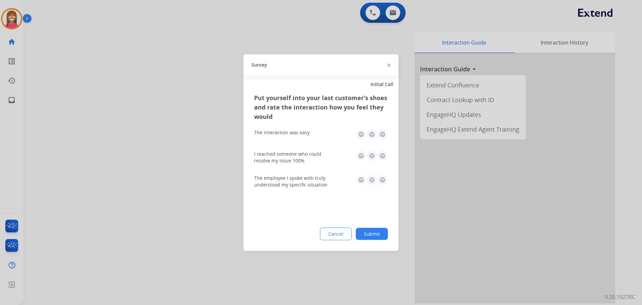
click at [390, 65] on img at bounding box center [388, 65] width 3 height 3
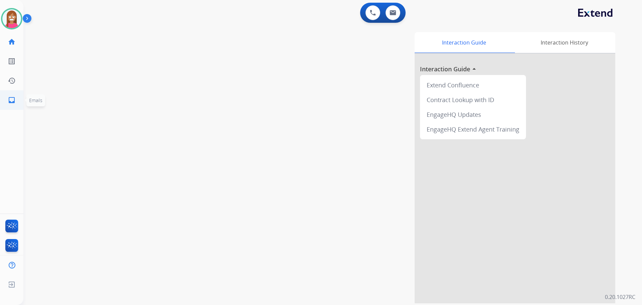
click at [12, 100] on mat-icon "inbox" at bounding box center [12, 100] width 8 height 8
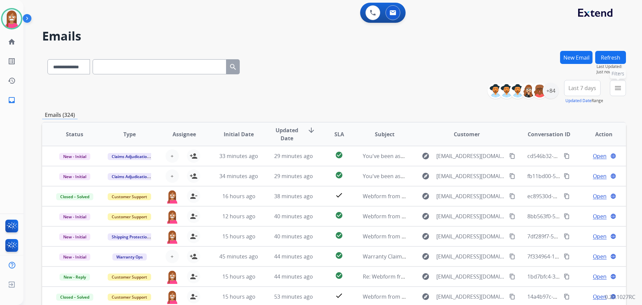
click at [622, 90] on button "menu Filters" at bounding box center [618, 88] width 16 height 16
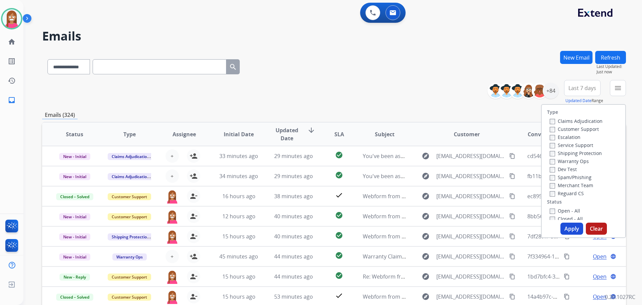
click at [569, 130] on label "Customer Support" at bounding box center [574, 129] width 49 height 6
click at [564, 152] on label "Shipping Protection" at bounding box center [576, 153] width 52 height 6
click at [558, 193] on label "Reguard CS" at bounding box center [567, 193] width 34 height 6
click at [559, 213] on label "Open - All" at bounding box center [565, 210] width 30 height 6
click at [564, 227] on button "Apply" at bounding box center [572, 229] width 23 height 12
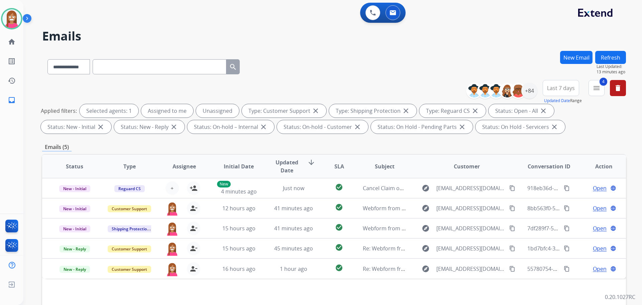
click at [604, 58] on button "Refresh" at bounding box center [611, 57] width 31 height 13
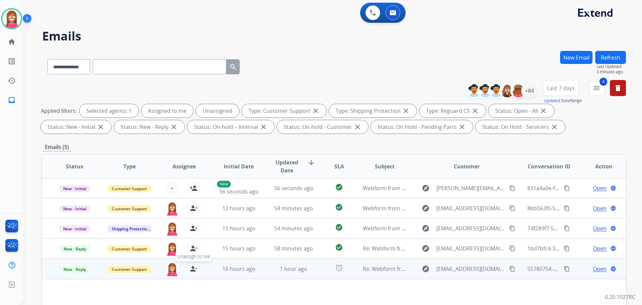
click at [195, 271] on mat-icon "person_remove" at bounding box center [194, 269] width 8 height 8
click at [194, 270] on mat-icon "person_add" at bounding box center [194, 269] width 8 height 8
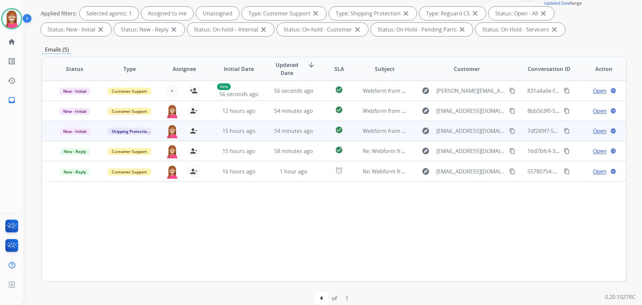
scroll to position [100, 0]
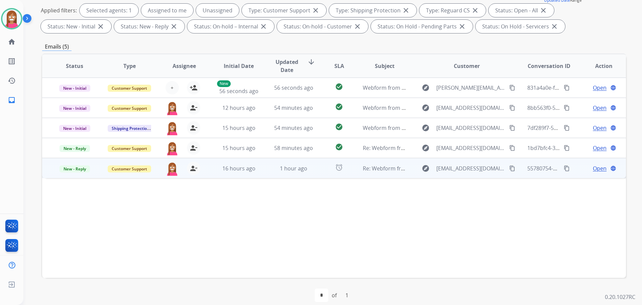
click at [261, 176] on td "1 hour ago" at bounding box center [288, 168] width 55 height 20
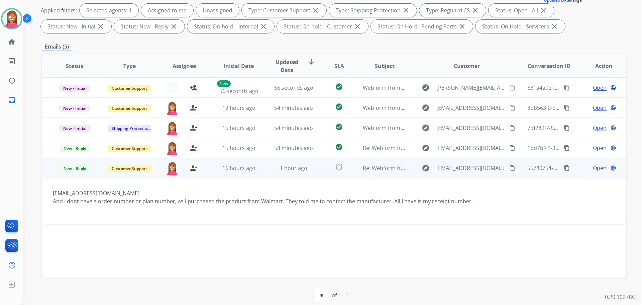
click at [593, 167] on span "Open" at bounding box center [600, 168] width 14 height 8
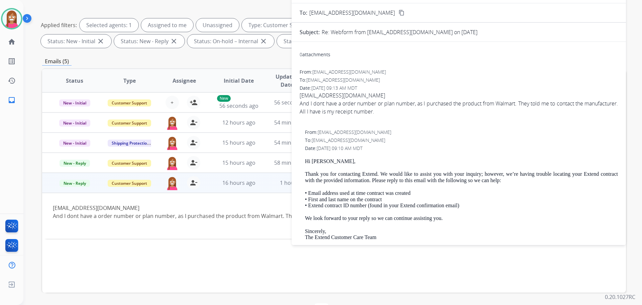
scroll to position [0, 0]
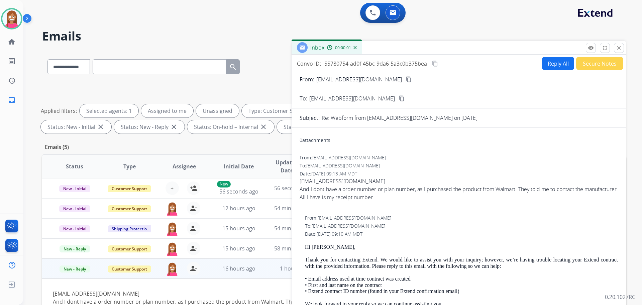
click at [553, 65] on button "Reply All" at bounding box center [558, 63] width 32 height 13
select select "**********"
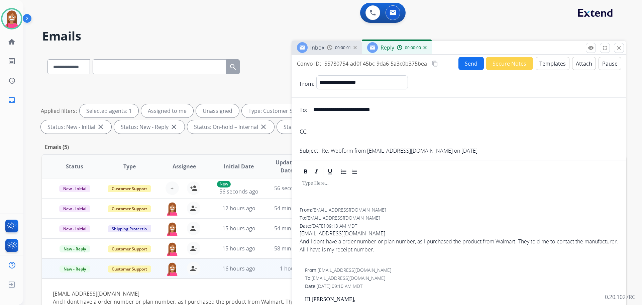
click at [554, 65] on button "Templates" at bounding box center [553, 63] width 34 height 13
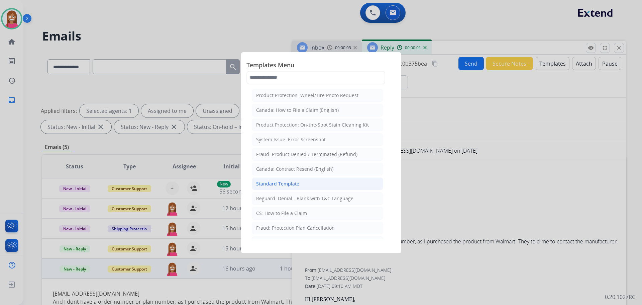
click at [266, 184] on div "Standard Template" at bounding box center [277, 183] width 43 height 7
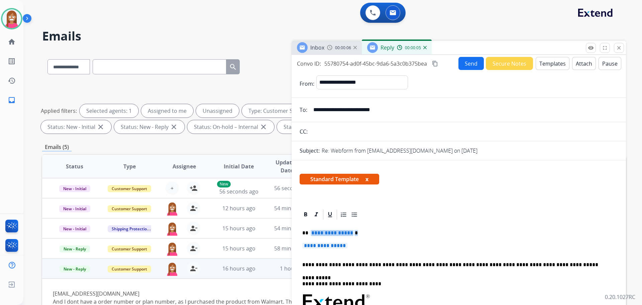
drag, startPoint x: 356, startPoint y: 245, endPoint x: 311, endPoint y: 229, distance: 48.1
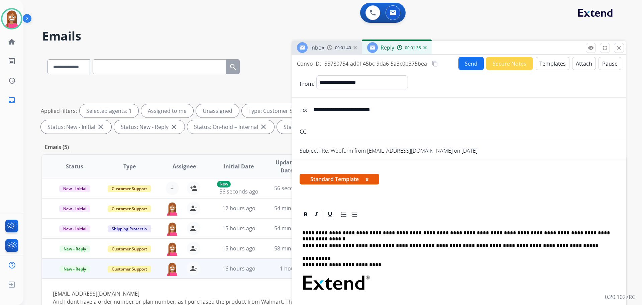
click at [467, 62] on button "Send" at bounding box center [471, 63] width 25 height 13
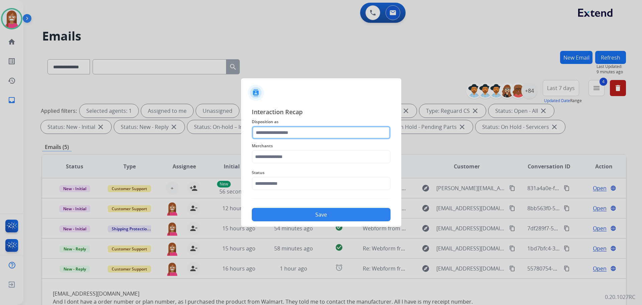
click at [276, 131] on input "text" at bounding box center [321, 132] width 139 height 13
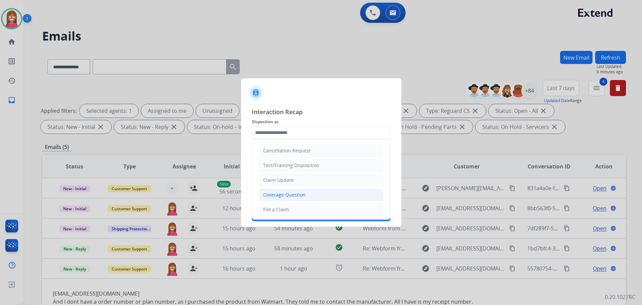
click at [274, 195] on div "Coverage Question" at bounding box center [284, 194] width 42 height 7
type input "**********"
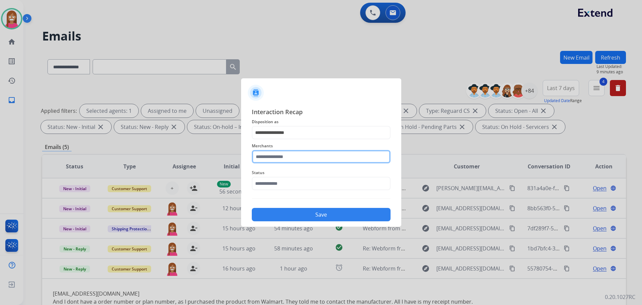
click at [261, 161] on input "text" at bounding box center [321, 156] width 139 height 13
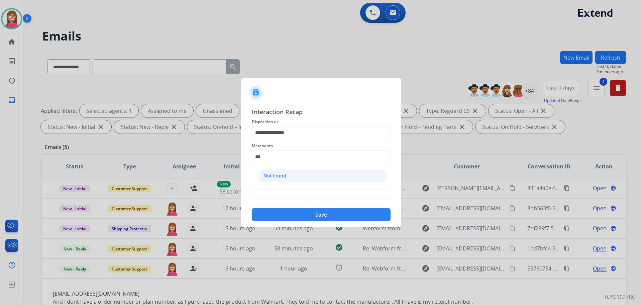
click at [265, 172] on div "Not found" at bounding box center [275, 175] width 23 height 7
type input "*********"
click at [266, 182] on input "text" at bounding box center [321, 183] width 139 height 13
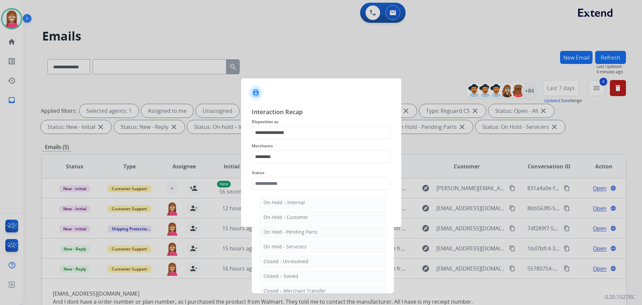
click at [289, 277] on div "Closed – Solved" at bounding box center [281, 276] width 35 height 7
type input "**********"
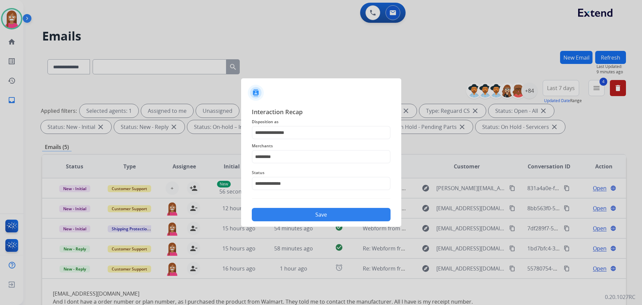
click at [288, 212] on button "Save" at bounding box center [321, 214] width 139 height 13
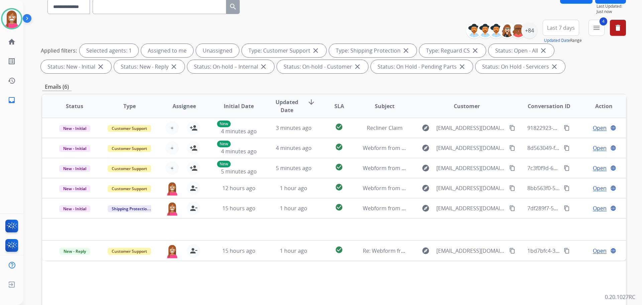
scroll to position [100, 0]
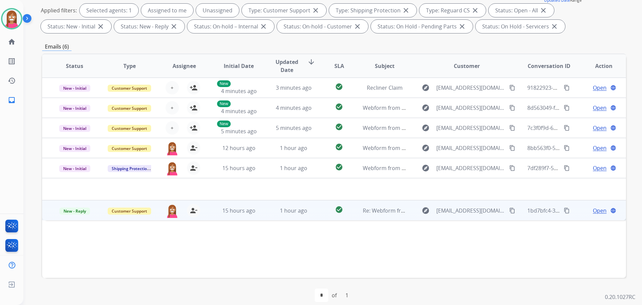
click at [263, 219] on td "1 hour ago" at bounding box center [288, 210] width 55 height 20
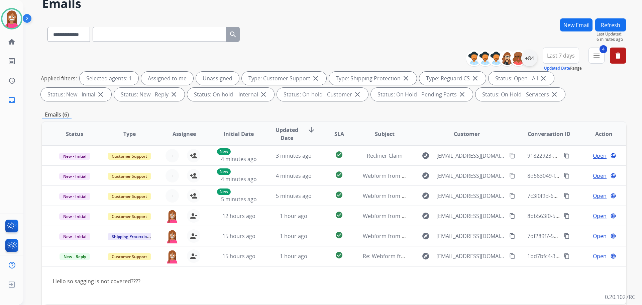
scroll to position [0, 0]
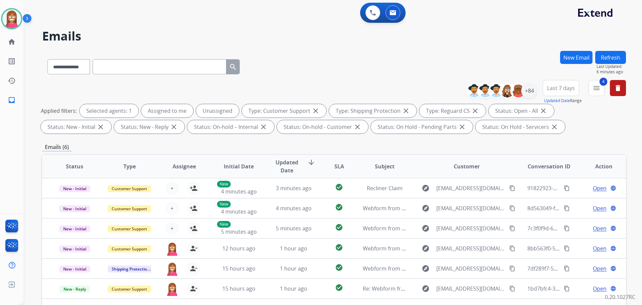
click at [605, 61] on button "Refresh" at bounding box center [611, 57] width 31 height 13
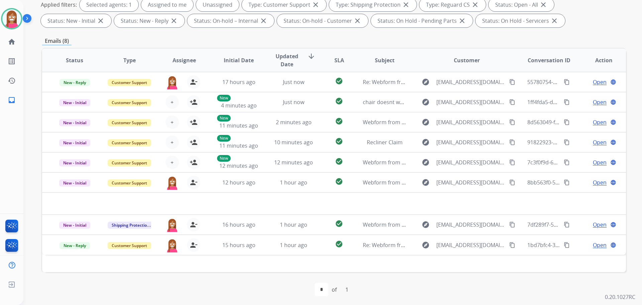
scroll to position [108, 0]
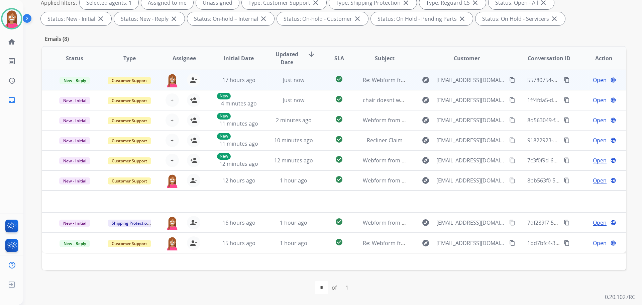
click at [264, 86] on td "Just now" at bounding box center [288, 80] width 55 height 20
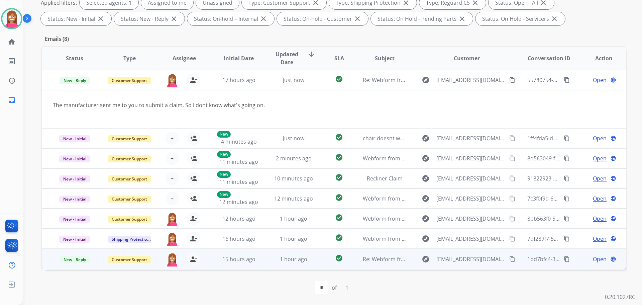
click at [262, 266] on td "1 hour ago" at bounding box center [288, 259] width 55 height 20
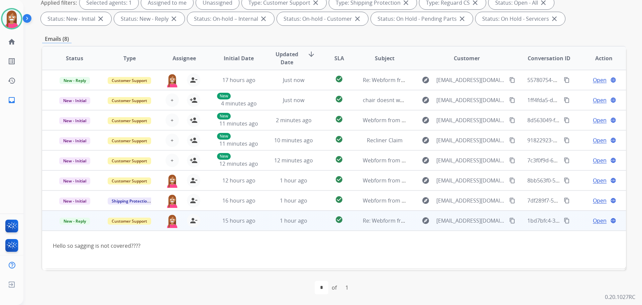
click at [594, 218] on span "Open" at bounding box center [600, 220] width 14 height 8
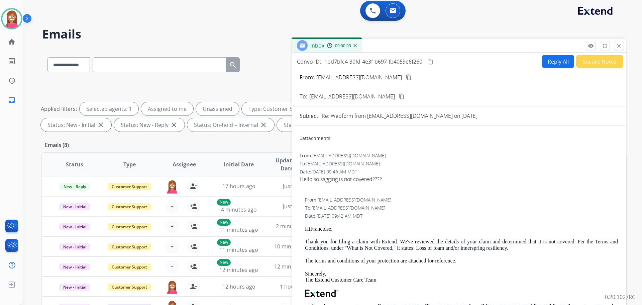
scroll to position [0, 0]
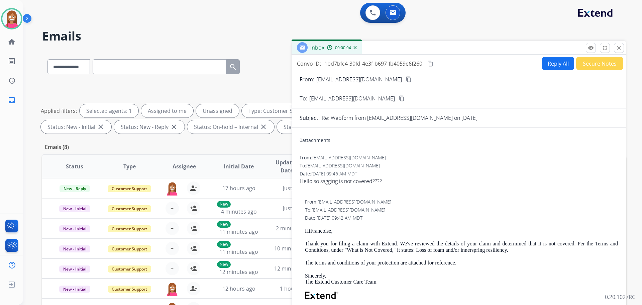
click at [551, 65] on button "Reply All" at bounding box center [558, 63] width 32 height 13
select select "**********"
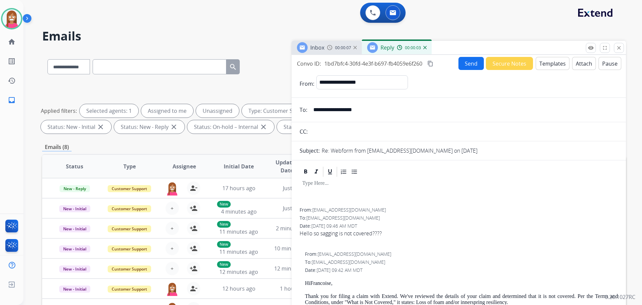
click at [543, 65] on button "Templates" at bounding box center [553, 63] width 34 height 13
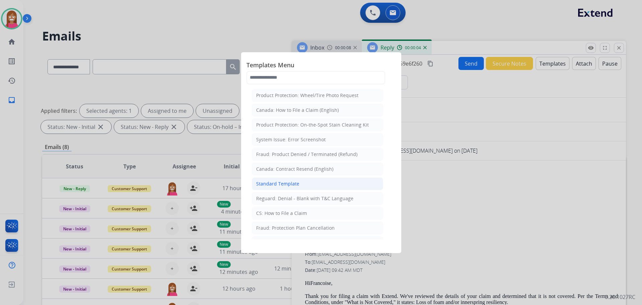
click at [262, 186] on div "Standard Template" at bounding box center [277, 183] width 43 height 7
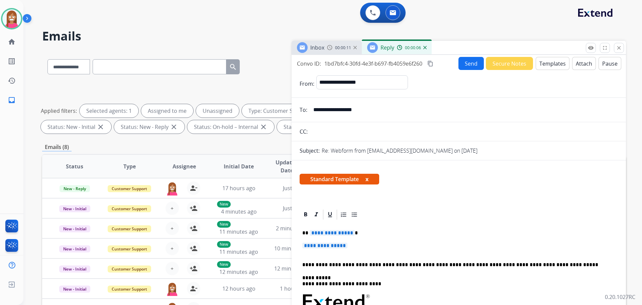
click at [346, 247] on span "**********" at bounding box center [324, 246] width 45 height 6
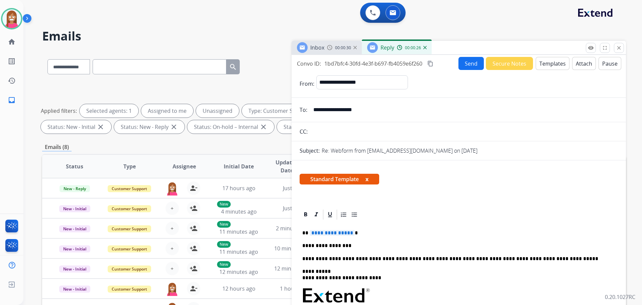
click at [349, 233] on span "**********" at bounding box center [332, 233] width 45 height 6
click at [462, 64] on button "Send" at bounding box center [471, 63] width 25 height 13
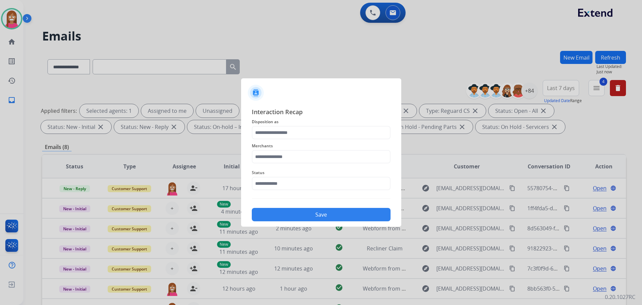
click at [263, 141] on div "Merchants" at bounding box center [321, 152] width 139 height 27
click at [270, 134] on input "text" at bounding box center [321, 132] width 139 height 13
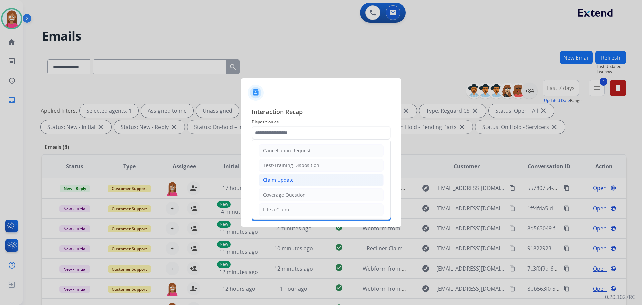
click at [274, 183] on div "Claim Update" at bounding box center [278, 180] width 30 height 7
type input "**********"
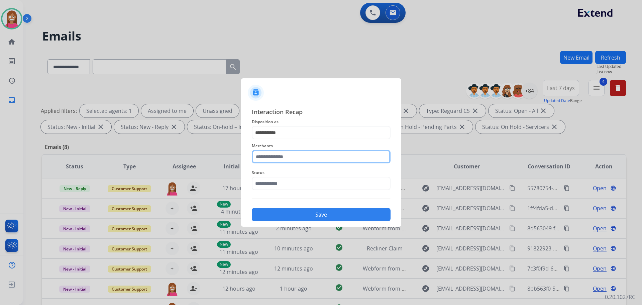
click at [266, 157] on input "text" at bounding box center [321, 156] width 139 height 13
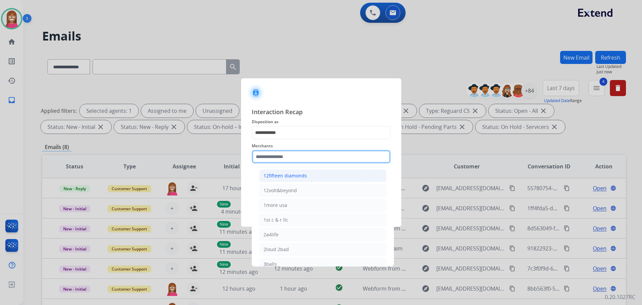
type input "*"
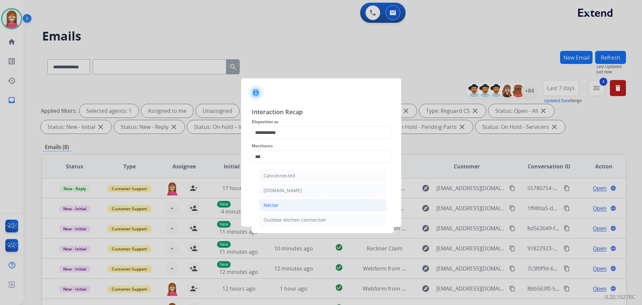
click at [282, 202] on li "Nectar" at bounding box center [322, 205] width 127 height 13
type input "******"
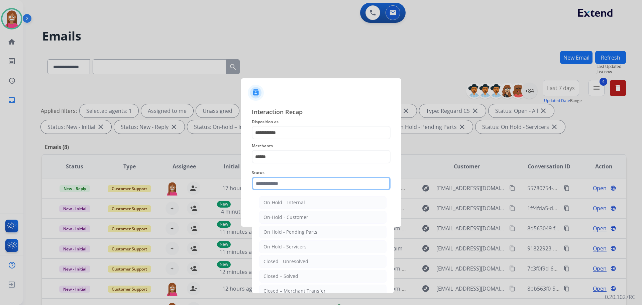
click at [265, 185] on input "text" at bounding box center [321, 183] width 139 height 13
click at [270, 277] on div "Closed – Solved" at bounding box center [281, 276] width 35 height 7
type input "**********"
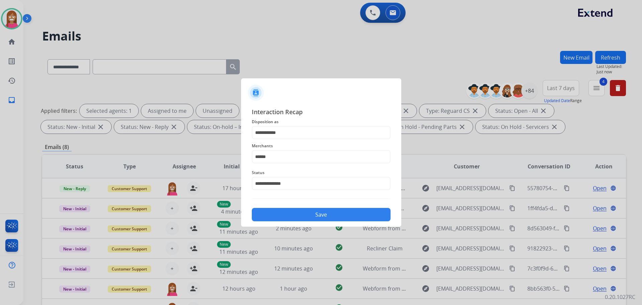
click at [278, 215] on button "Save" at bounding box center [321, 214] width 139 height 13
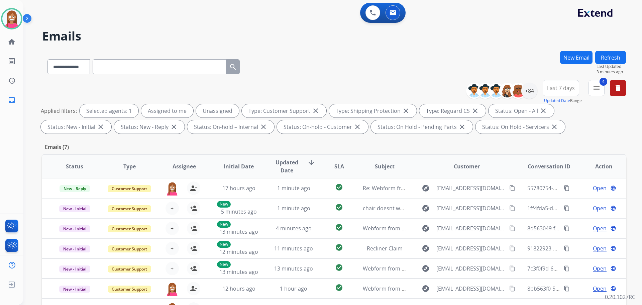
click at [613, 56] on button "Refresh" at bounding box center [611, 57] width 31 height 13
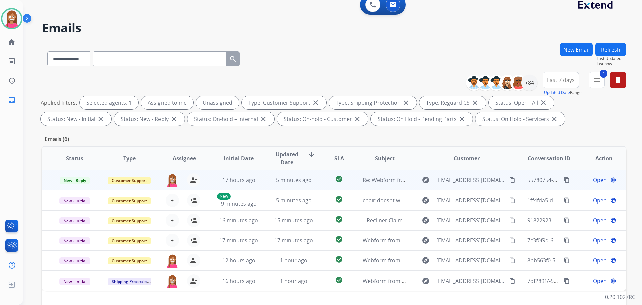
scroll to position [100, 0]
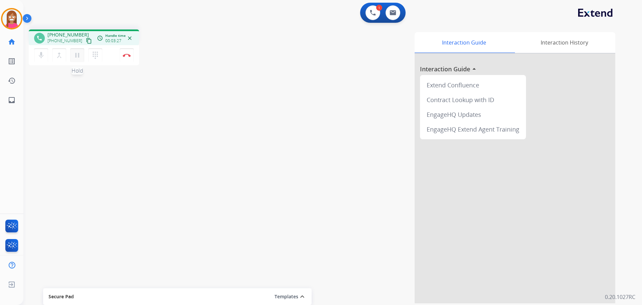
click at [76, 58] on mat-icon "pause" at bounding box center [77, 55] width 8 height 8
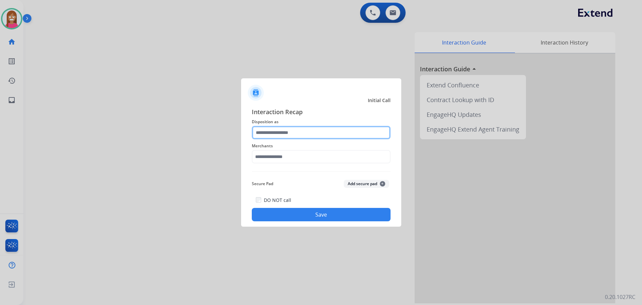
click at [272, 136] on input "text" at bounding box center [321, 132] width 139 height 13
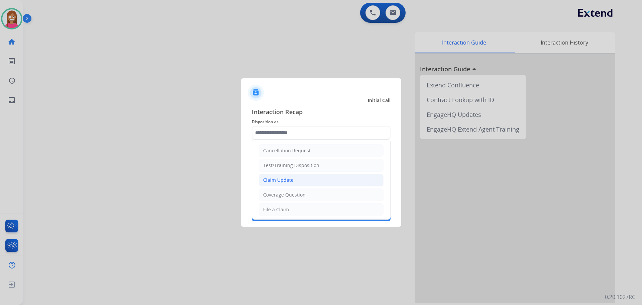
click at [290, 177] on div "Claim Update" at bounding box center [278, 180] width 30 height 7
type input "**********"
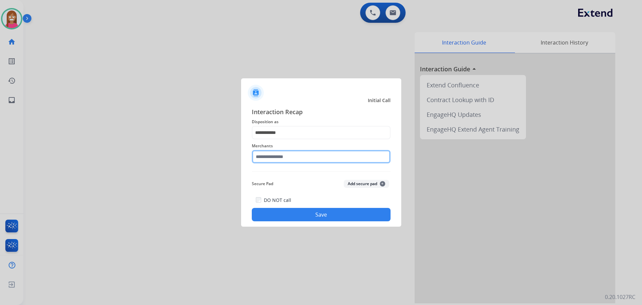
click at [275, 159] on input "text" at bounding box center [321, 156] width 139 height 13
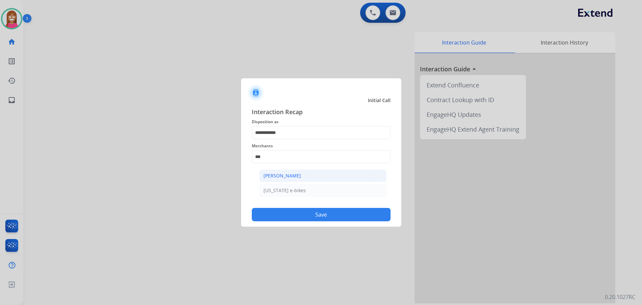
click at [289, 177] on div "[PERSON_NAME]" at bounding box center [282, 175] width 37 height 7
type input "**********"
click at [304, 216] on button "Save" at bounding box center [321, 214] width 139 height 13
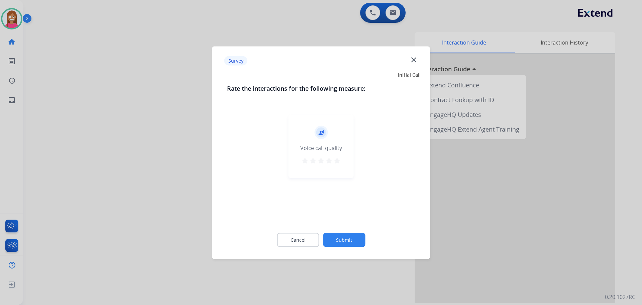
click at [412, 60] on mat-icon "close" at bounding box center [414, 59] width 9 height 9
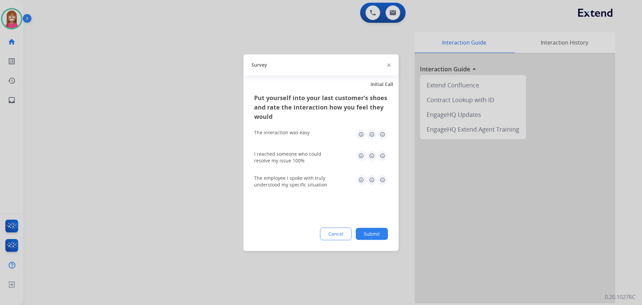
click at [389, 65] on img at bounding box center [388, 65] width 3 height 3
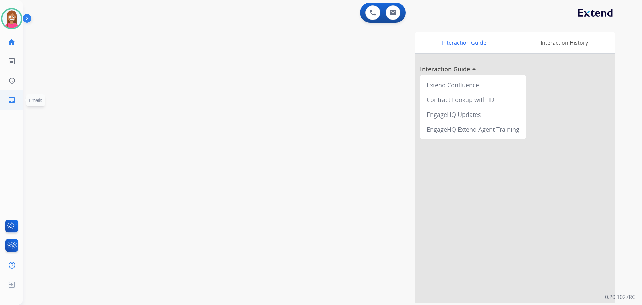
click at [10, 105] on link "inbox Emails" at bounding box center [11, 100] width 19 height 19
select select "**********"
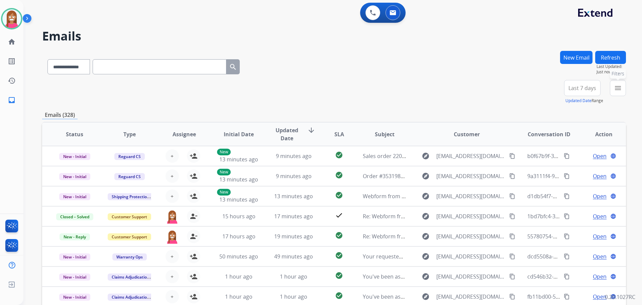
click at [617, 90] on mat-icon "menu" at bounding box center [618, 88] width 8 height 8
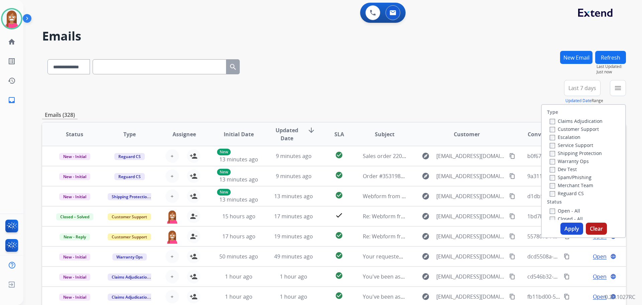
click at [551, 128] on label "Customer Support" at bounding box center [574, 129] width 49 height 6
click at [560, 153] on label "Shipping Protection" at bounding box center [576, 153] width 52 height 6
click at [561, 193] on label "Reguard CS" at bounding box center [567, 193] width 34 height 6
click at [555, 210] on label "Open - All" at bounding box center [565, 210] width 30 height 6
click at [571, 229] on button "Apply" at bounding box center [572, 229] width 23 height 12
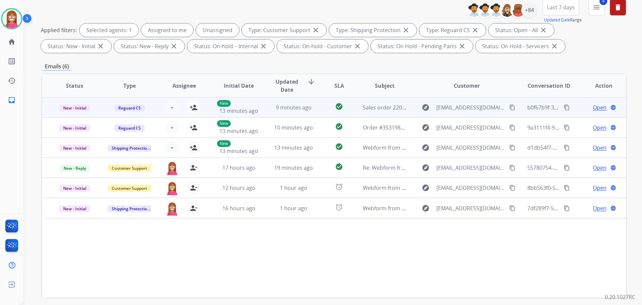
scroll to position [108, 0]
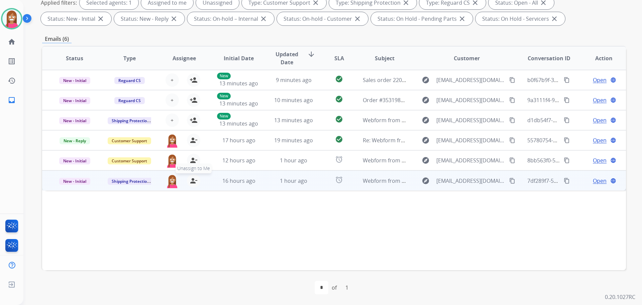
click at [194, 180] on mat-icon "person_remove" at bounding box center [194, 181] width 8 height 8
click at [194, 180] on mat-icon "person_add" at bounding box center [194, 181] width 8 height 8
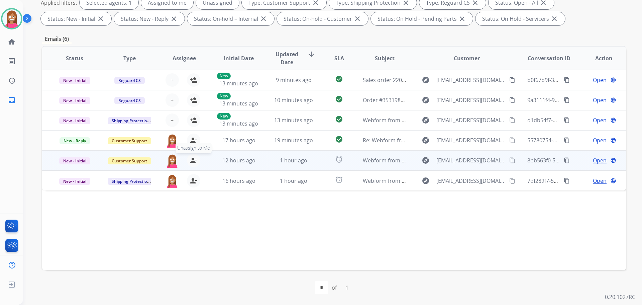
click at [193, 160] on mat-icon "person_remove" at bounding box center [194, 160] width 8 height 8
click at [193, 160] on mat-icon "person_add" at bounding box center [194, 160] width 8 height 8
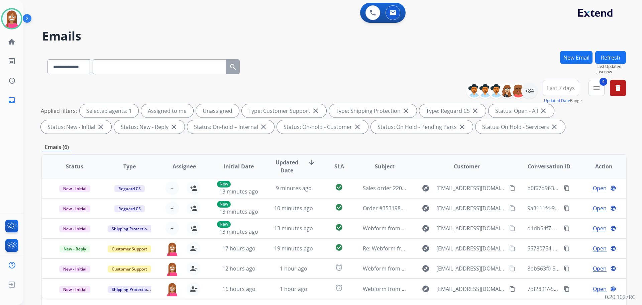
select select "**********"
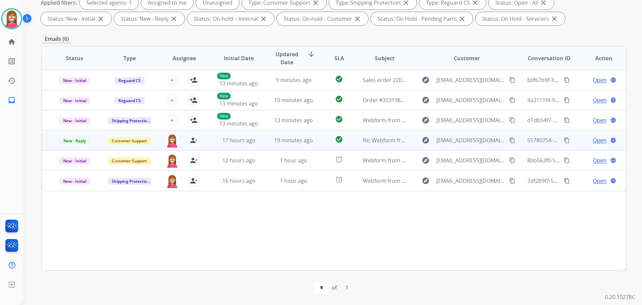
click at [321, 144] on td "check_circle" at bounding box center [334, 140] width 36 height 20
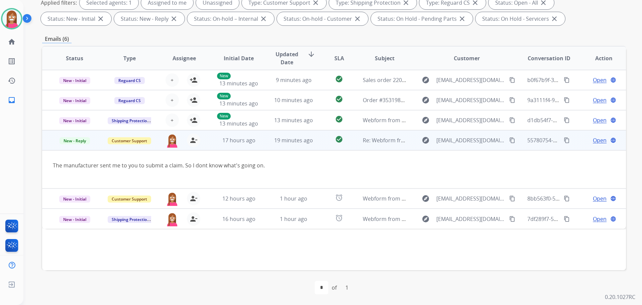
click at [595, 140] on span "Open" at bounding box center [600, 140] width 14 height 8
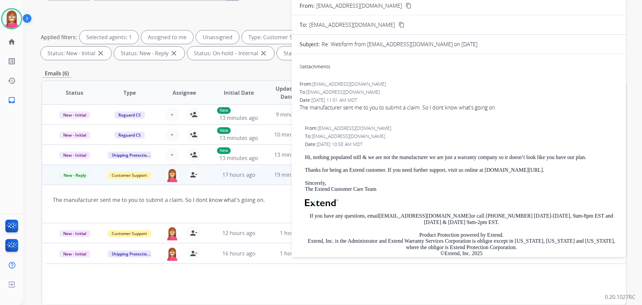
scroll to position [8, 0]
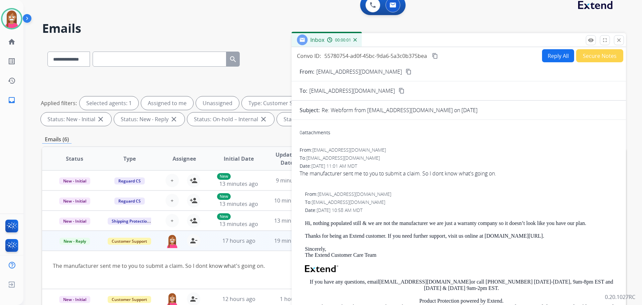
click at [548, 56] on button "Reply All" at bounding box center [558, 55] width 32 height 13
select select "**********"
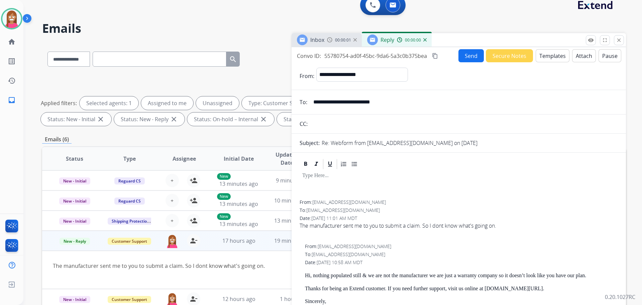
click at [551, 56] on button "Templates" at bounding box center [553, 55] width 34 height 13
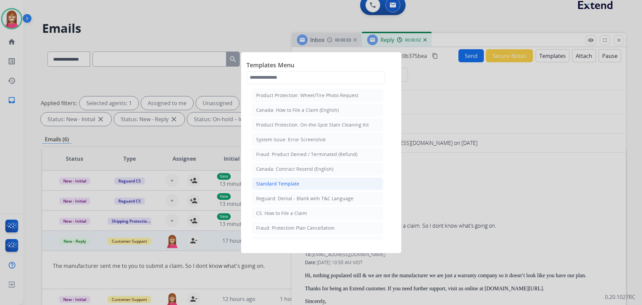
click at [263, 186] on div "Standard Template" at bounding box center [277, 183] width 43 height 7
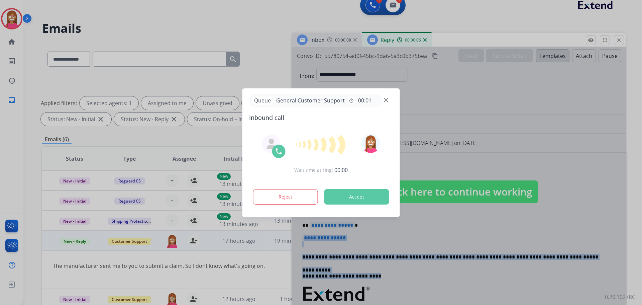
drag, startPoint x: 355, startPoint y: 238, endPoint x: 325, endPoint y: 218, distance: 36.5
click at [324, 216] on div "**********" at bounding box center [321, 152] width 642 height 305
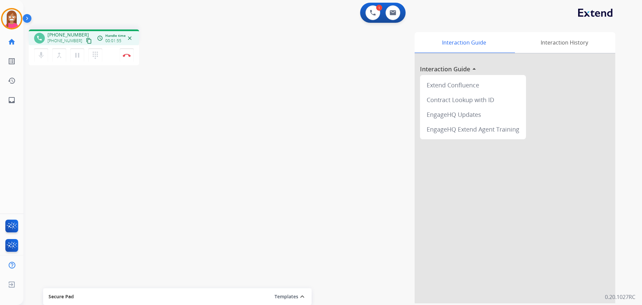
drag, startPoint x: 75, startPoint y: 55, endPoint x: 109, endPoint y: 68, distance: 36.5
click at [75, 55] on mat-icon "pause" at bounding box center [77, 55] width 8 height 8
click at [80, 58] on mat-icon "play_arrow" at bounding box center [77, 55] width 8 height 8
click at [127, 54] on img at bounding box center [127, 55] width 8 height 3
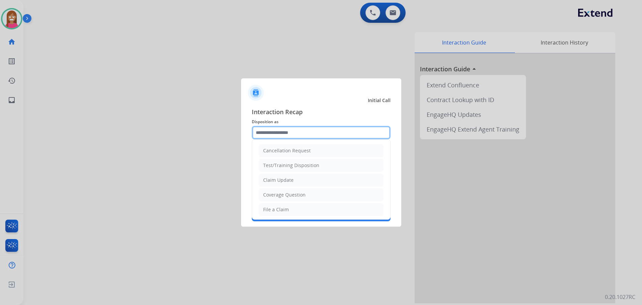
click at [268, 131] on input "text" at bounding box center [321, 132] width 139 height 13
click at [272, 133] on input "text" at bounding box center [321, 132] width 139 height 13
click at [283, 207] on div "File a Claim" at bounding box center [276, 209] width 26 height 7
type input "**********"
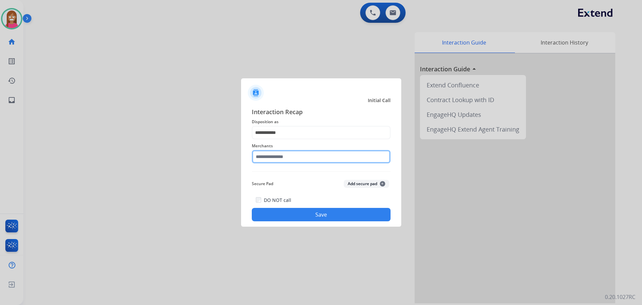
click at [284, 155] on input "text" at bounding box center [321, 156] width 139 height 13
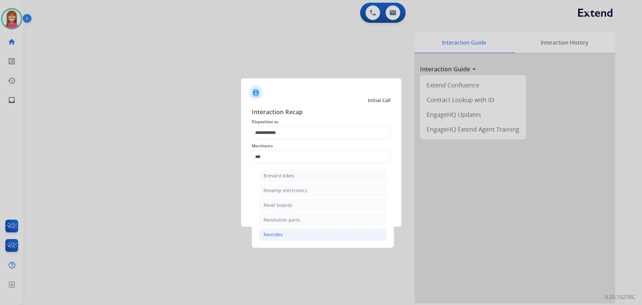
click at [321, 235] on li "Revrides" at bounding box center [322, 234] width 127 height 13
type input "********"
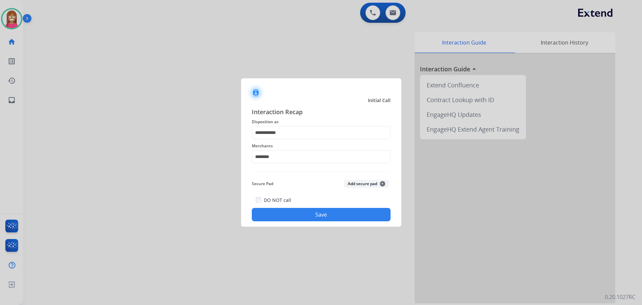
click at [299, 218] on button "Save" at bounding box center [321, 214] width 139 height 13
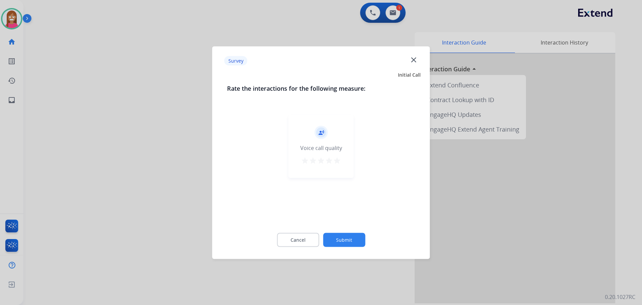
click at [415, 58] on mat-icon "close" at bounding box center [414, 59] width 9 height 9
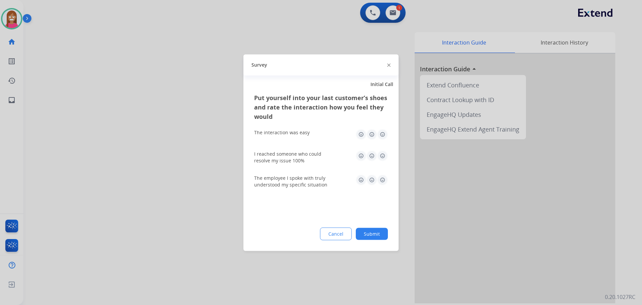
click at [389, 65] on img at bounding box center [388, 65] width 3 height 3
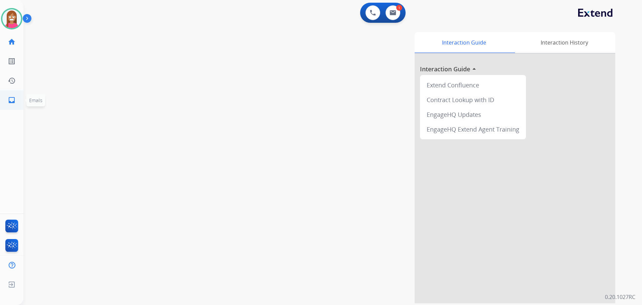
click at [11, 99] on mat-icon "inbox" at bounding box center [12, 100] width 8 height 8
select select "**********"
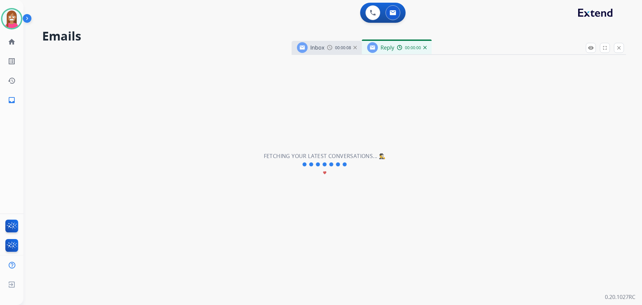
select select "**********"
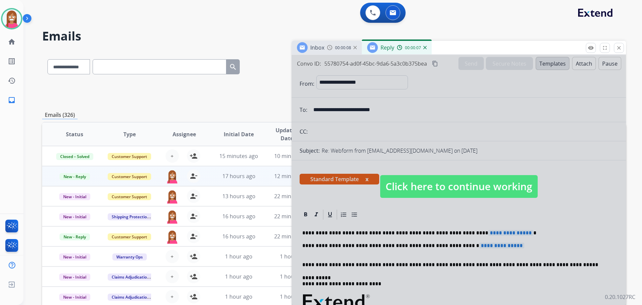
click at [419, 187] on span "Click here to continue working" at bounding box center [459, 186] width 158 height 23
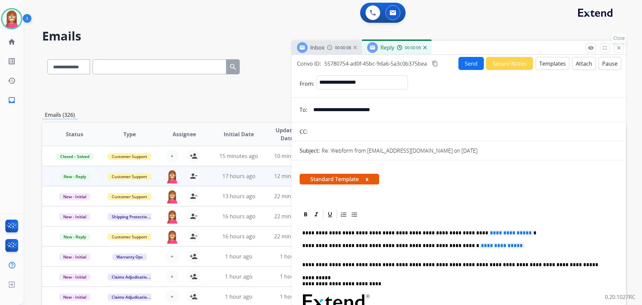
click at [621, 46] on mat-icon "close" at bounding box center [619, 48] width 6 height 6
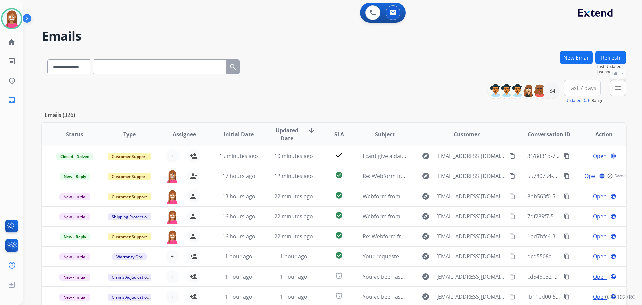
click at [616, 87] on mat-icon "menu" at bounding box center [618, 88] width 8 height 8
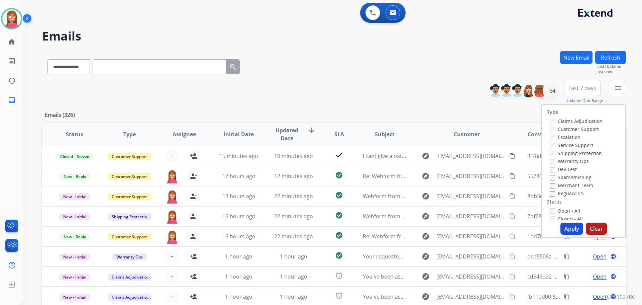
click at [558, 130] on label "Customer Support" at bounding box center [574, 129] width 49 height 6
click at [559, 154] on label "Shipping Protection" at bounding box center [576, 153] width 52 height 6
click at [562, 196] on label "Reguard CS" at bounding box center [567, 193] width 34 height 6
click at [559, 209] on label "Open - All" at bounding box center [565, 210] width 30 height 6
click at [564, 229] on button "Apply" at bounding box center [572, 229] width 23 height 12
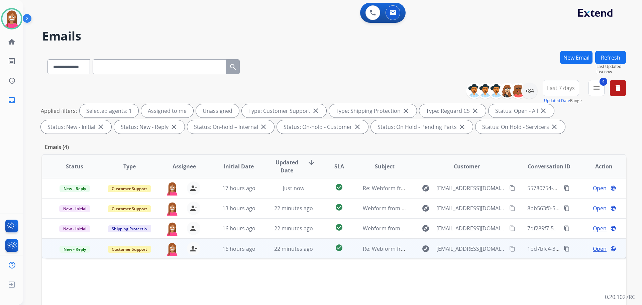
click at [263, 255] on td "22 minutes ago" at bounding box center [288, 248] width 55 height 20
click at [73, 251] on span "New - Reply" at bounding box center [75, 248] width 30 height 7
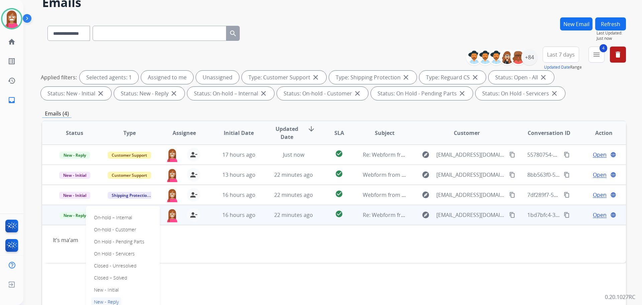
click at [110, 276] on p "Closed – Solved" at bounding box center [110, 277] width 38 height 9
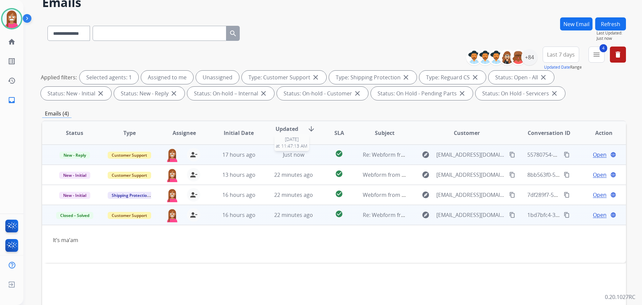
click at [275, 157] on div "Just now" at bounding box center [294, 155] width 44 height 8
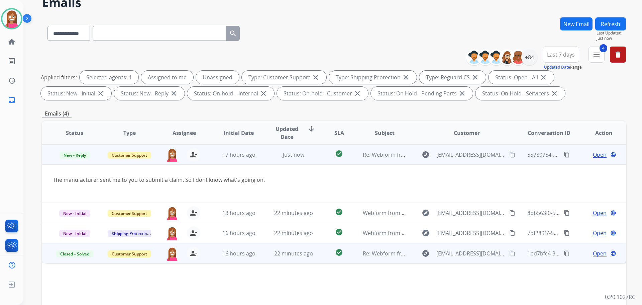
click at [593, 152] on span "Open" at bounding box center [600, 155] width 14 height 8
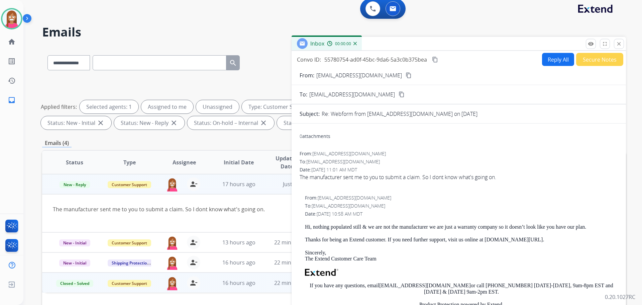
scroll to position [0, 0]
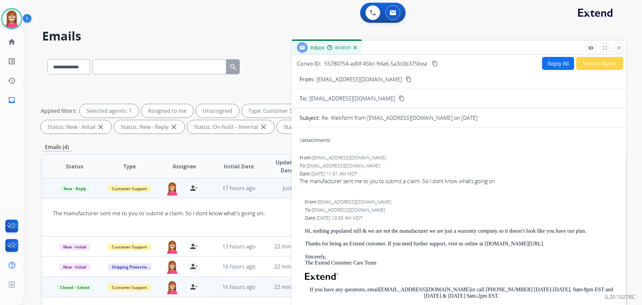
click at [554, 70] on button "Reply All" at bounding box center [558, 63] width 32 height 13
select select "**********"
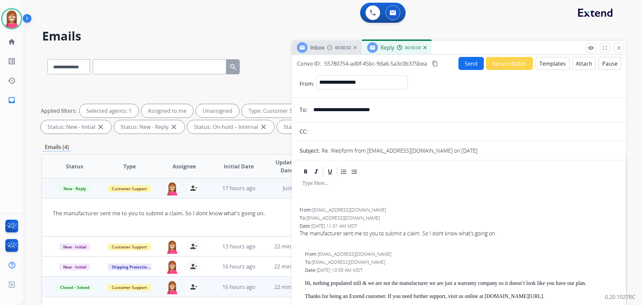
click at [549, 66] on button "Templates" at bounding box center [553, 63] width 34 height 13
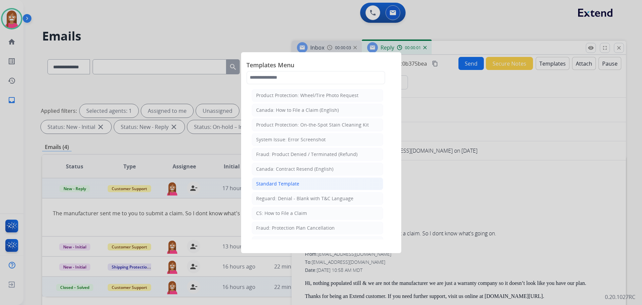
click at [280, 188] on li "Standard Template" at bounding box center [317, 183] width 131 height 13
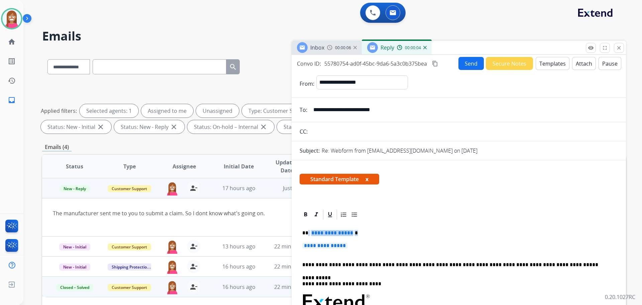
drag, startPoint x: 353, startPoint y: 246, endPoint x: 308, endPoint y: 232, distance: 47.4
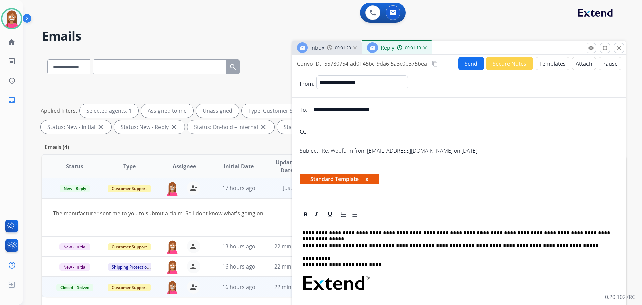
click at [469, 67] on button "Send" at bounding box center [471, 63] width 25 height 13
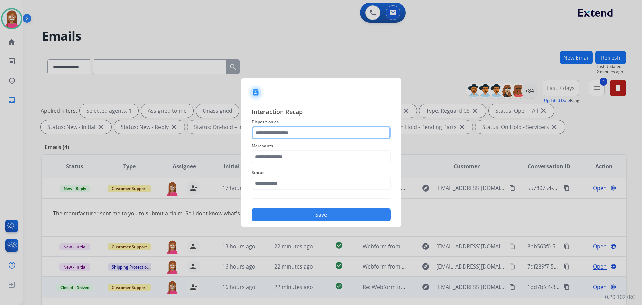
click at [263, 131] on input "text" at bounding box center [321, 132] width 139 height 13
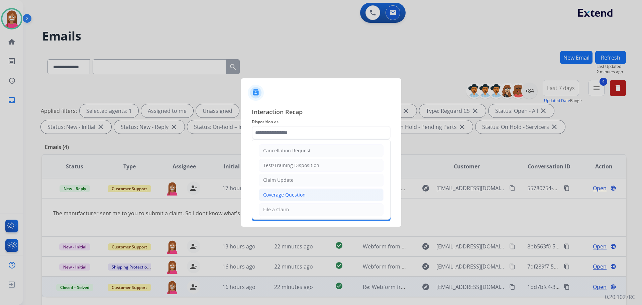
click at [272, 194] on div "Coverage Question" at bounding box center [284, 194] width 42 height 7
type input "**********"
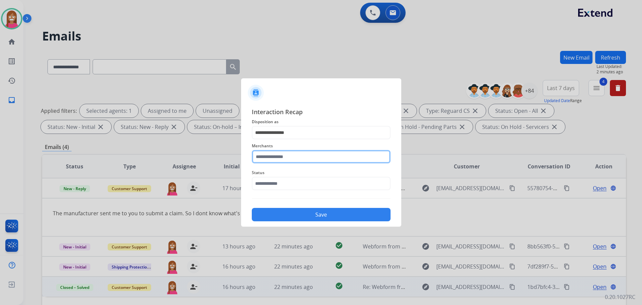
click at [264, 157] on input "text" at bounding box center [321, 156] width 139 height 13
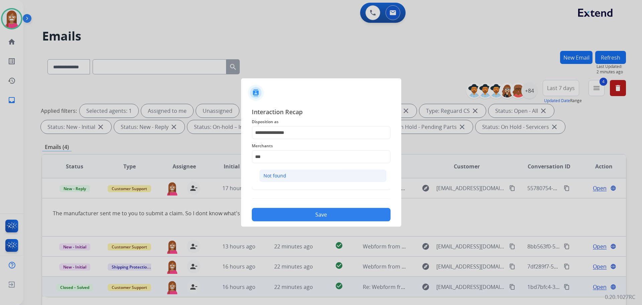
click at [276, 179] on div "Not found" at bounding box center [275, 175] width 23 height 7
type input "*********"
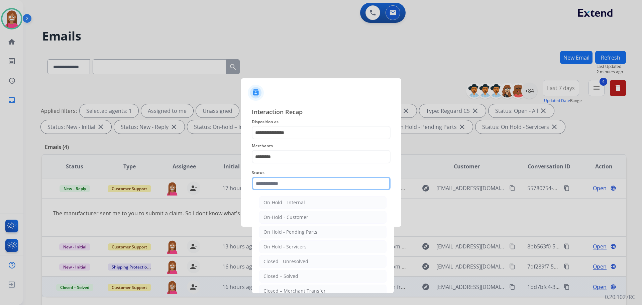
click at [276, 183] on input "text" at bounding box center [321, 183] width 139 height 13
drag, startPoint x: 291, startPoint y: 277, endPoint x: 296, endPoint y: 262, distance: 15.2
click at [292, 276] on div "Closed – Solved" at bounding box center [281, 276] width 35 height 7
type input "**********"
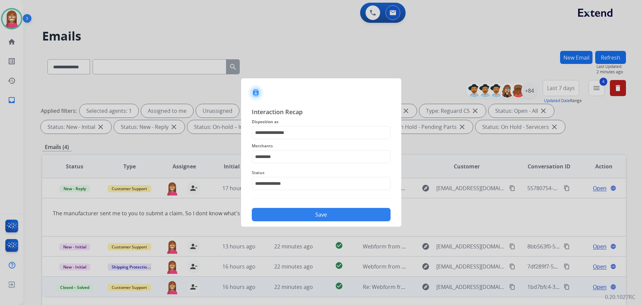
drag, startPoint x: 296, startPoint y: 225, endPoint x: 293, endPoint y: 217, distance: 8.1
click at [294, 220] on div "**********" at bounding box center [321, 164] width 160 height 125
click at [293, 216] on button "Save" at bounding box center [321, 214] width 139 height 13
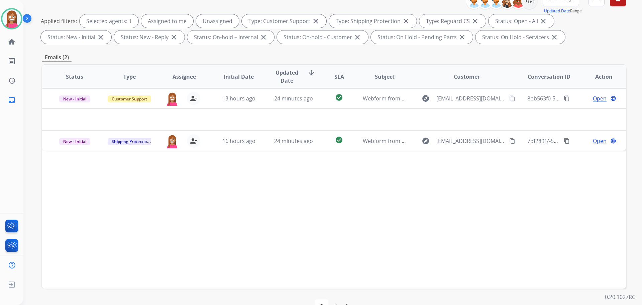
scroll to position [108, 0]
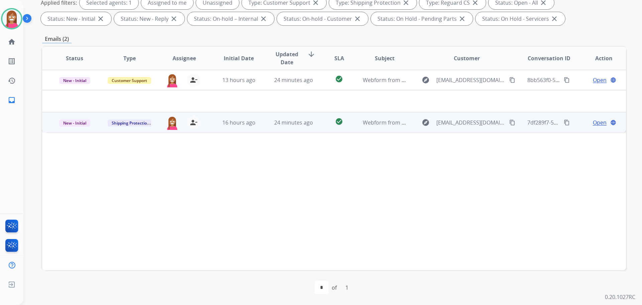
click at [316, 126] on td "check_circle" at bounding box center [334, 122] width 36 height 20
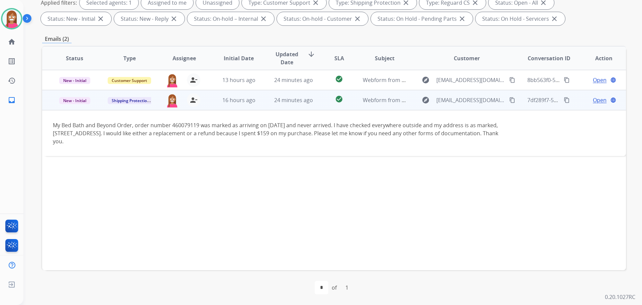
click at [593, 100] on span "Open" at bounding box center [600, 100] width 14 height 8
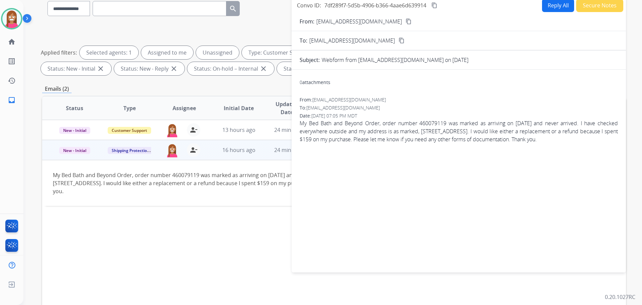
scroll to position [8, 0]
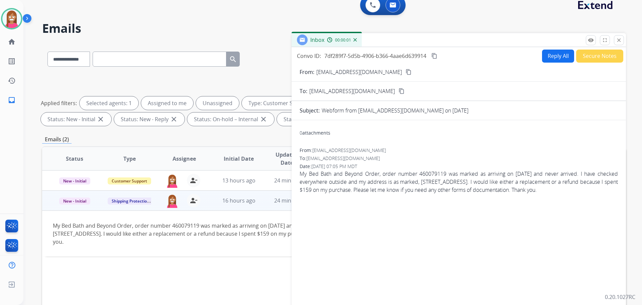
click at [559, 57] on button "Reply All" at bounding box center [558, 56] width 32 height 13
select select "**********"
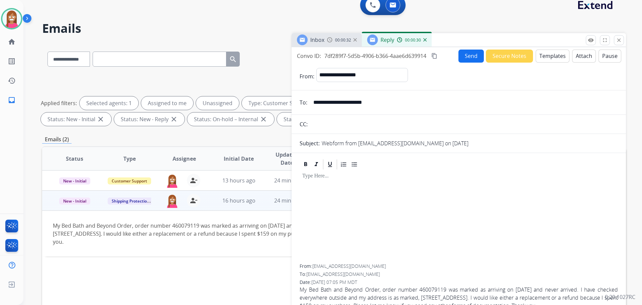
click at [315, 186] on div at bounding box center [459, 217] width 319 height 94
click at [556, 52] on button "Templates" at bounding box center [553, 56] width 34 height 13
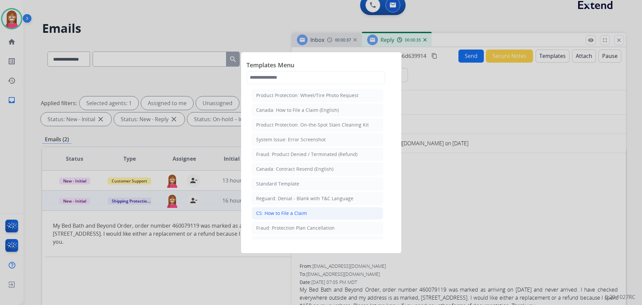
click at [283, 209] on li "CS: How to File a Claim" at bounding box center [317, 213] width 131 height 13
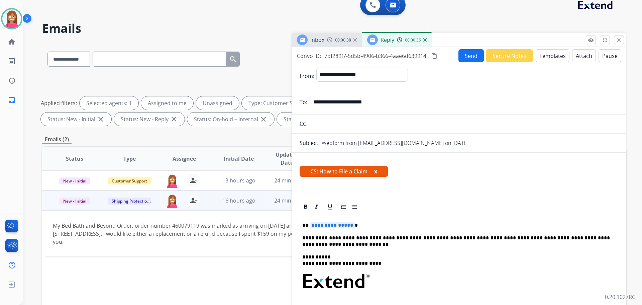
click at [334, 225] on span "**********" at bounding box center [332, 225] width 45 height 6
click at [473, 59] on button "Send" at bounding box center [471, 55] width 25 height 13
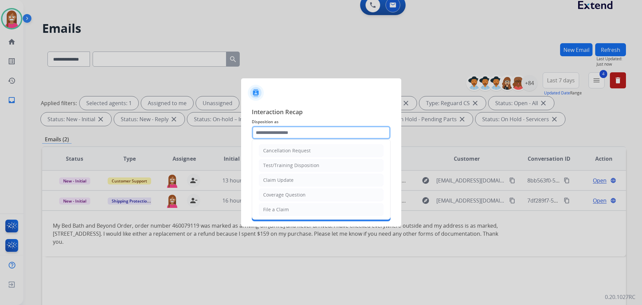
click at [272, 138] on input "text" at bounding box center [321, 132] width 139 height 13
click at [269, 208] on div "File a Claim" at bounding box center [276, 209] width 26 height 7
type input "**********"
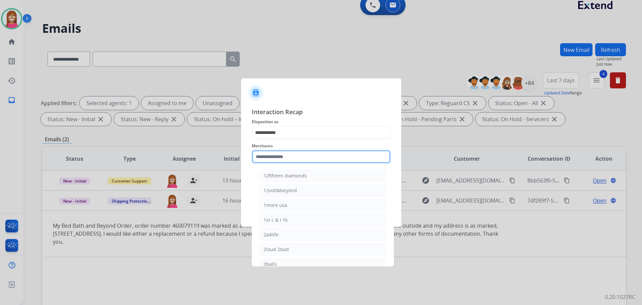
click at [269, 158] on input "text" at bounding box center [321, 156] width 139 height 13
drag, startPoint x: 277, startPoint y: 175, endPoint x: 281, endPoint y: 176, distance: 3.8
click at [278, 175] on div "Bed bath & beyond" at bounding box center [285, 175] width 43 height 7
type input "**********"
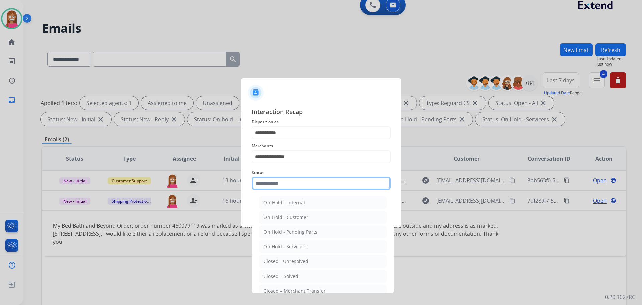
click at [284, 185] on input "text" at bounding box center [321, 183] width 139 height 13
click at [292, 274] on div "Closed – Solved" at bounding box center [281, 276] width 35 height 7
type input "**********"
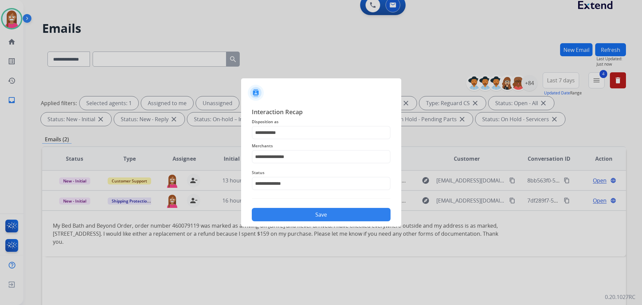
click at [282, 213] on button "Save" at bounding box center [321, 214] width 139 height 13
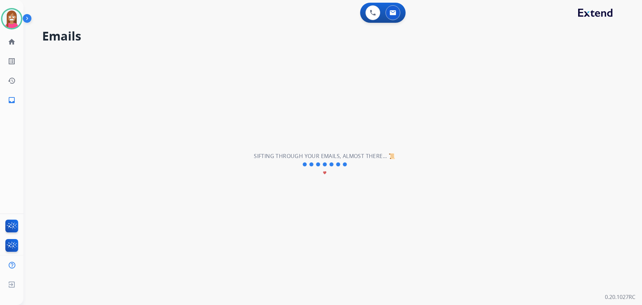
scroll to position [0, 0]
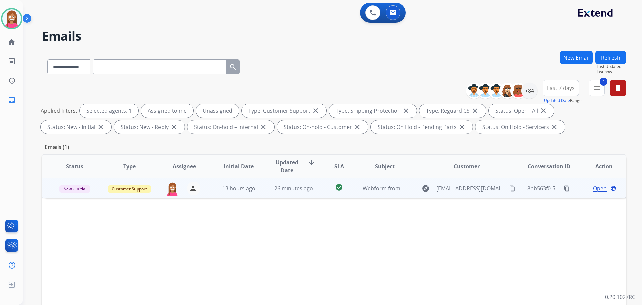
click at [257, 194] on td "13 hours ago" at bounding box center [233, 188] width 55 height 20
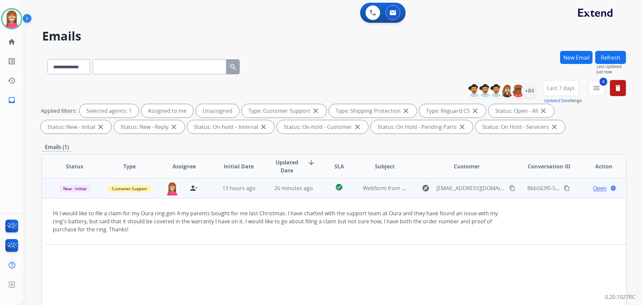
click at [593, 189] on span "Open" at bounding box center [600, 188] width 14 height 8
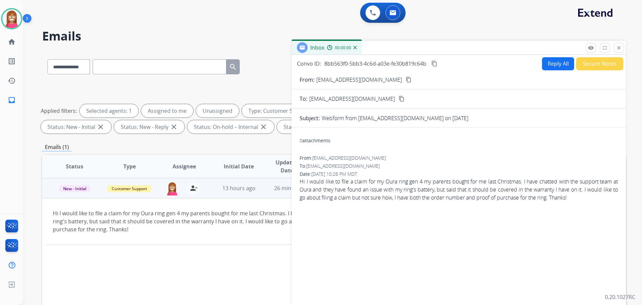
click at [555, 60] on button "Reply All" at bounding box center [558, 63] width 32 height 13
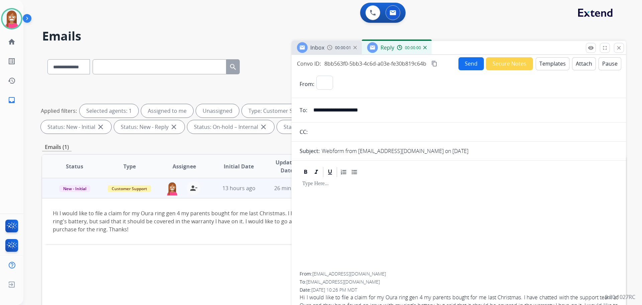
select select "**********"
click at [543, 66] on button "Templates" at bounding box center [553, 63] width 34 height 13
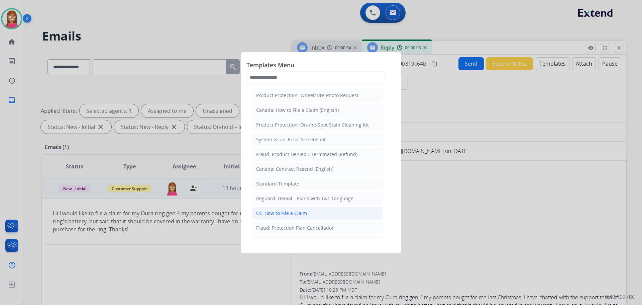
click at [299, 211] on div "CS: How to File a Claim" at bounding box center [281, 213] width 51 height 7
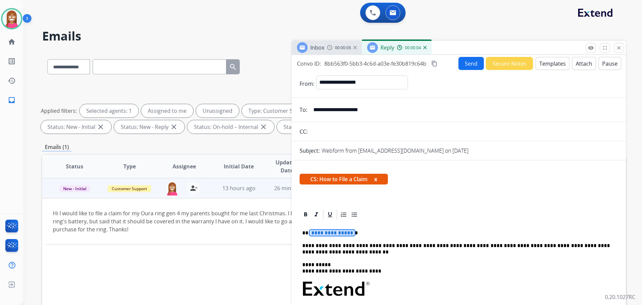
click at [331, 232] on span "**********" at bounding box center [332, 233] width 45 height 6
click at [464, 66] on button "Send" at bounding box center [471, 63] width 25 height 13
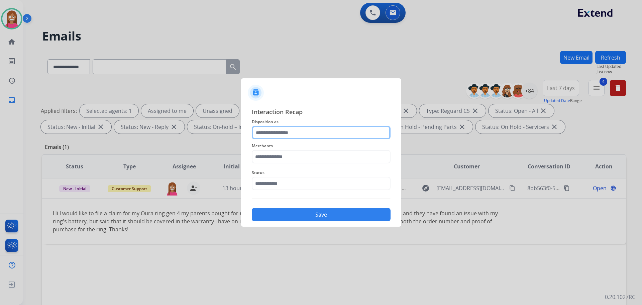
click at [269, 134] on input "text" at bounding box center [321, 132] width 139 height 13
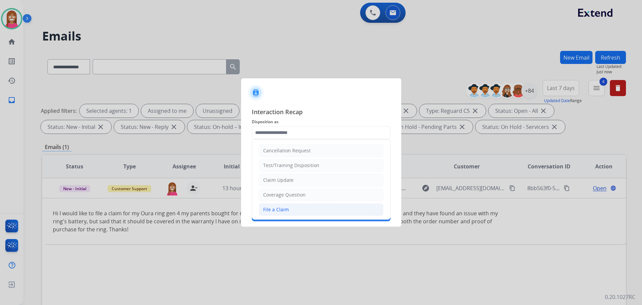
click at [276, 210] on div "File a Claim" at bounding box center [276, 209] width 26 height 7
type input "**********"
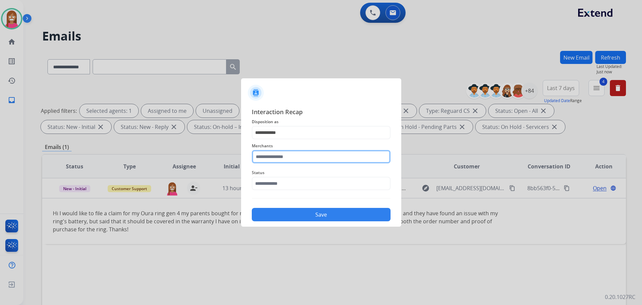
click at [274, 157] on input "text" at bounding box center [321, 156] width 139 height 13
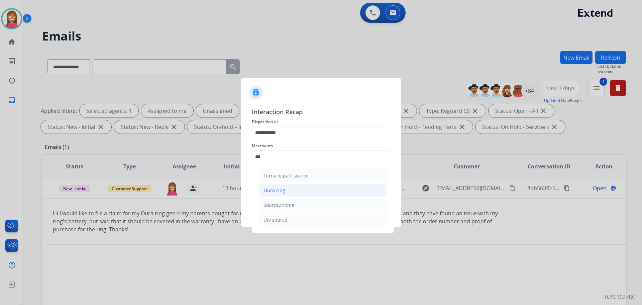
click at [271, 190] on div "Oura ring" at bounding box center [275, 190] width 22 height 7
type input "*********"
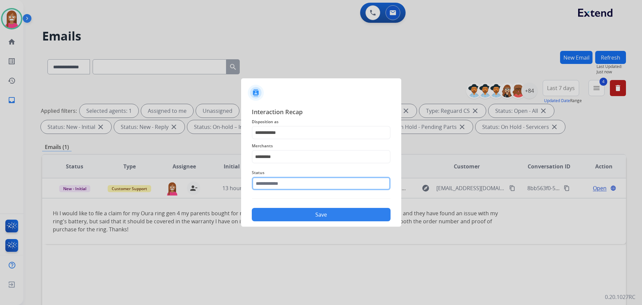
click at [267, 185] on input "text" at bounding box center [321, 183] width 139 height 13
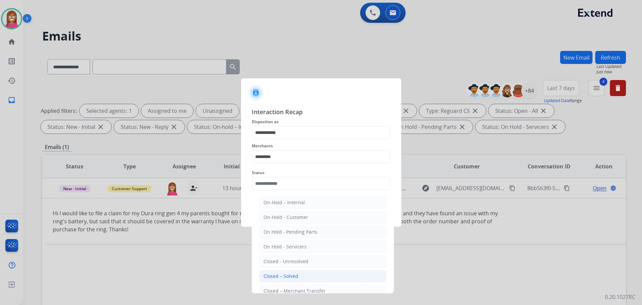
click at [274, 276] on div "Closed – Solved" at bounding box center [281, 276] width 35 height 7
type input "**********"
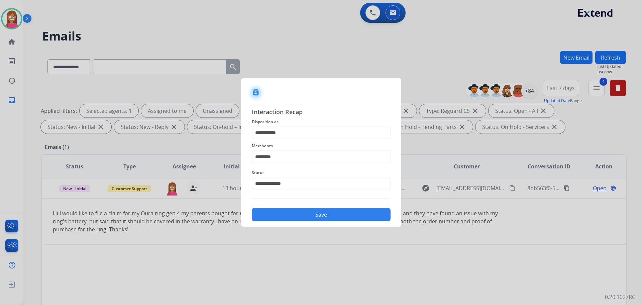
click at [287, 212] on button "Save" at bounding box center [321, 214] width 139 height 13
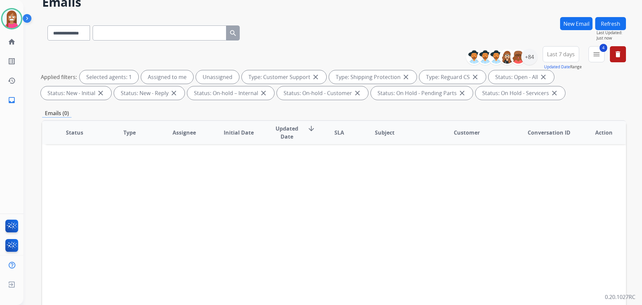
scroll to position [8, 0]
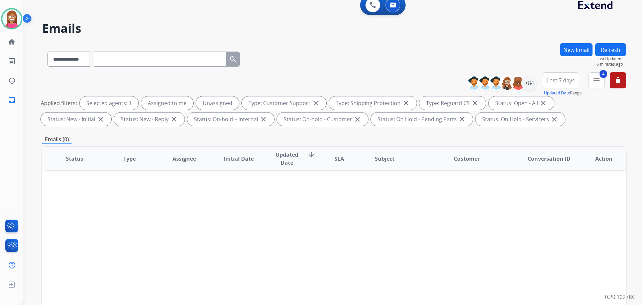
click at [612, 53] on button "Refresh" at bounding box center [611, 49] width 31 height 13
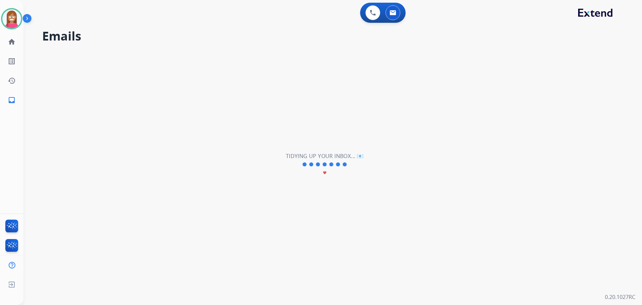
scroll to position [0, 0]
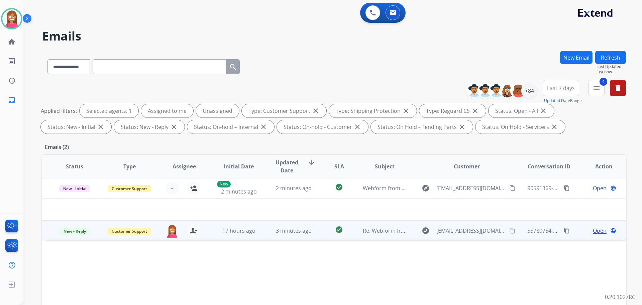
click at [261, 237] on td "3 minutes ago" at bounding box center [288, 230] width 55 height 20
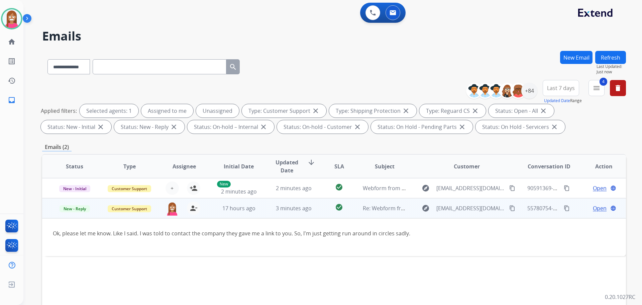
click at [594, 208] on span "Open" at bounding box center [600, 208] width 14 height 8
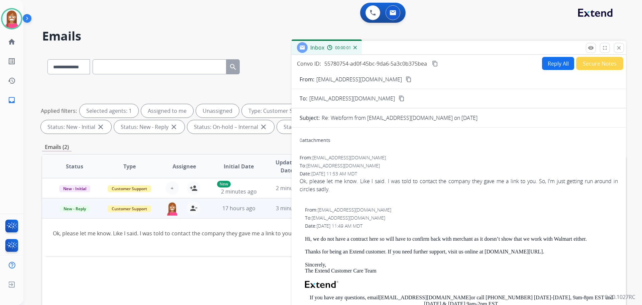
click at [552, 66] on button "Reply All" at bounding box center [558, 63] width 32 height 13
select select "**********"
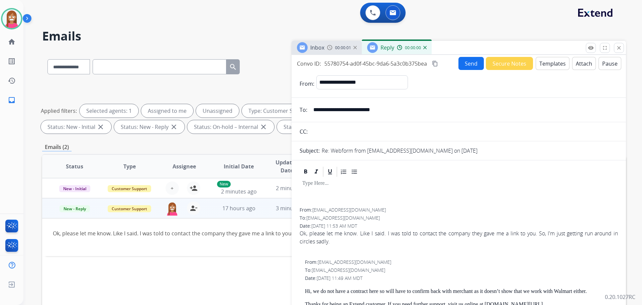
click at [552, 66] on button "Templates" at bounding box center [553, 63] width 34 height 13
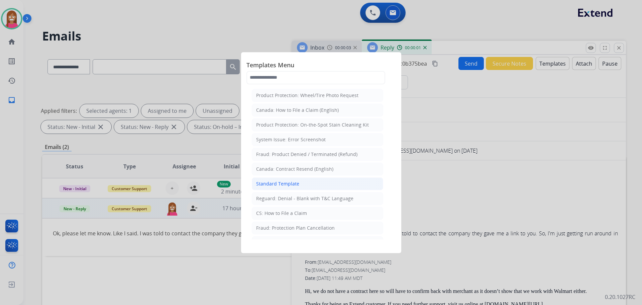
click at [266, 186] on div "Standard Template" at bounding box center [277, 183] width 43 height 7
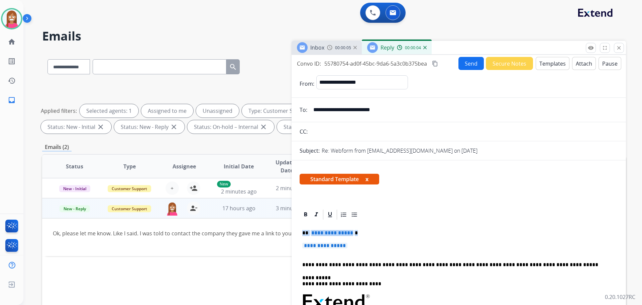
drag, startPoint x: 352, startPoint y: 246, endPoint x: 301, endPoint y: 231, distance: 52.9
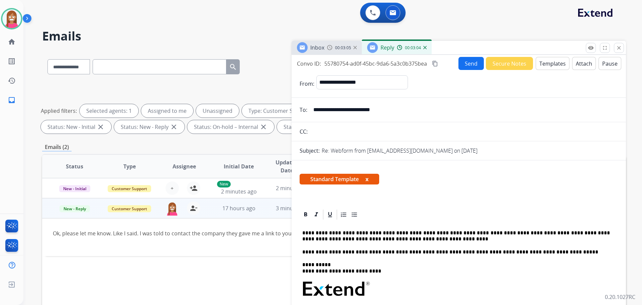
click at [476, 68] on button "Send" at bounding box center [471, 63] width 25 height 13
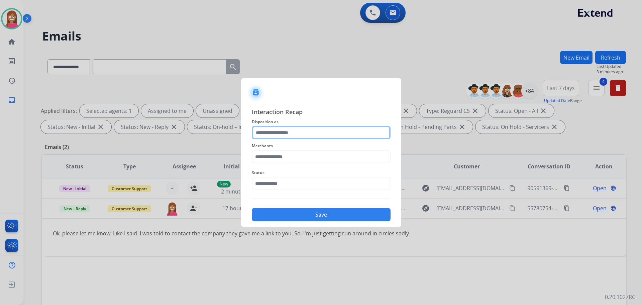
drag, startPoint x: 273, startPoint y: 133, endPoint x: 275, endPoint y: 136, distance: 3.7
click at [273, 133] on input "text" at bounding box center [321, 132] width 139 height 13
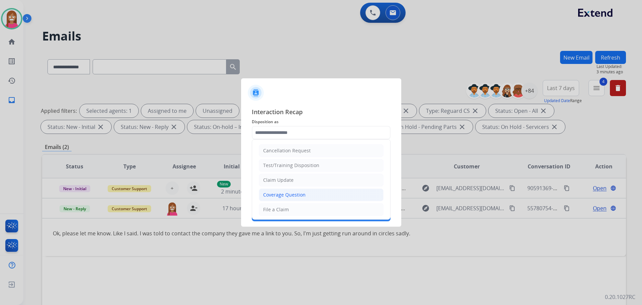
click at [280, 194] on div "Coverage Question" at bounding box center [284, 194] width 42 height 7
type input "**********"
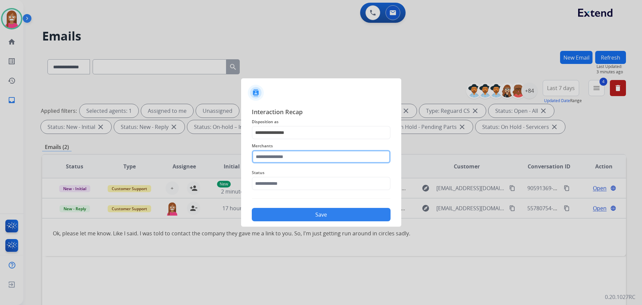
click at [262, 154] on input "text" at bounding box center [321, 156] width 139 height 13
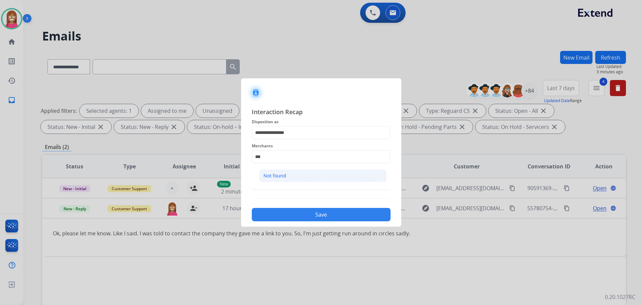
click at [291, 177] on li "Not found" at bounding box center [322, 175] width 127 height 13
type input "*********"
click at [280, 189] on input "text" at bounding box center [321, 183] width 139 height 13
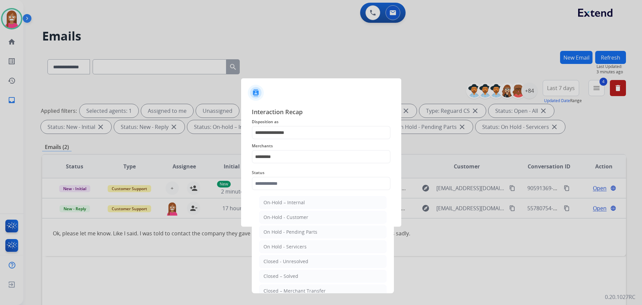
click at [295, 274] on div "Closed – Solved" at bounding box center [281, 276] width 35 height 7
type input "**********"
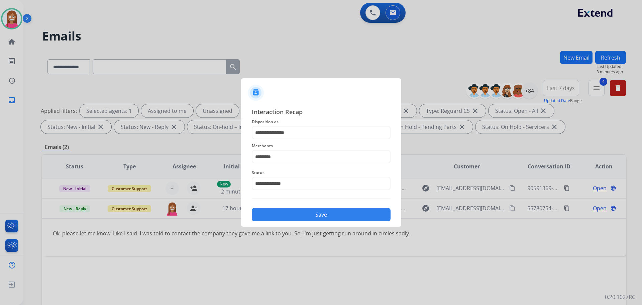
click at [300, 221] on div "Save" at bounding box center [321, 212] width 139 height 17
click at [309, 214] on button "Save" at bounding box center [321, 214] width 139 height 13
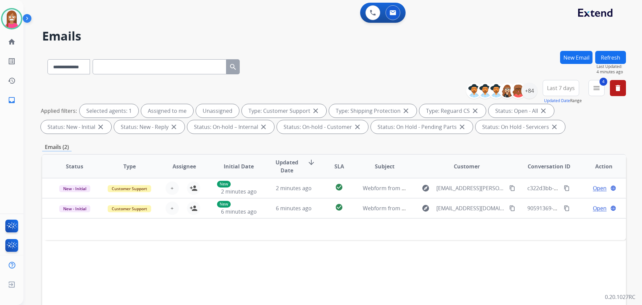
click at [610, 52] on button "Refresh" at bounding box center [611, 57] width 31 height 13
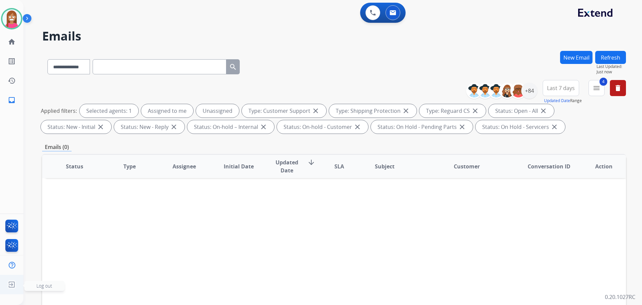
click at [12, 287] on img at bounding box center [12, 284] width 12 height 13
